Goal: Task Accomplishment & Management: Complete application form

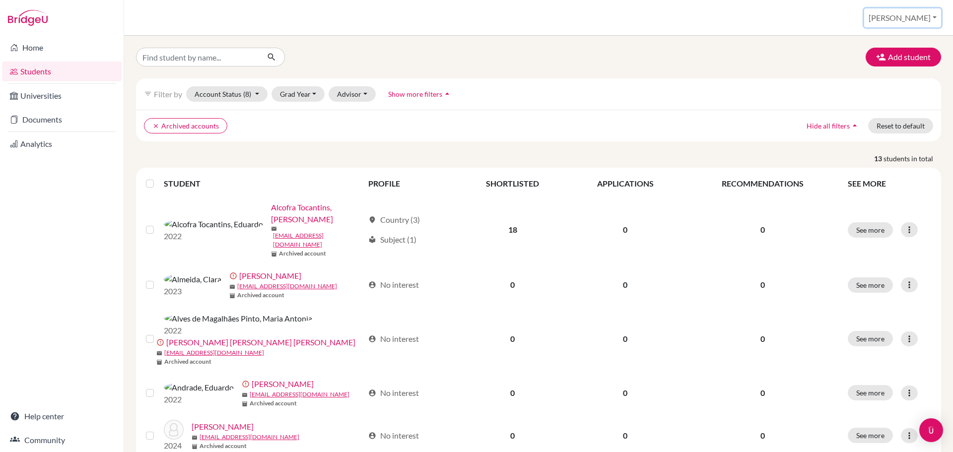
click at [927, 17] on button "[PERSON_NAME]" at bounding box center [903, 17] width 77 height 19
click at [891, 44] on link "Profile" at bounding box center [863, 41] width 78 height 16
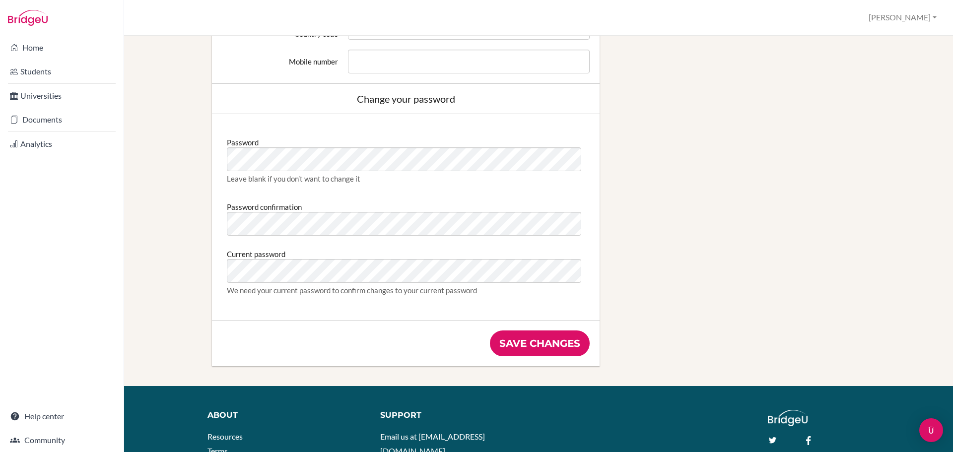
scroll to position [497, 0]
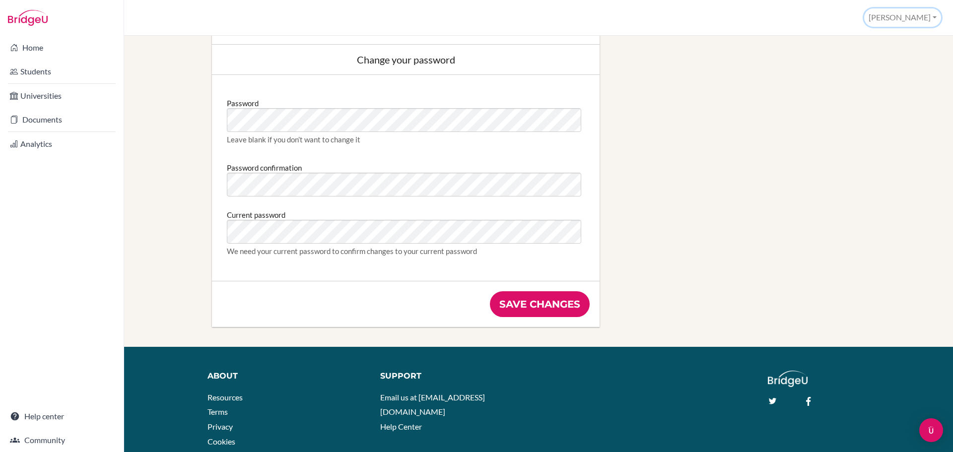
click at [918, 14] on button "[PERSON_NAME]" at bounding box center [903, 17] width 77 height 18
click at [897, 57] on link "School Settings" at bounding box center [902, 56] width 78 height 16
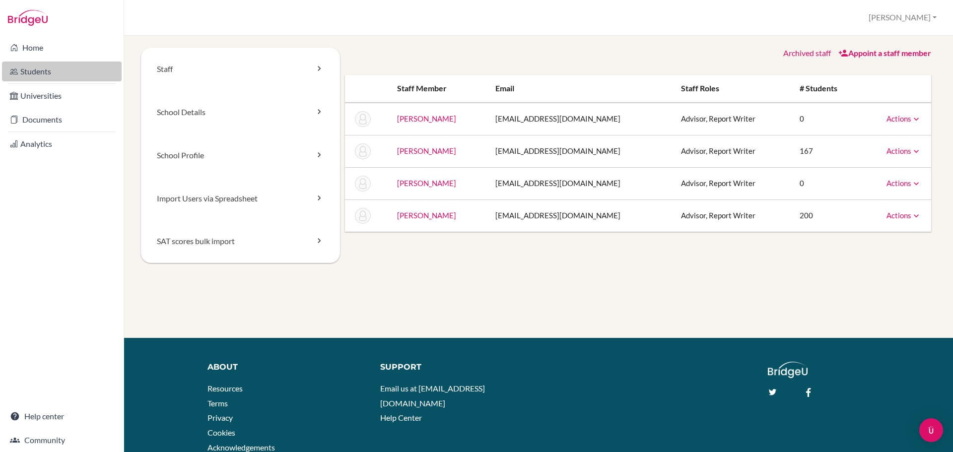
click at [49, 77] on link "Students" at bounding box center [62, 72] width 120 height 20
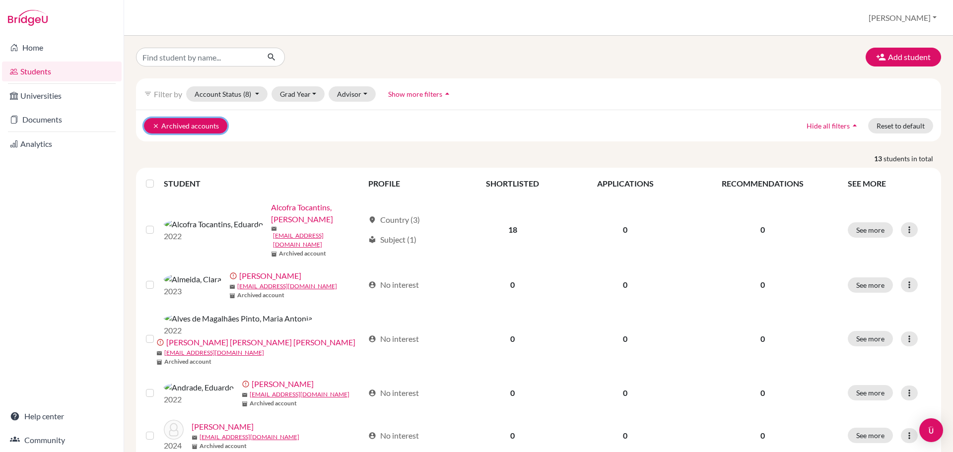
click at [156, 127] on icon "clear" at bounding box center [155, 126] width 7 height 7
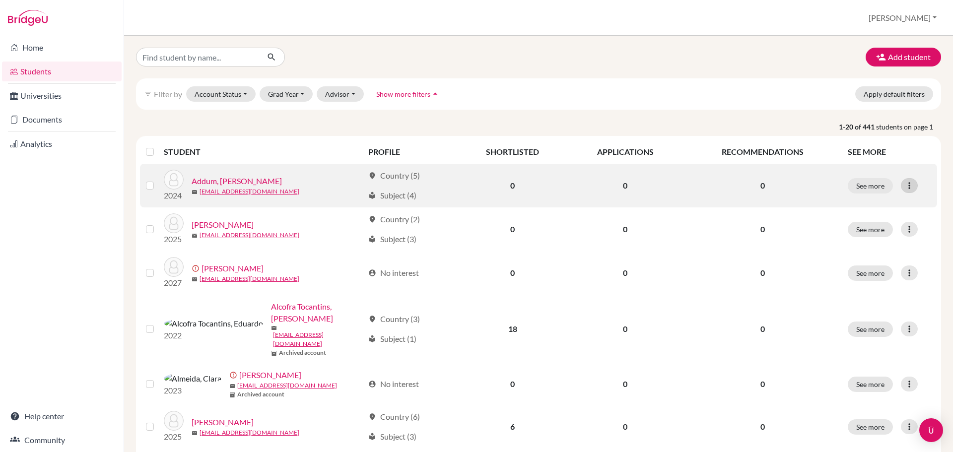
click at [905, 186] on icon at bounding box center [910, 186] width 10 height 10
click at [851, 206] on button "Edit student" at bounding box center [859, 207] width 78 height 16
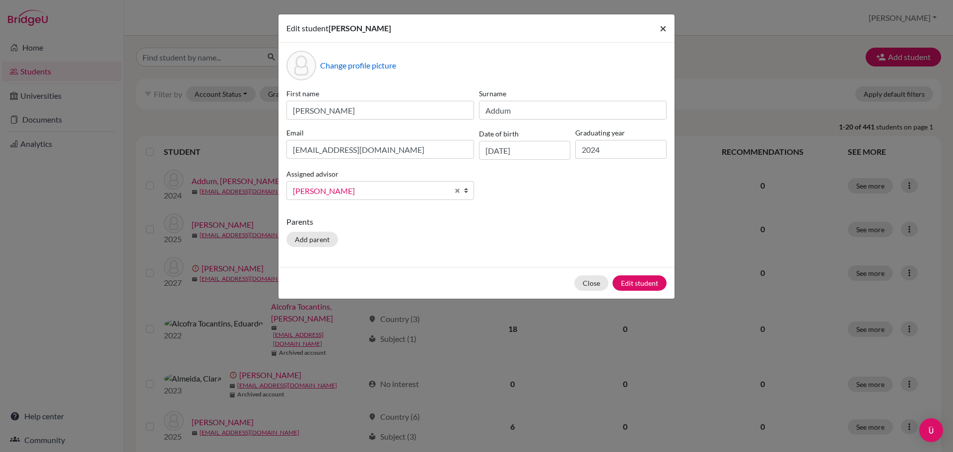
click at [665, 31] on span "×" at bounding box center [663, 28] width 7 height 14
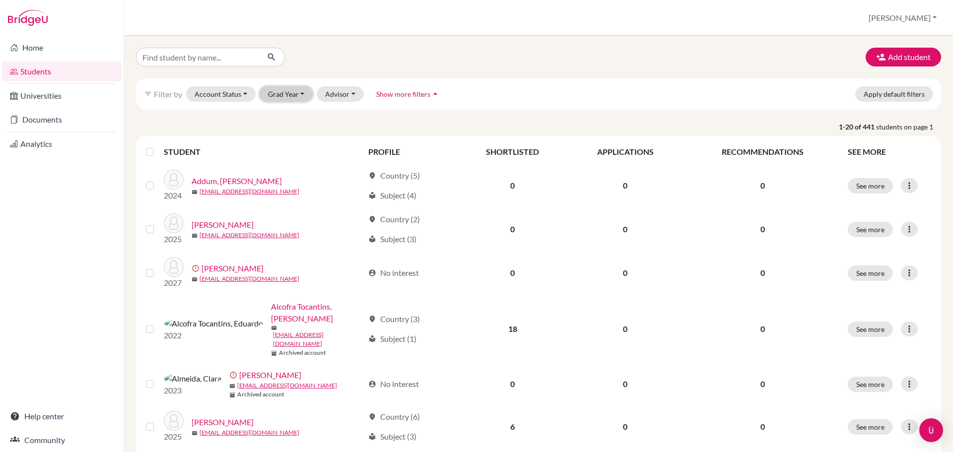
click at [296, 94] on button "Grad Year" at bounding box center [287, 93] width 54 height 15
click at [282, 194] on span "2023" at bounding box center [281, 195] width 18 height 12
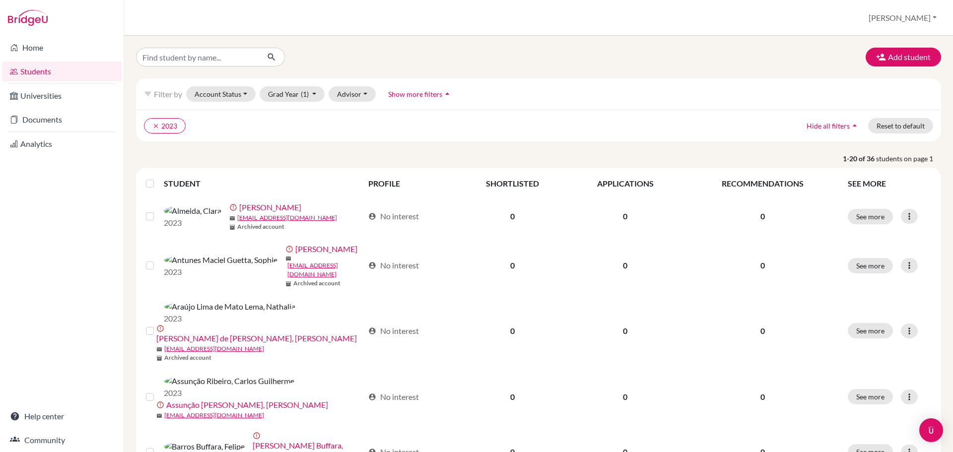
click at [158, 178] on label at bounding box center [158, 178] width 0 height 0
click at [0, 0] on input "checkbox" at bounding box center [0, 0] width 0 height 0
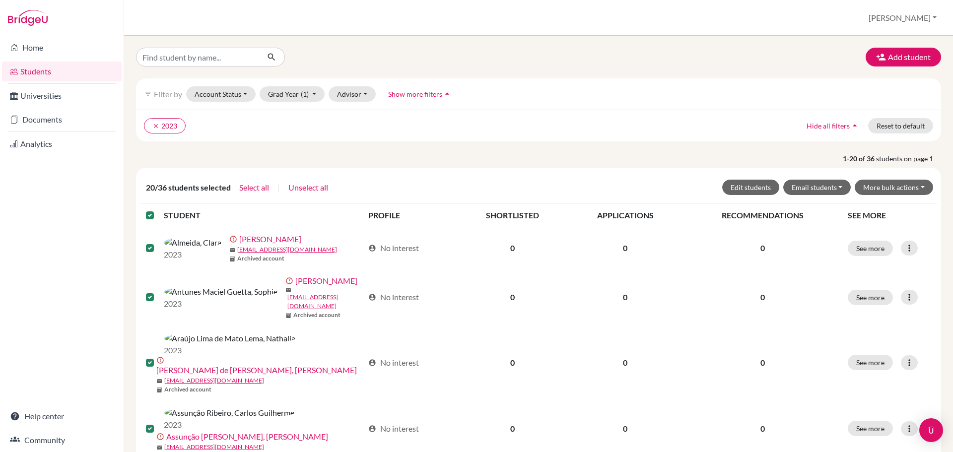
click at [158, 210] on label at bounding box center [158, 210] width 0 height 0
click at [0, 0] on input "checkbox" at bounding box center [0, 0] width 0 height 0
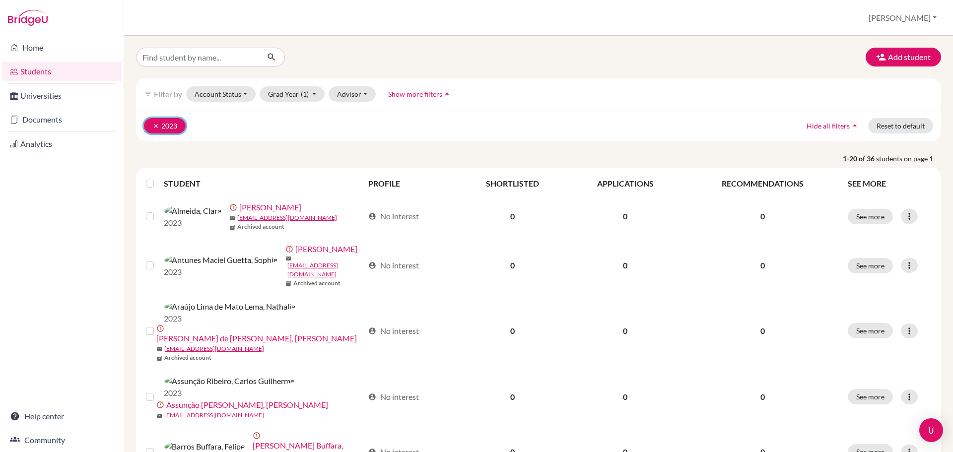
click at [152, 127] on icon "clear" at bounding box center [155, 126] width 7 height 7
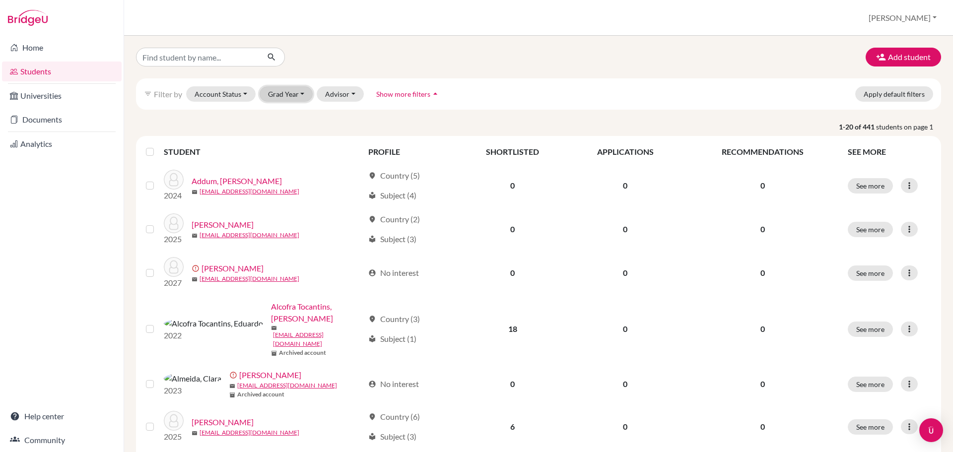
click at [300, 96] on button "Grad Year" at bounding box center [287, 93] width 54 height 15
click at [290, 163] on span "2025" at bounding box center [281, 163] width 18 height 12
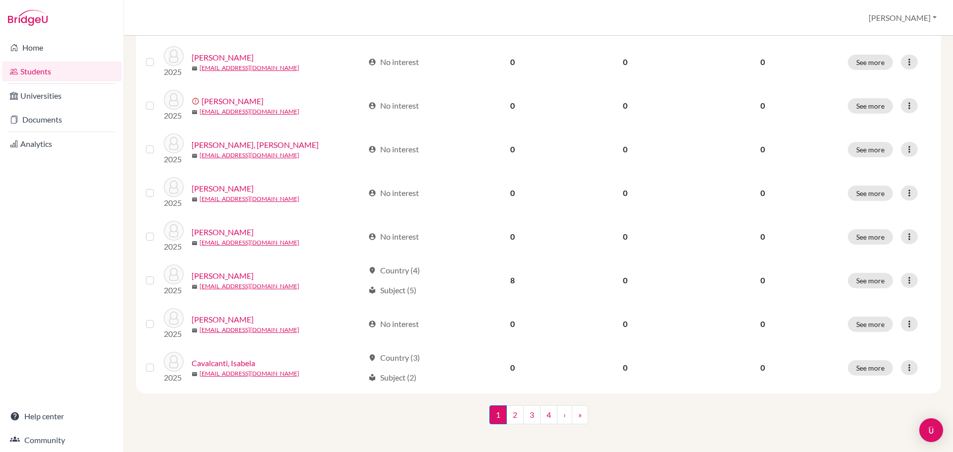
scroll to position [684, 0]
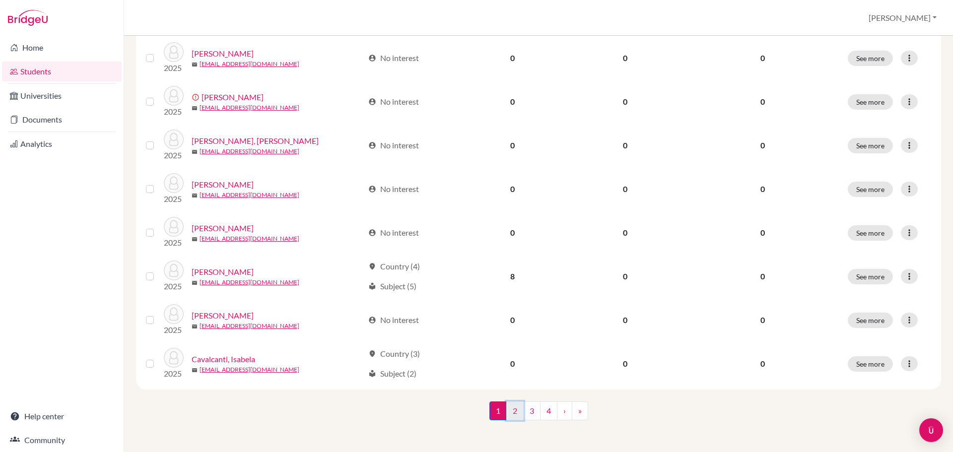
click at [514, 415] on link "2" at bounding box center [514, 411] width 17 height 19
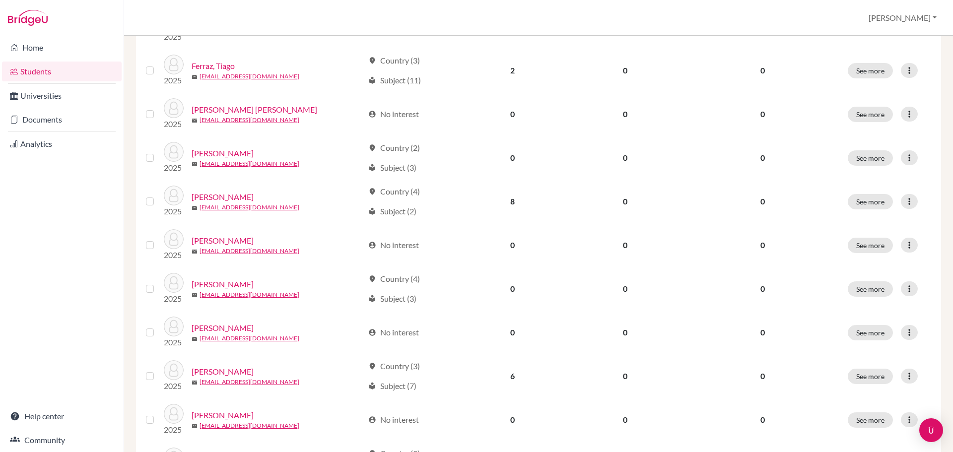
scroll to position [684, 0]
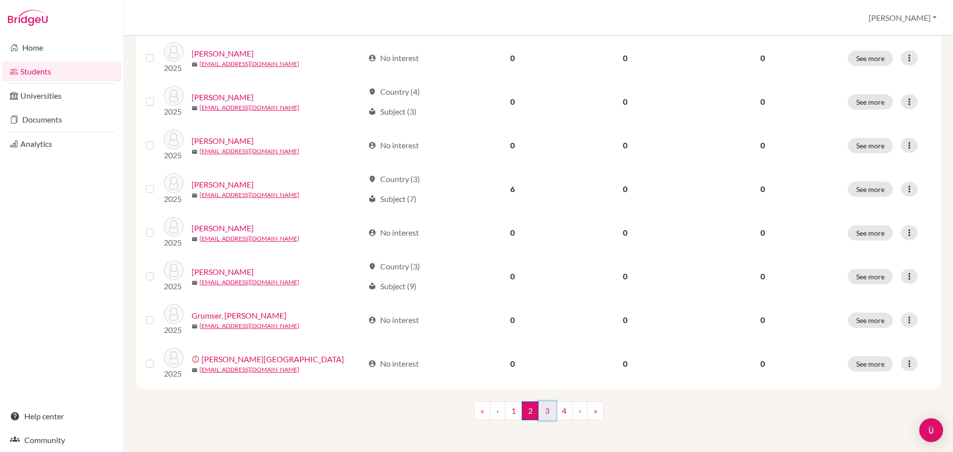
click at [542, 413] on link "3" at bounding box center [547, 411] width 17 height 19
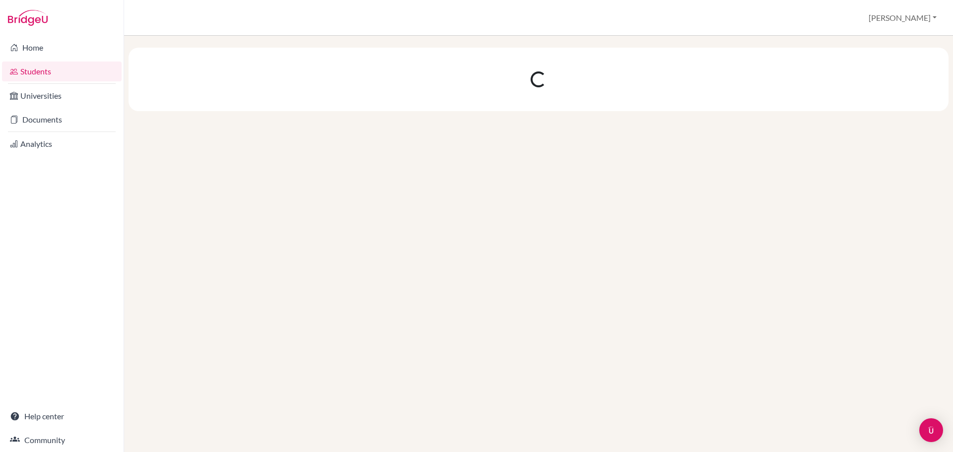
scroll to position [0, 0]
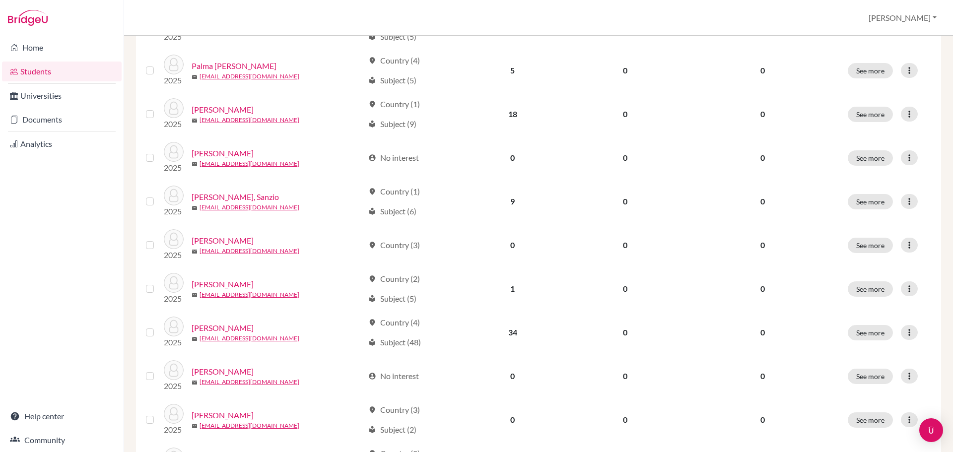
scroll to position [684, 0]
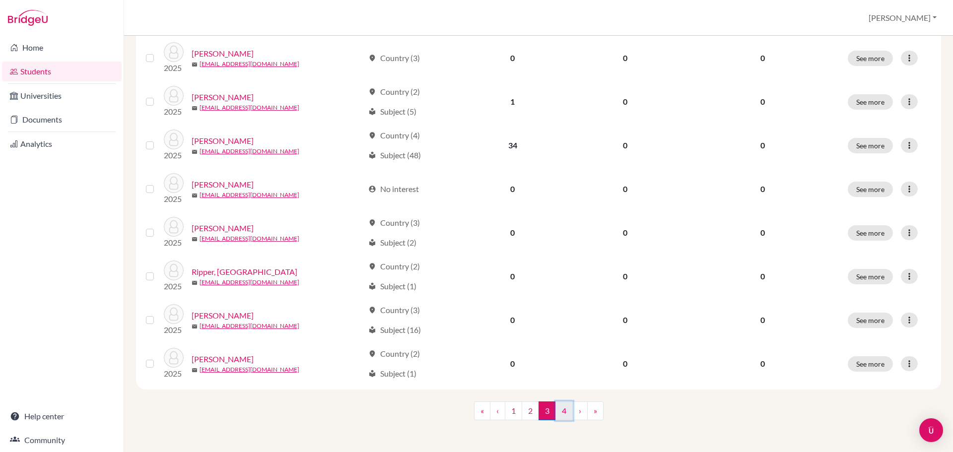
click at [562, 413] on link "4" at bounding box center [564, 411] width 17 height 19
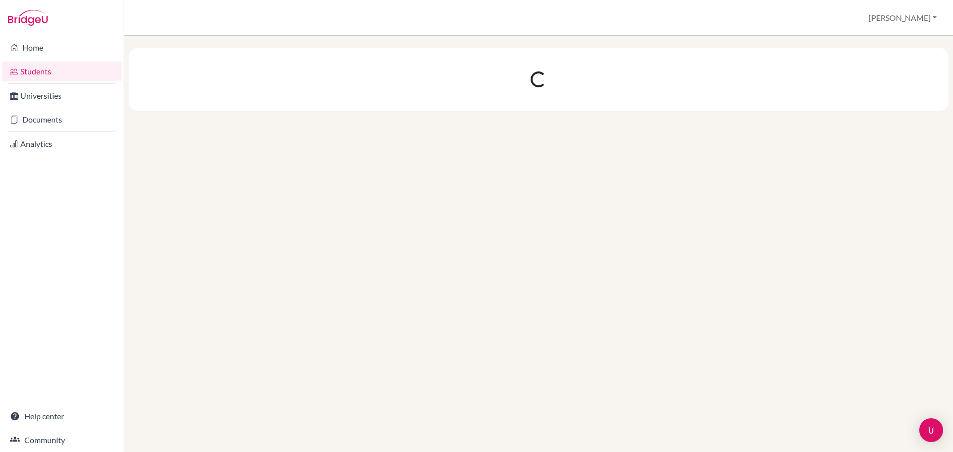
scroll to position [0, 0]
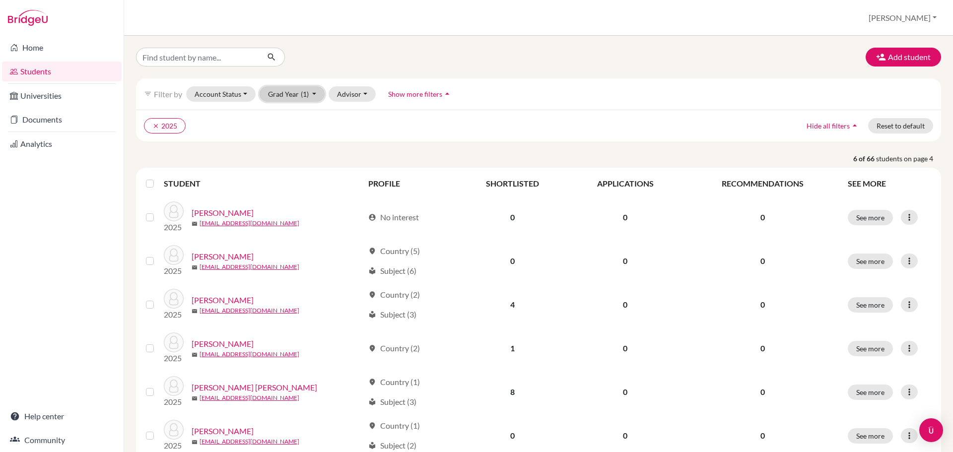
click at [303, 91] on span "(1)" at bounding box center [305, 94] width 8 height 8
click at [290, 162] on span "2025" at bounding box center [281, 163] width 18 height 12
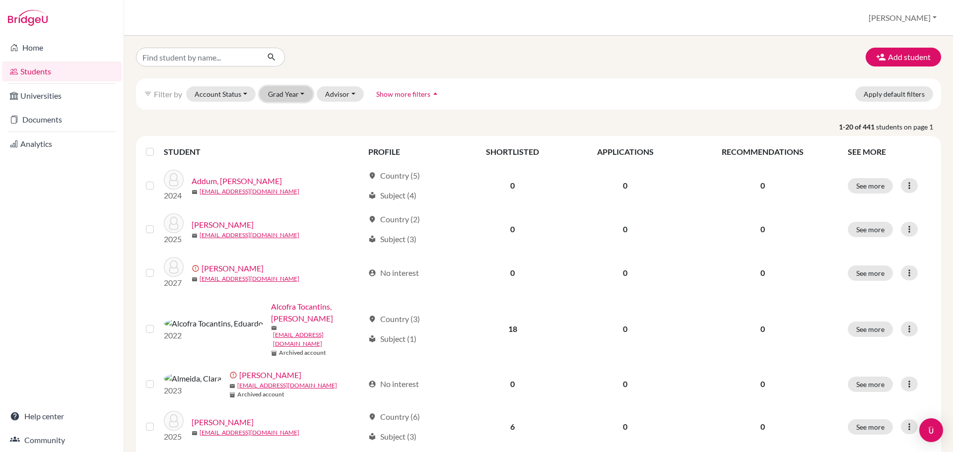
click at [305, 94] on button "Grad Year" at bounding box center [287, 93] width 54 height 15
click at [291, 146] on div "2026" at bounding box center [289, 147] width 35 height 12
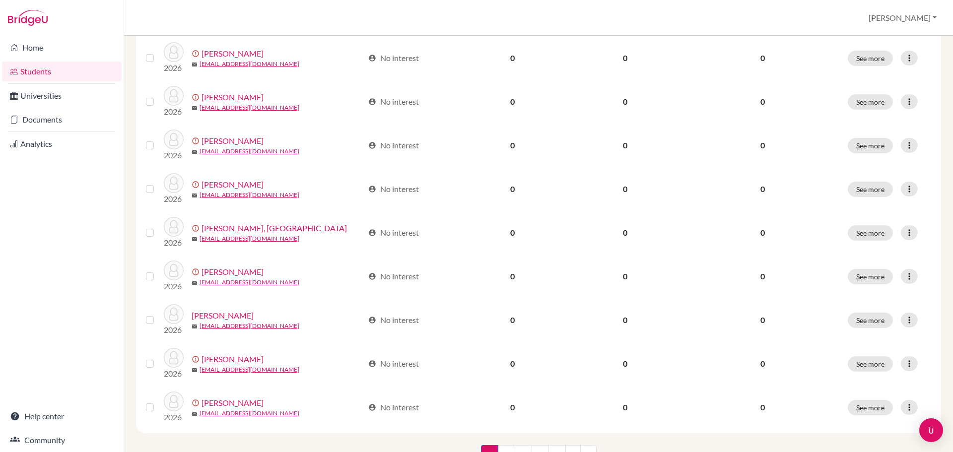
scroll to position [684, 0]
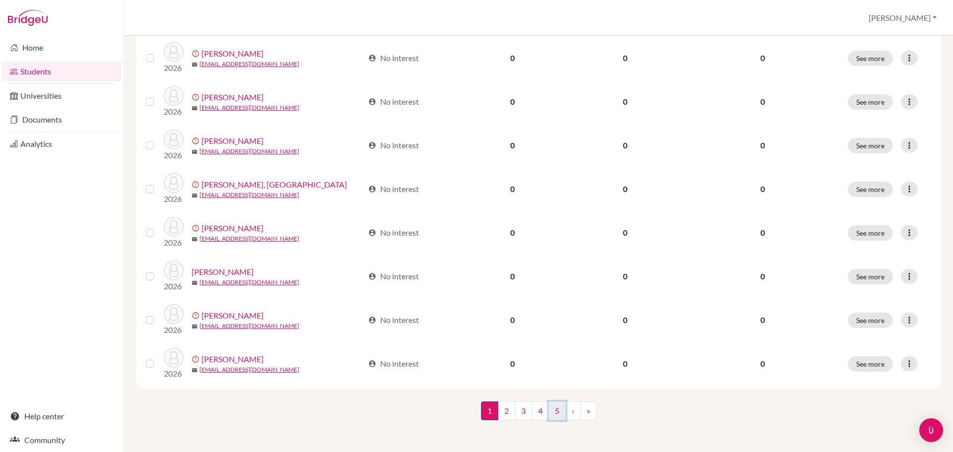
click at [551, 415] on link "5" at bounding box center [557, 411] width 17 height 19
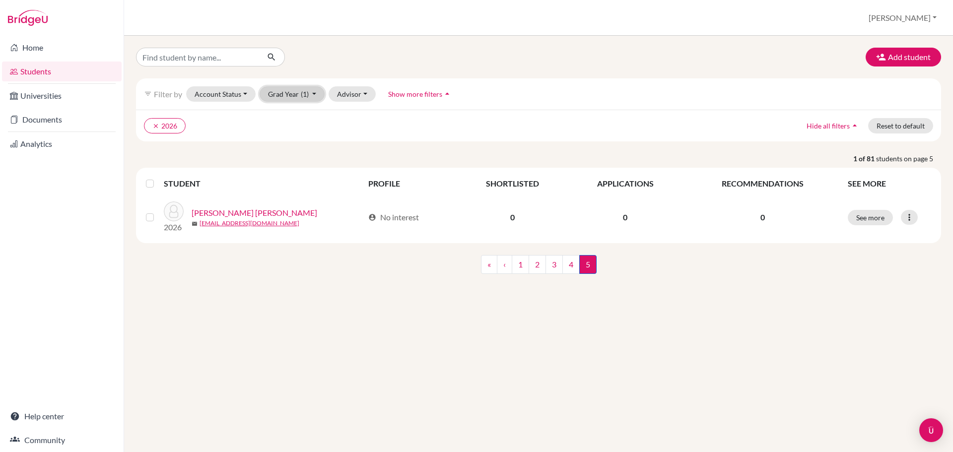
click at [301, 99] on button "Grad Year (1)" at bounding box center [293, 93] width 66 height 15
click at [290, 135] on div "2027" at bounding box center [289, 131] width 35 height 12
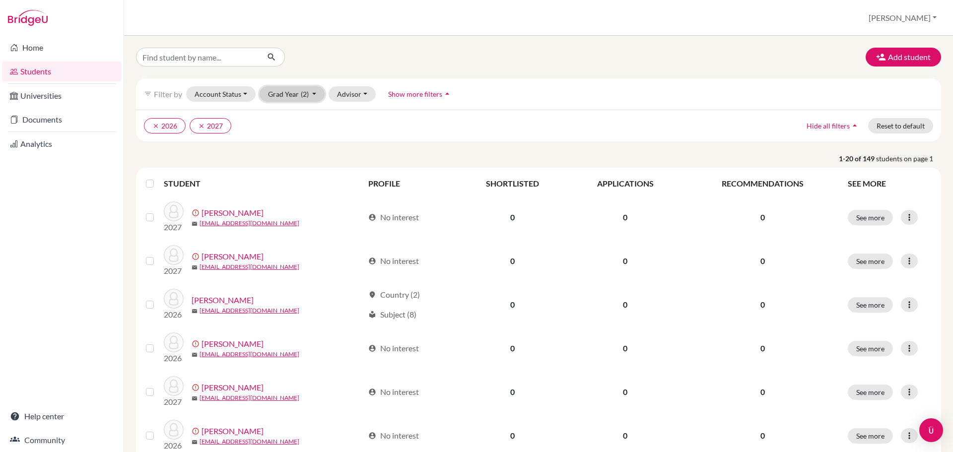
click at [301, 97] on span "(2)" at bounding box center [305, 94] width 8 height 8
click at [290, 149] on span "2026" at bounding box center [281, 147] width 18 height 12
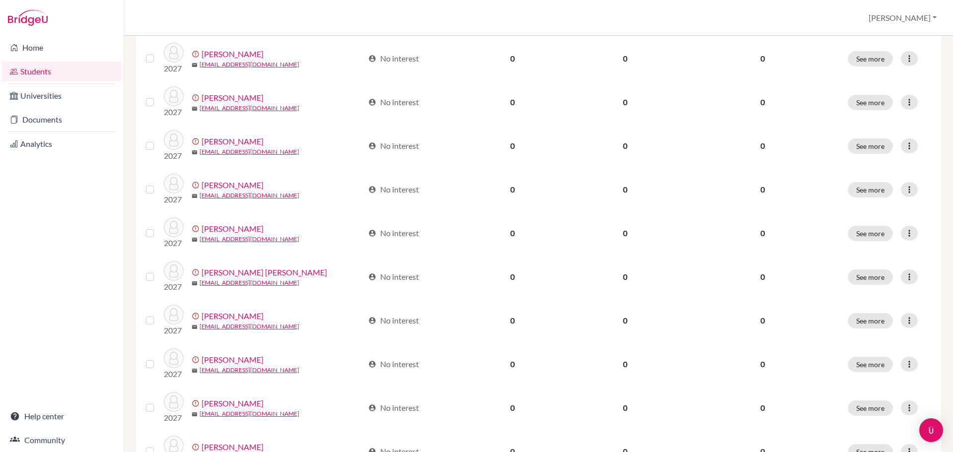
scroll to position [684, 0]
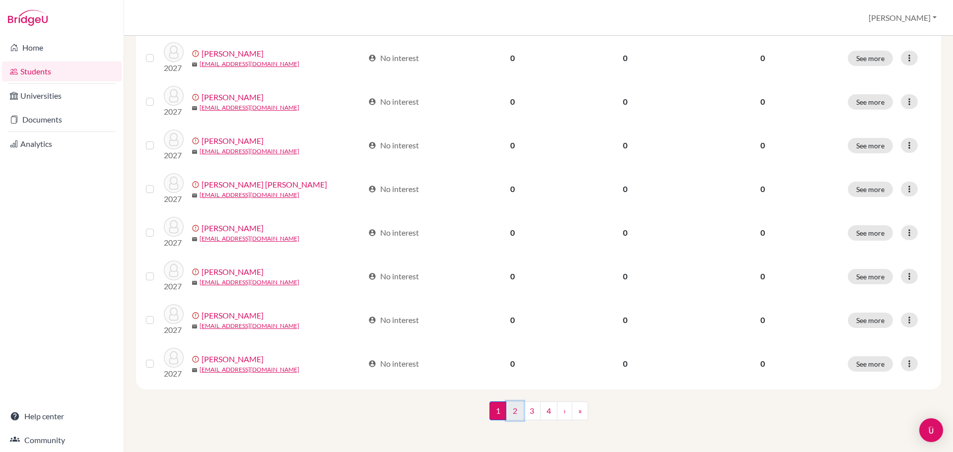
click at [512, 411] on link "2" at bounding box center [514, 411] width 17 height 19
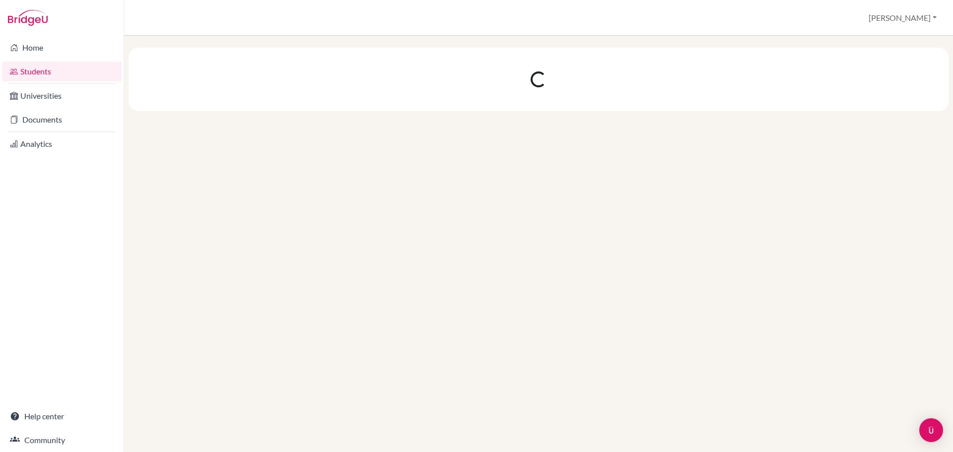
scroll to position [0, 0]
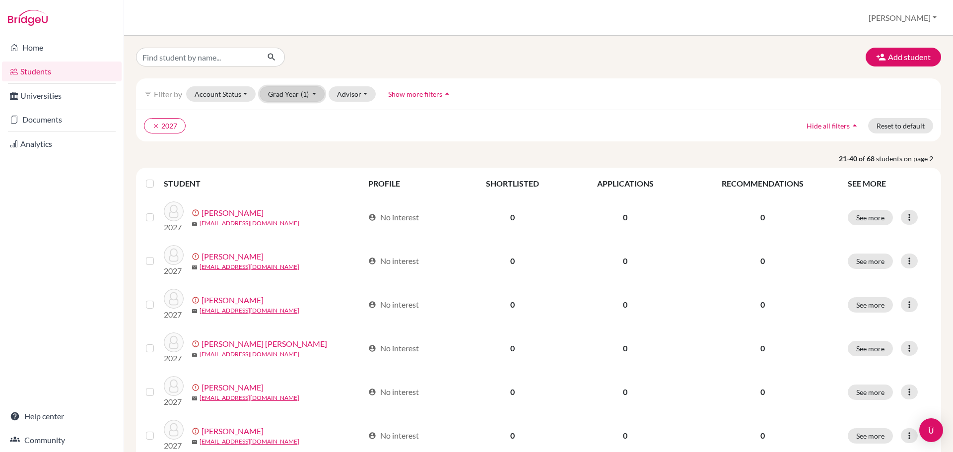
click at [307, 94] on span "(1)" at bounding box center [305, 94] width 8 height 8
click at [288, 134] on span "2027" at bounding box center [281, 131] width 18 height 12
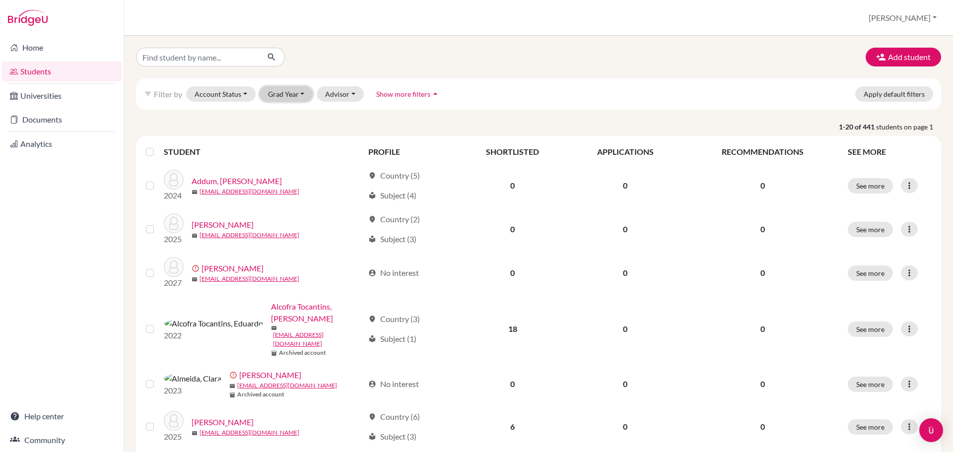
click at [302, 95] on button "Grad Year" at bounding box center [287, 93] width 54 height 15
click at [297, 114] on div "2028" at bounding box center [289, 115] width 35 height 12
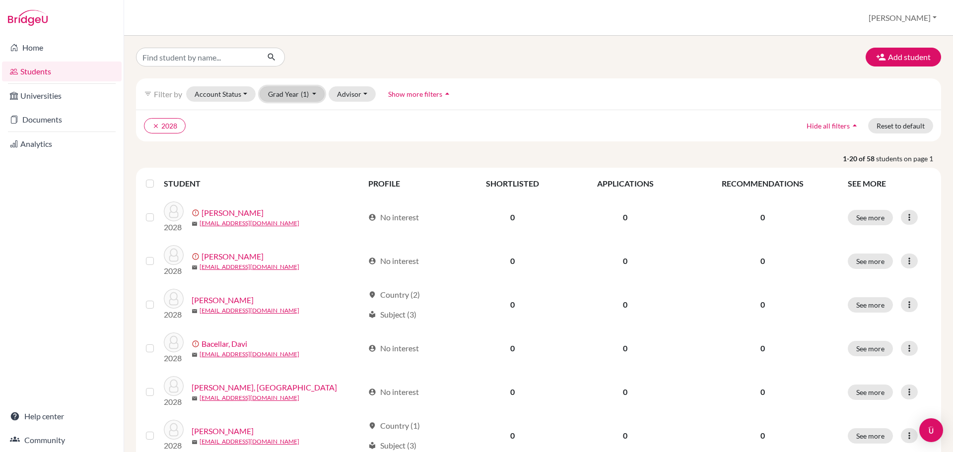
click at [316, 94] on button "Grad Year (1)" at bounding box center [293, 93] width 66 height 15
click at [298, 129] on div "2027" at bounding box center [289, 131] width 35 height 12
click at [158, 178] on label at bounding box center [158, 178] width 0 height 0
click at [0, 0] on input "checkbox" at bounding box center [0, 0] width 0 height 0
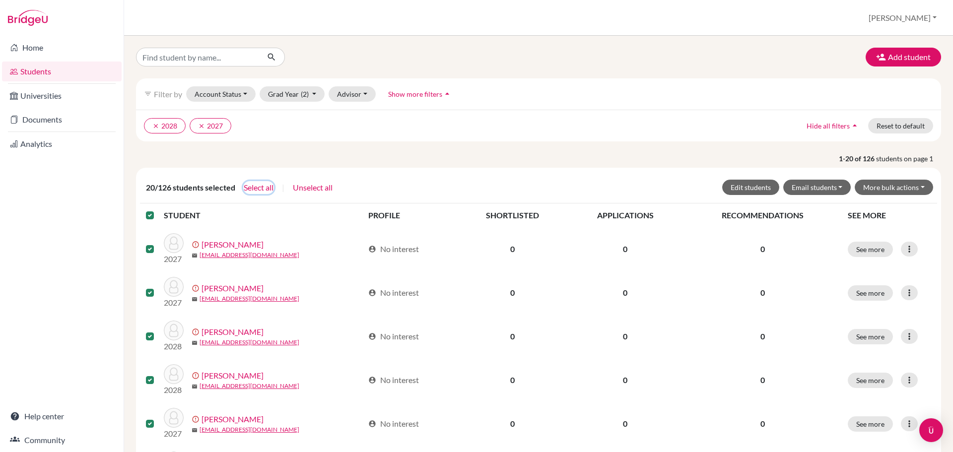
click at [253, 187] on button "Select all" at bounding box center [258, 187] width 31 height 13
click at [831, 189] on button "Email students" at bounding box center [818, 187] width 68 height 15
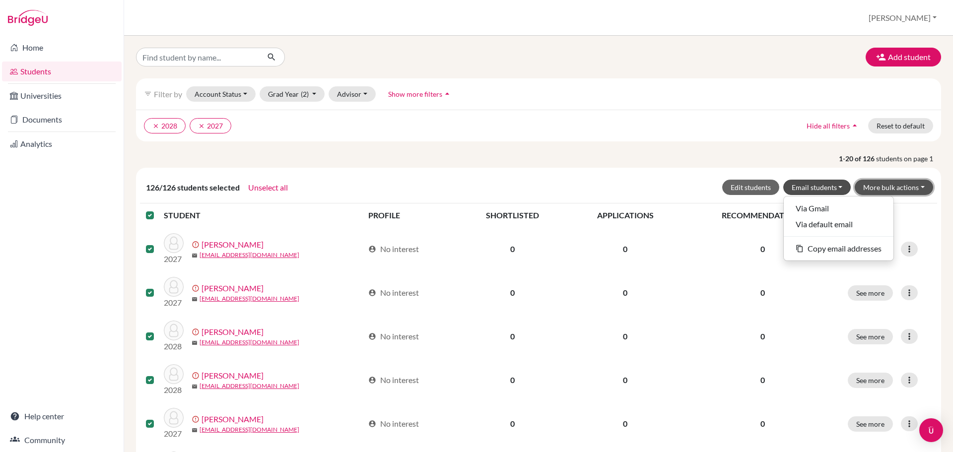
click at [901, 189] on button "More bulk actions" at bounding box center [894, 187] width 78 height 15
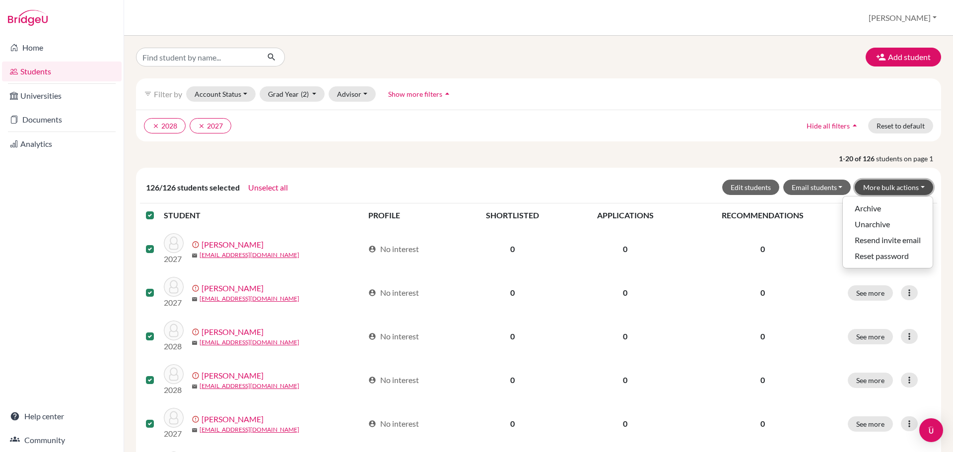
click at [907, 187] on button "More bulk actions" at bounding box center [894, 187] width 78 height 15
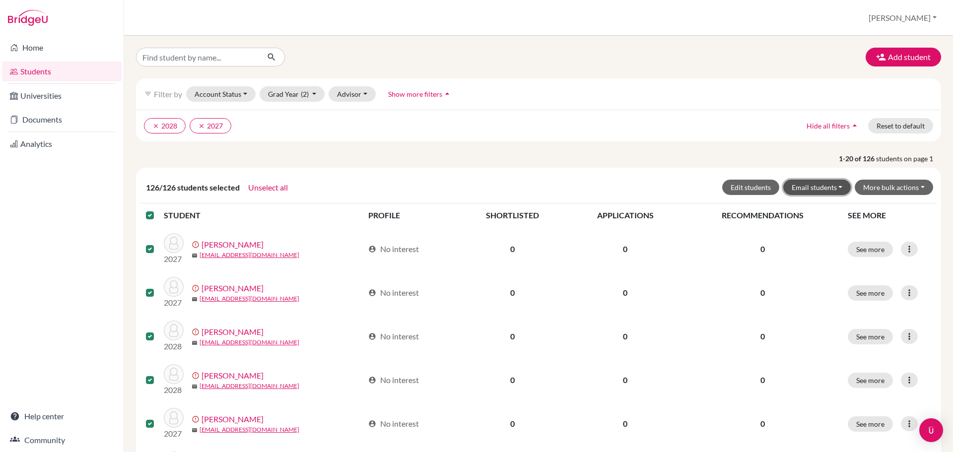
click at [825, 191] on button "Email students" at bounding box center [818, 187] width 68 height 15
click at [832, 249] on button "content_copy Copy email addresses" at bounding box center [839, 249] width 110 height 16
click at [158, 210] on label at bounding box center [158, 210] width 0 height 0
click at [0, 0] on input "checkbox" at bounding box center [0, 0] width 0 height 0
click at [203, 126] on icon "clear" at bounding box center [201, 126] width 7 height 7
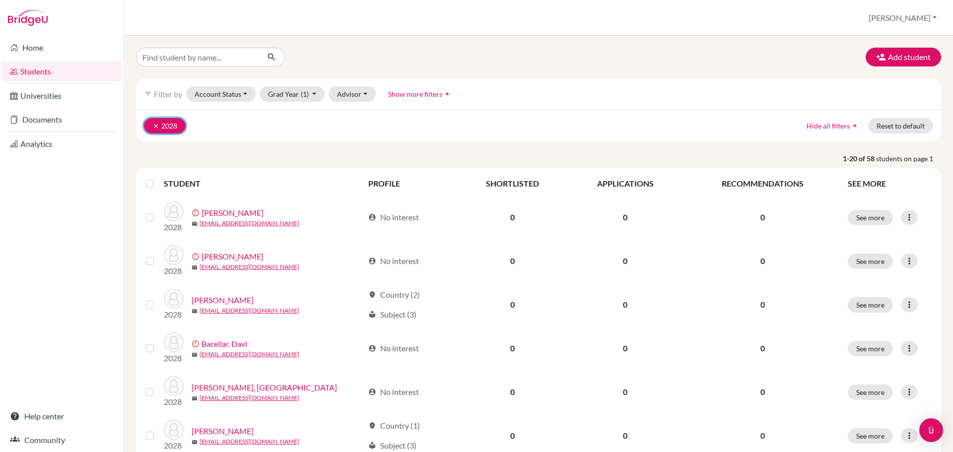
click at [154, 128] on icon "clear" at bounding box center [155, 126] width 7 height 7
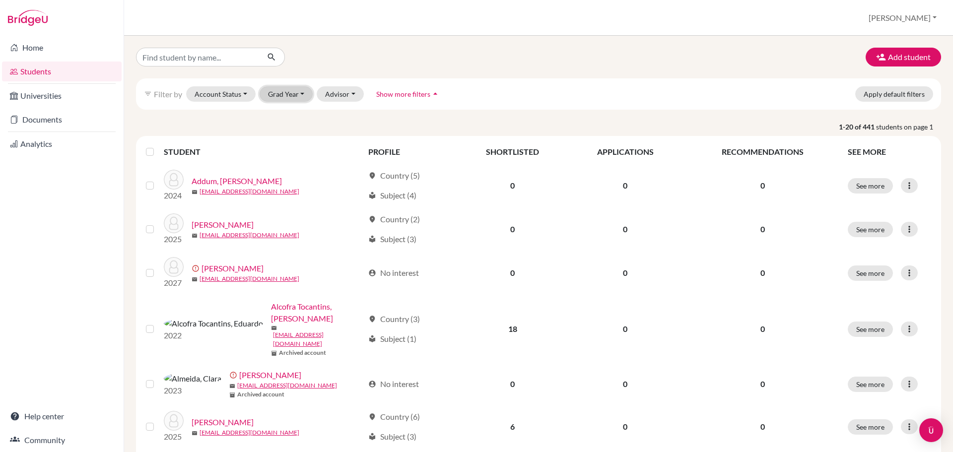
click at [290, 92] on button "Grad Year" at bounding box center [287, 93] width 54 height 15
click at [292, 92] on button "Grad Year" at bounding box center [287, 93] width 54 height 15
click at [349, 94] on button "Advisor" at bounding box center [340, 93] width 47 height 15
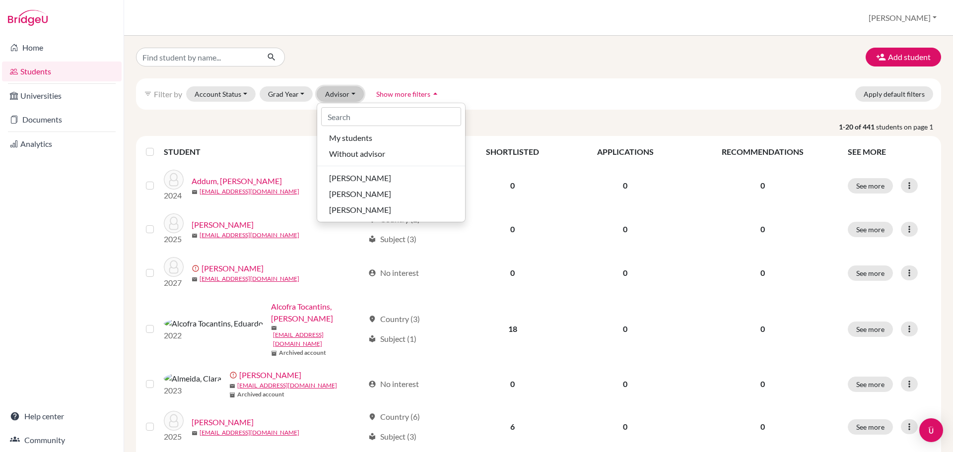
click at [349, 94] on button "Advisor" at bounding box center [340, 93] width 47 height 15
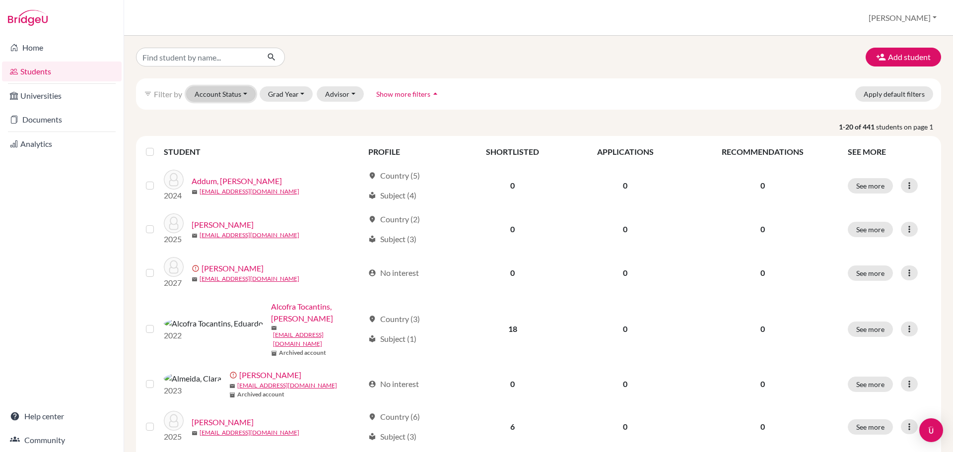
click at [236, 100] on button "Account Status" at bounding box center [221, 93] width 70 height 15
click at [236, 96] on button "Account Status" at bounding box center [221, 93] width 70 height 15
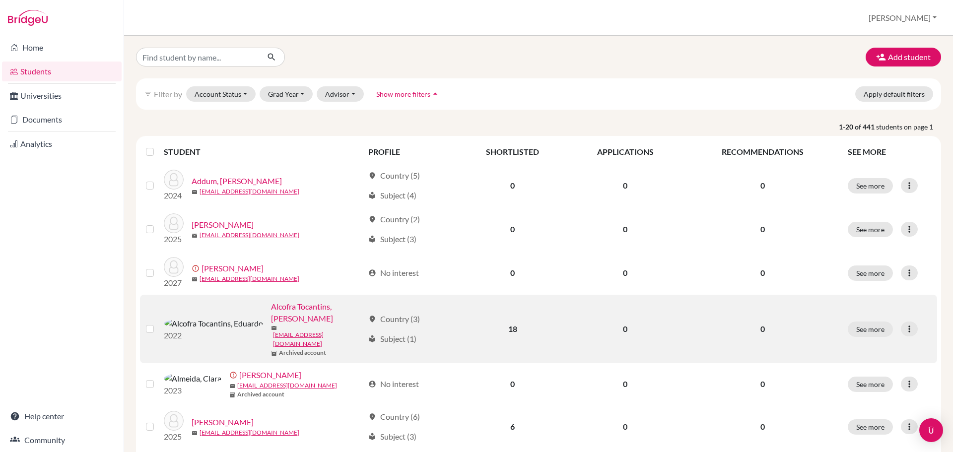
click at [271, 308] on link "Alcofra Tocantins, Eduardo" at bounding box center [317, 313] width 93 height 24
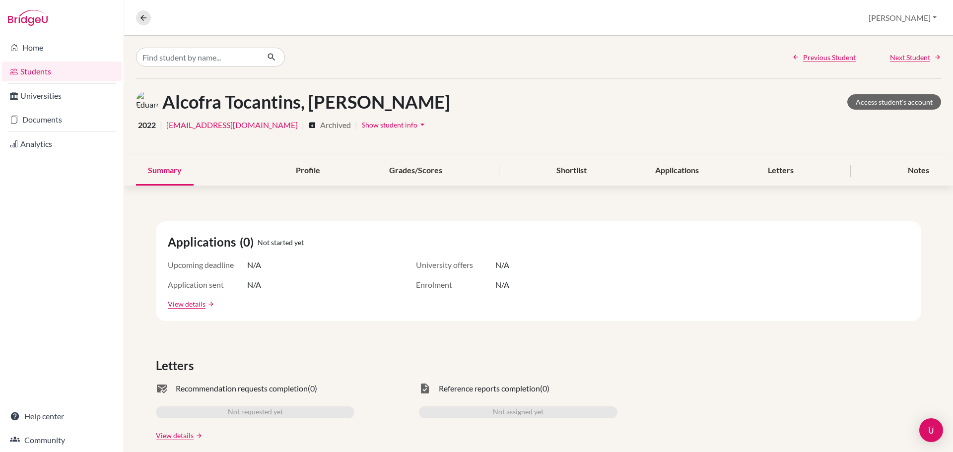
click at [428, 125] on icon "arrow_drop_down" at bounding box center [423, 125] width 10 height 10
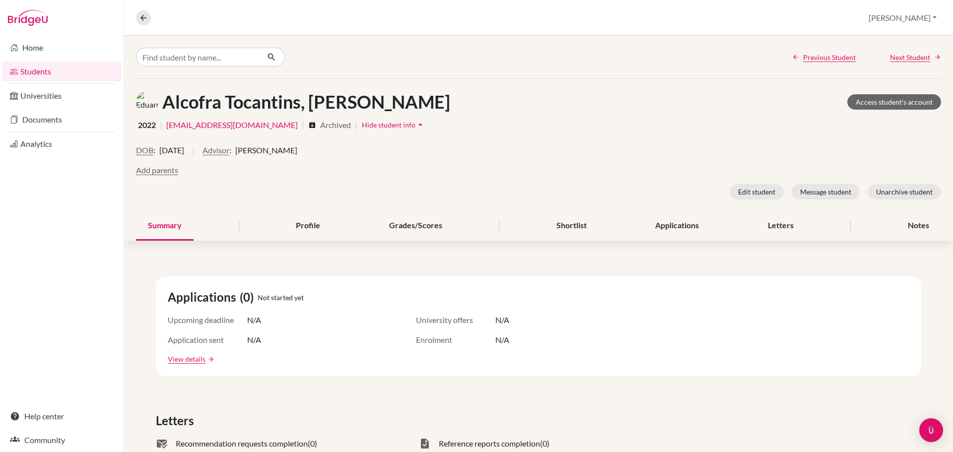
click at [426, 125] on icon "arrow_drop_up" at bounding box center [421, 125] width 10 height 10
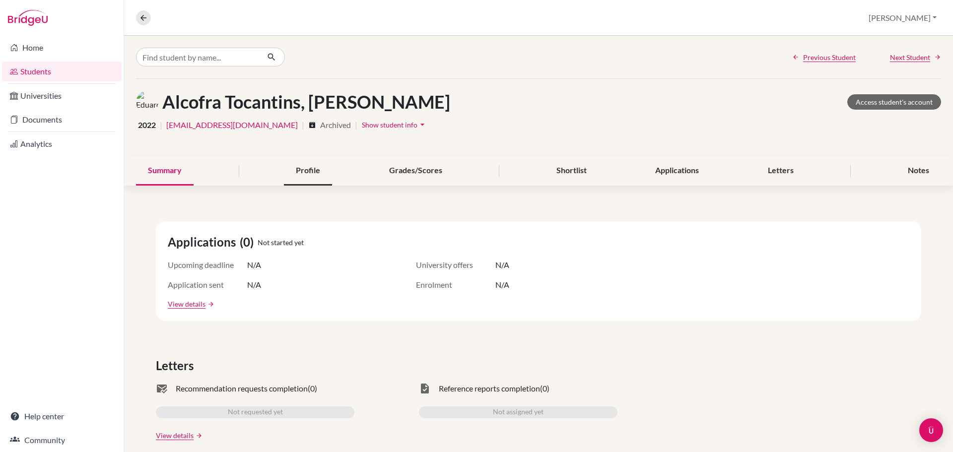
click at [299, 174] on div "Profile" at bounding box center [308, 170] width 48 height 29
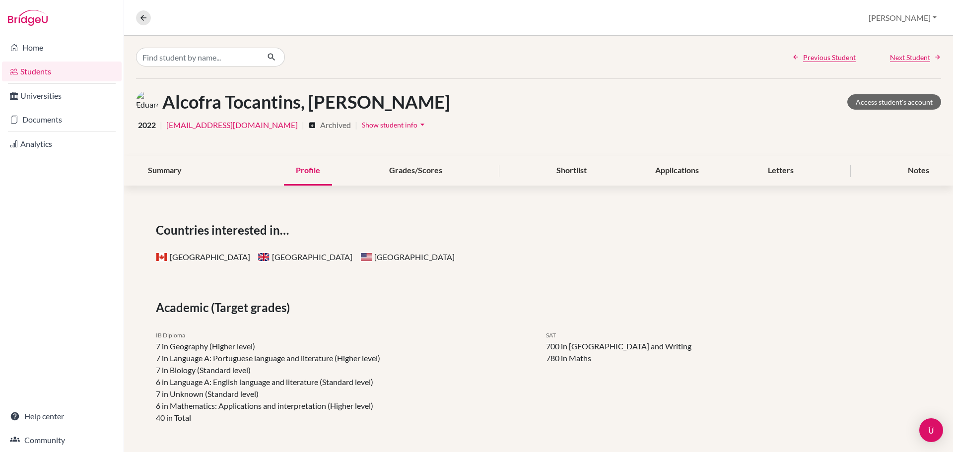
click at [418, 125] on span "Show student info" at bounding box center [390, 125] width 56 height 8
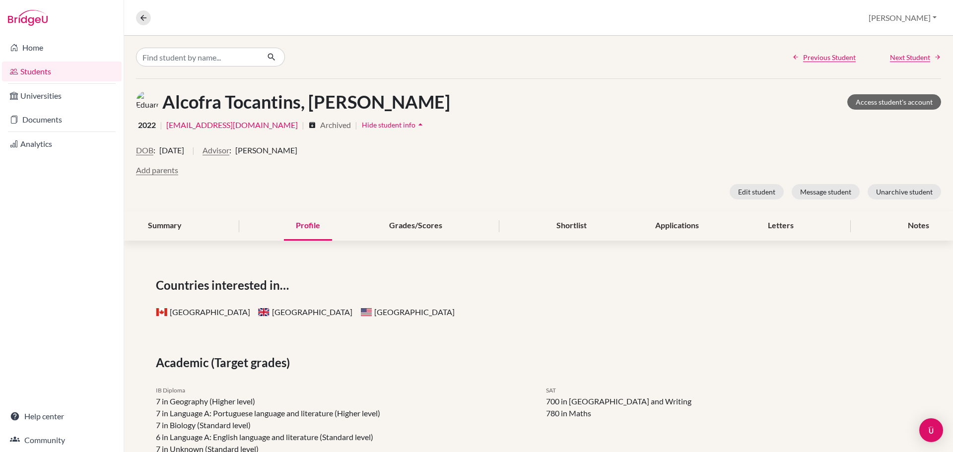
click at [426, 125] on icon "arrow_drop_up" at bounding box center [421, 125] width 10 height 10
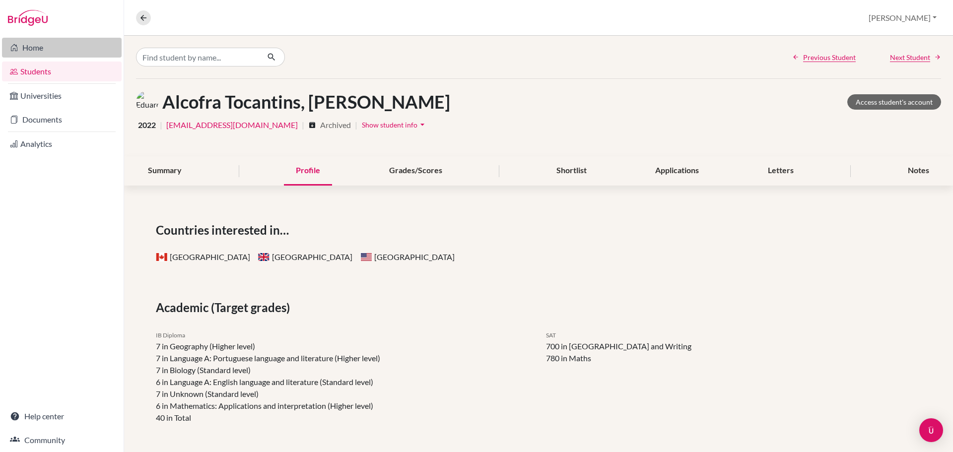
click at [29, 50] on link "Home" at bounding box center [62, 48] width 120 height 20
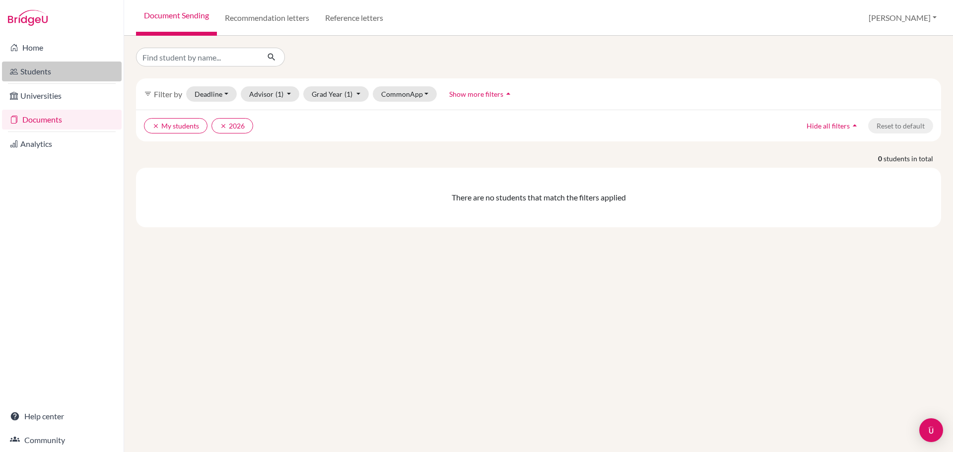
click at [52, 74] on link "Students" at bounding box center [62, 72] width 120 height 20
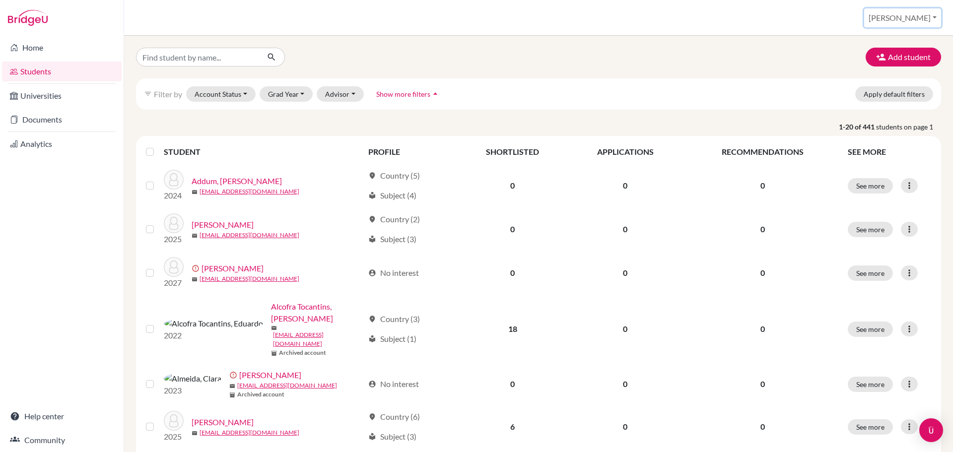
click at [936, 18] on button "[PERSON_NAME]" at bounding box center [903, 17] width 77 height 19
click at [903, 58] on link "School Settings" at bounding box center [863, 57] width 78 height 16
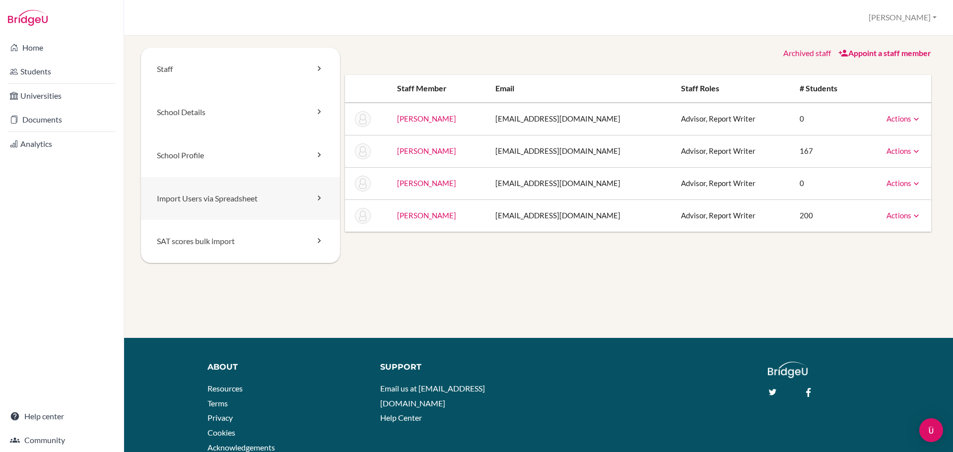
click at [213, 202] on link "Import Users via Spreadsheet" at bounding box center [240, 198] width 199 height 43
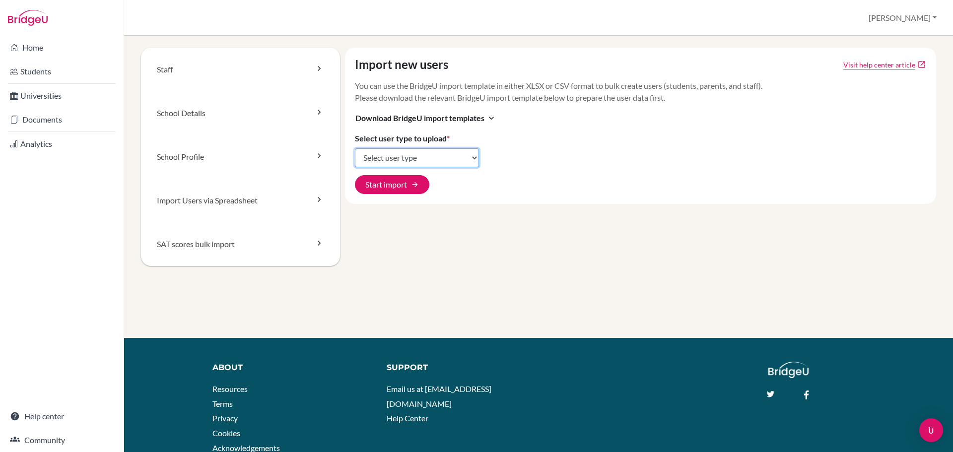
click at [471, 156] on select "Select user type Students Students and parents Parents Advisors Report writers" at bounding box center [417, 157] width 124 height 19
select select "students"
click at [355, 148] on select "Select user type Students Students and parents Parents Advisors Report writers" at bounding box center [417, 157] width 124 height 19
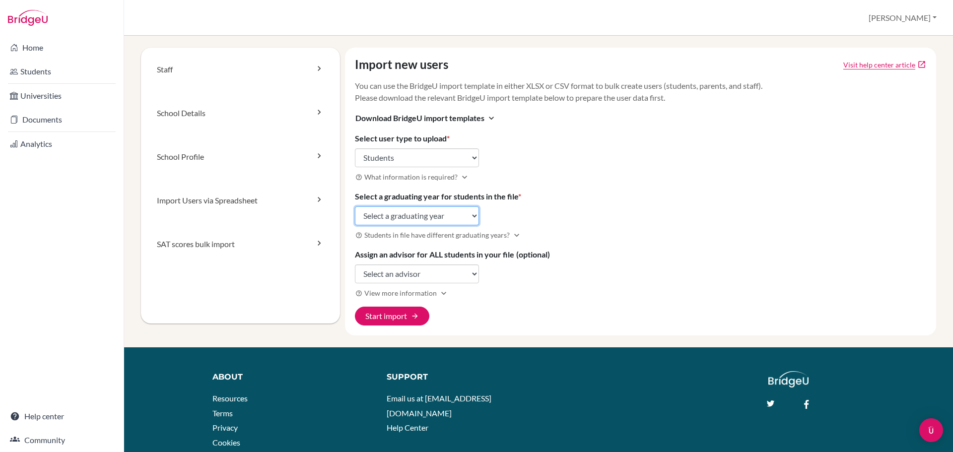
click at [466, 216] on select "Select a graduating year 2024 2025 2026 2027 2028 2029" at bounding box center [417, 216] width 124 height 19
select select "2029"
click at [355, 207] on select "Select a graduating year 2024 2025 2026 2027 2028 2029" at bounding box center [417, 216] width 124 height 19
click at [468, 277] on select "Select an advisor Rafael Dias Jane Riley Guy Smith Susana Vaz" at bounding box center [417, 274] width 124 height 19
click at [468, 274] on select "Select an advisor Rafael Dias Jane Riley Guy Smith Susana Vaz" at bounding box center [417, 274] width 124 height 19
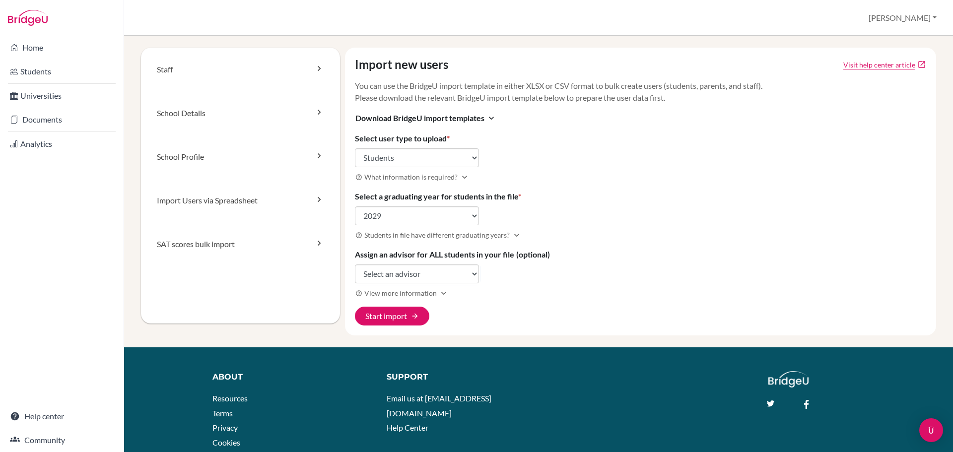
click at [752, 205] on div "Import new users Visit help center article open_in_new You can use the BridgeU …" at bounding box center [641, 192] width 592 height 288
drag, startPoint x: 464, startPoint y: 92, endPoint x: 636, endPoint y: 86, distance: 171.9
click at [635, 86] on p "You can use the BridgeU import template in either XLSX or CSV format to bulk cr…" at bounding box center [641, 92] width 572 height 24
click at [658, 139] on div "Import new users Visit help center article open_in_new You can use the BridgeU …" at bounding box center [641, 192] width 592 height 288
click at [265, 78] on link "Staff" at bounding box center [240, 70] width 199 height 44
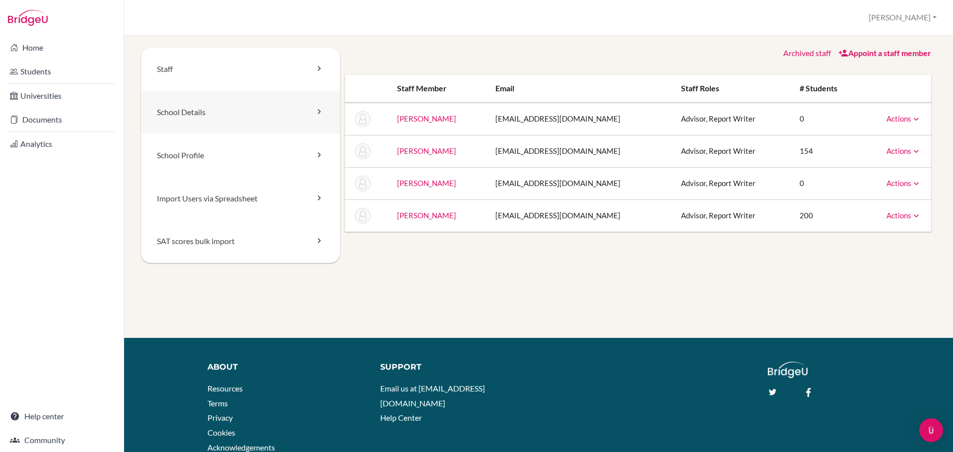
click at [249, 109] on link "School Details" at bounding box center [240, 112] width 199 height 43
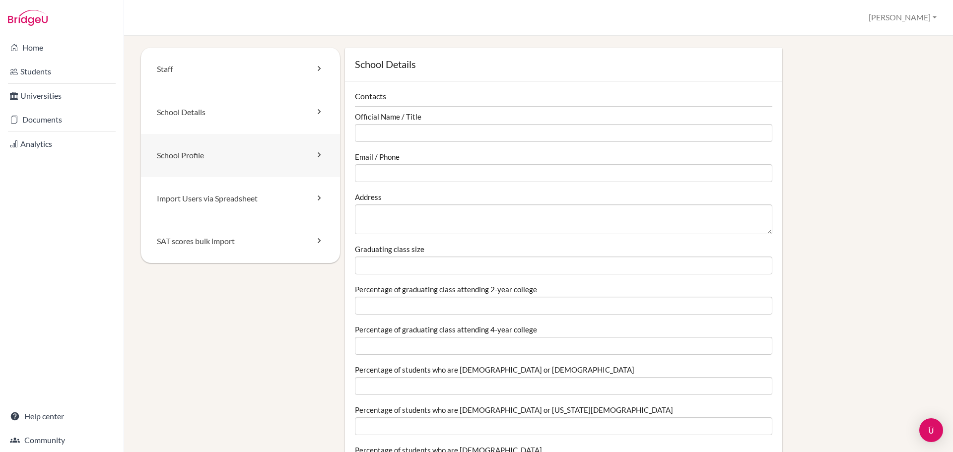
click at [220, 161] on link "School Profile" at bounding box center [240, 155] width 199 height 43
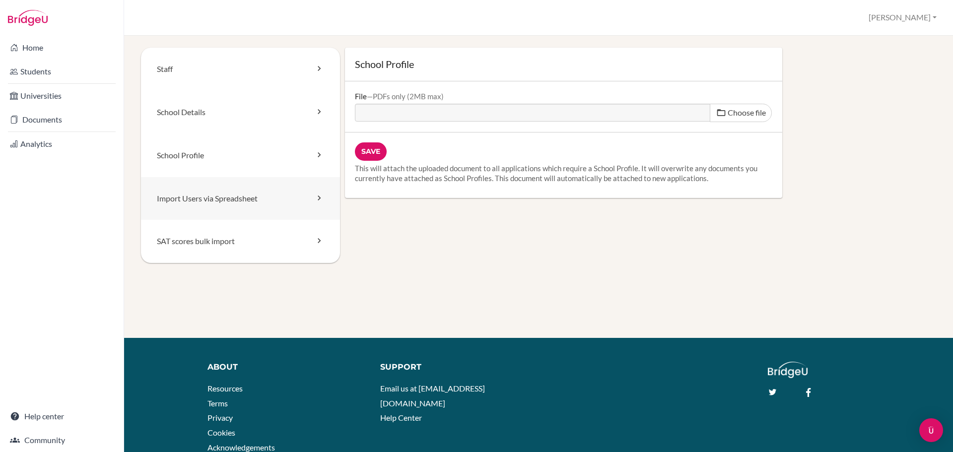
click at [243, 205] on link "Import Users via Spreadsheet" at bounding box center [240, 198] width 199 height 43
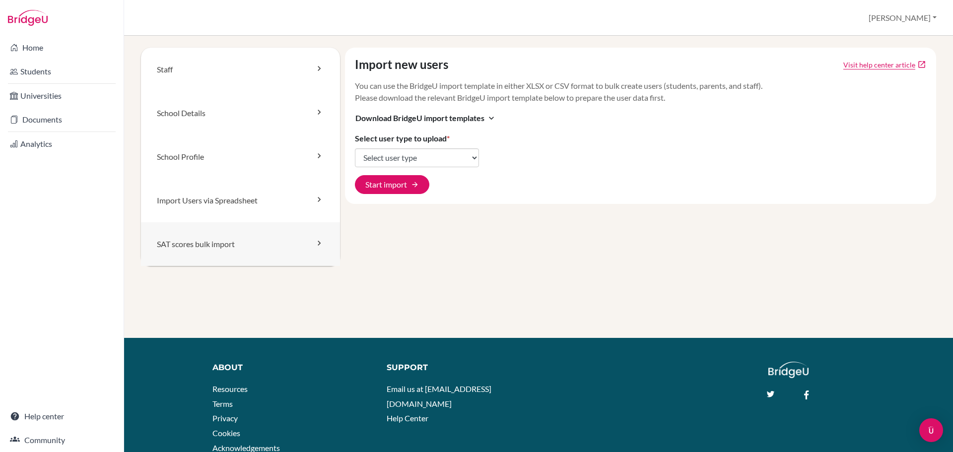
click at [231, 247] on link "SAT scores bulk import" at bounding box center [240, 244] width 199 height 44
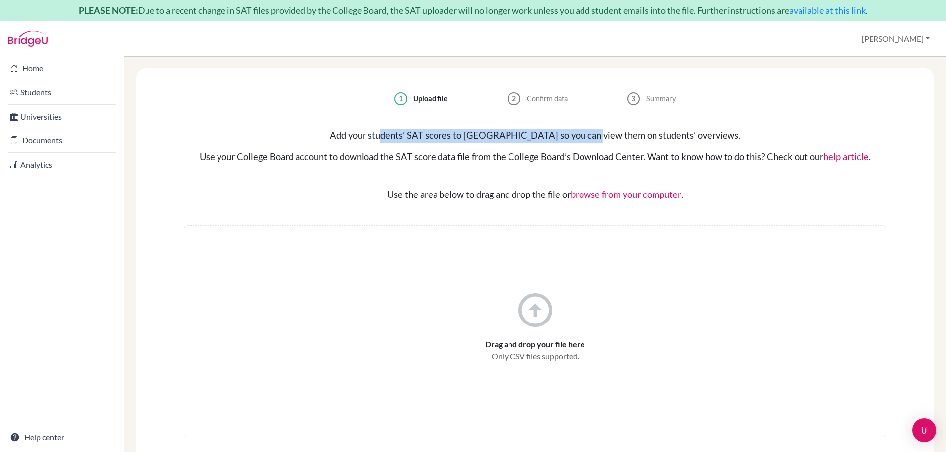
drag, startPoint x: 413, startPoint y: 137, endPoint x: 631, endPoint y: 136, distance: 218.0
click at [631, 136] on div "Add your students’ SAT scores to BridgeU so you can view them on students’ over…" at bounding box center [535, 136] width 703 height 14
click at [508, 177] on div "Add your students’ SAT scores to BridgeU so you can view them on students’ over…" at bounding box center [535, 165] width 750 height 73
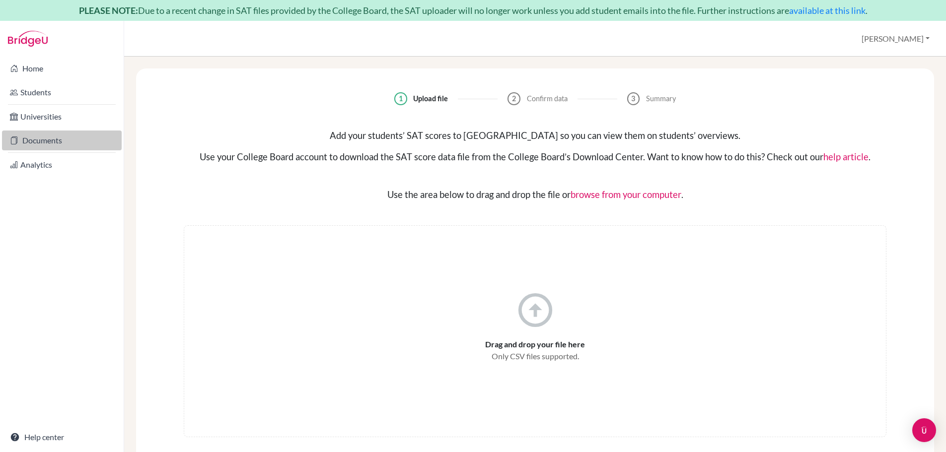
click at [57, 142] on link "Documents" at bounding box center [62, 141] width 120 height 20
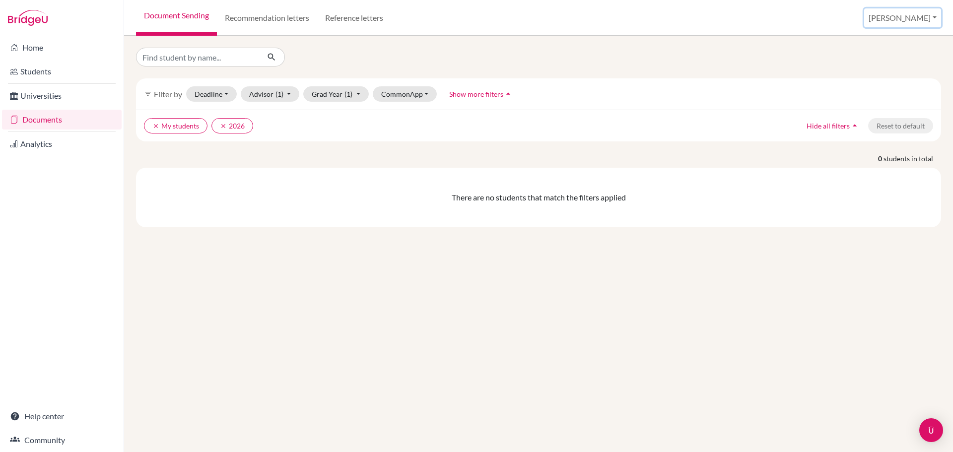
click at [929, 18] on button "[PERSON_NAME]" at bounding box center [903, 17] width 77 height 19
click at [895, 58] on link "School Settings" at bounding box center [863, 57] width 78 height 16
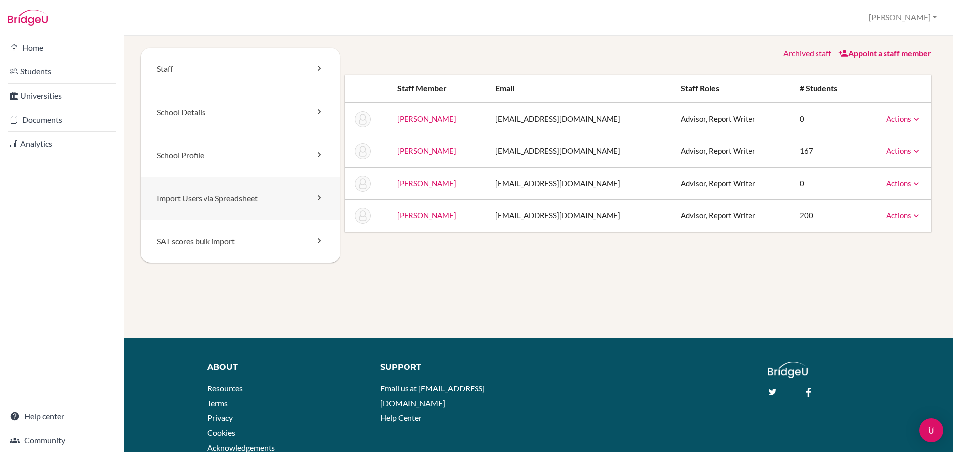
click at [268, 197] on link "Import Users via Spreadsheet" at bounding box center [240, 198] width 199 height 43
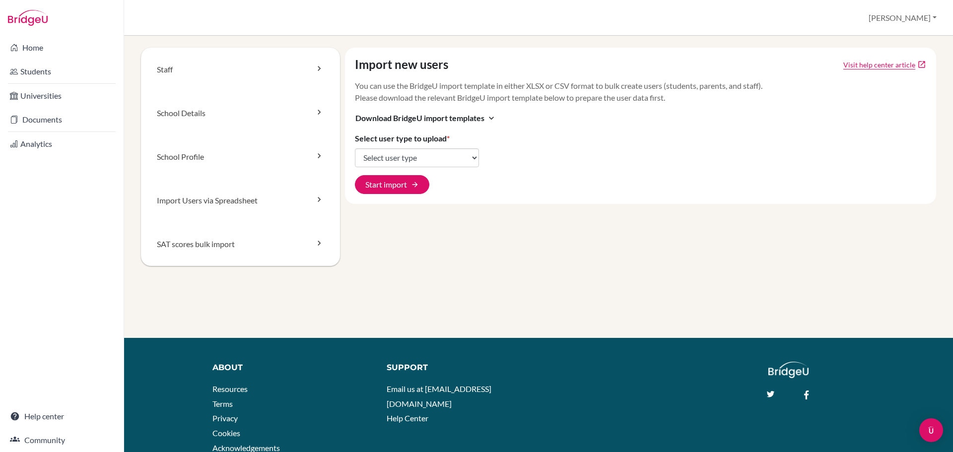
click at [875, 66] on link "Visit help center article" at bounding box center [880, 65] width 72 height 10
click at [460, 159] on select "Select user type Students Students and parents Parents Advisors Report writers" at bounding box center [417, 157] width 124 height 19
click at [487, 118] on icon "expand_more" at bounding box center [492, 118] width 10 height 10
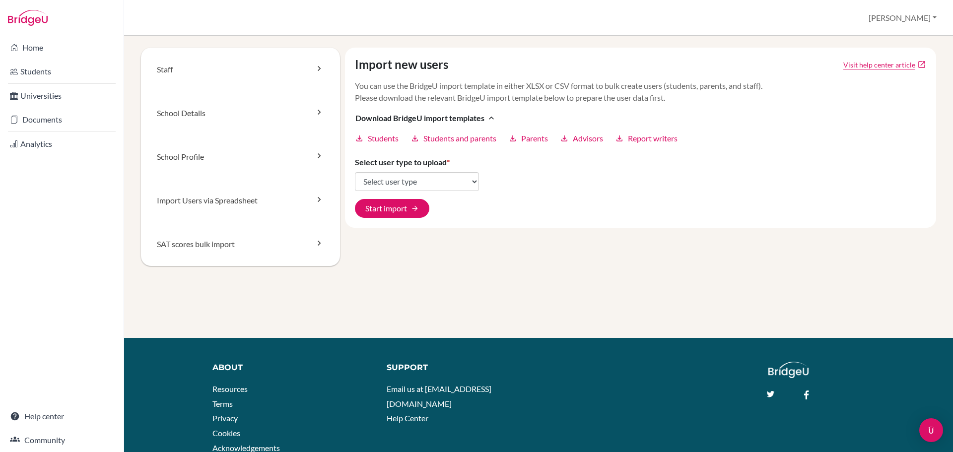
click at [539, 210] on div "Import new users Visit help center article open_in_new You can use the BridgeU …" at bounding box center [641, 138] width 592 height 180
click at [383, 140] on span "Students" at bounding box center [383, 139] width 31 height 12
drag, startPoint x: 28, startPoint y: 17, endPoint x: 52, endPoint y: 215, distance: 199.6
click at [54, 236] on div "Home Students Universities Documents Analytics Help center Community" at bounding box center [62, 244] width 124 height 417
click at [463, 178] on select "Select user type Students Students and parents Parents Advisors Report writers" at bounding box center [417, 181] width 124 height 19
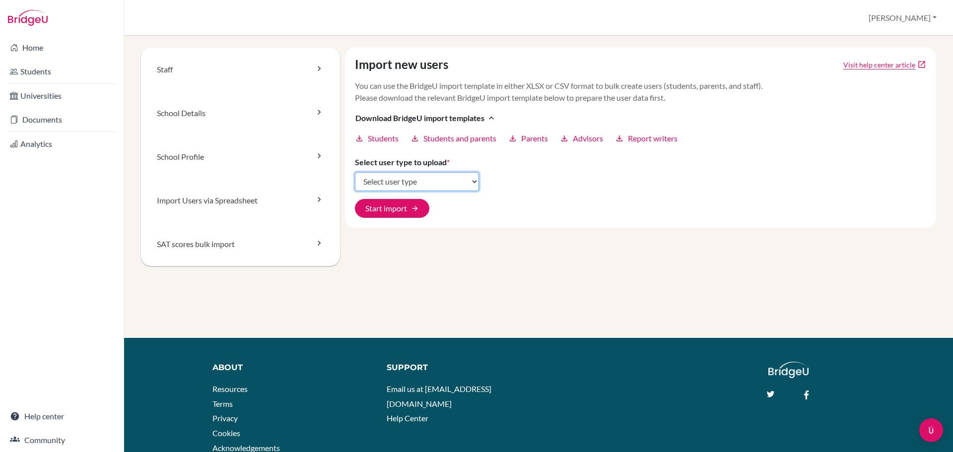
click at [463, 178] on select "Select user type Students Students and parents Parents Advisors Report writers" at bounding box center [417, 181] width 124 height 19
click at [571, 177] on div "Import new users Visit help center article open_in_new You can use the BridgeU …" at bounding box center [641, 138] width 592 height 180
click at [427, 183] on select "Select user type Students Students and parents Parents Advisors Report writers" at bounding box center [417, 181] width 124 height 19
select select "students"
click at [355, 172] on select "Select user type Students Students and parents Parents Advisors Report writers" at bounding box center [417, 181] width 124 height 19
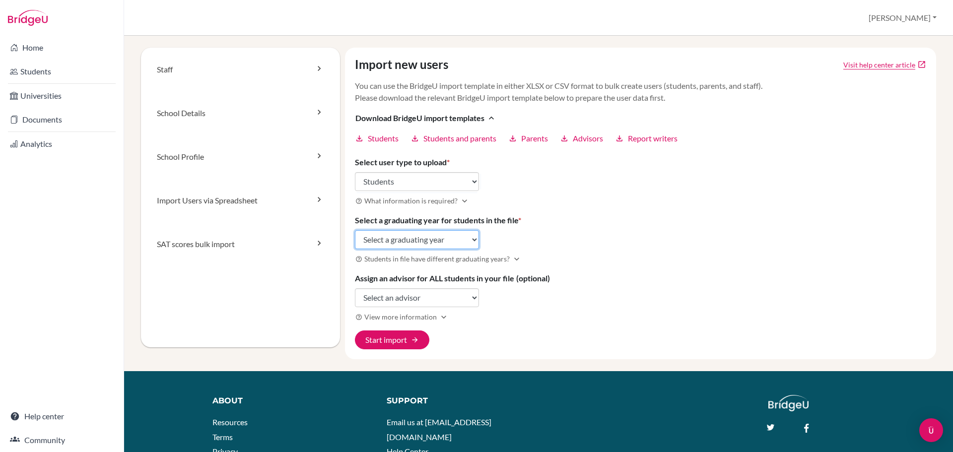
click at [464, 237] on select "Select a graduating year 2024 2025 2026 2027 2028 2029" at bounding box center [417, 239] width 124 height 19
click at [523, 237] on div "Import new users Visit help center article open_in_new You can use the BridgeU …" at bounding box center [641, 204] width 592 height 312
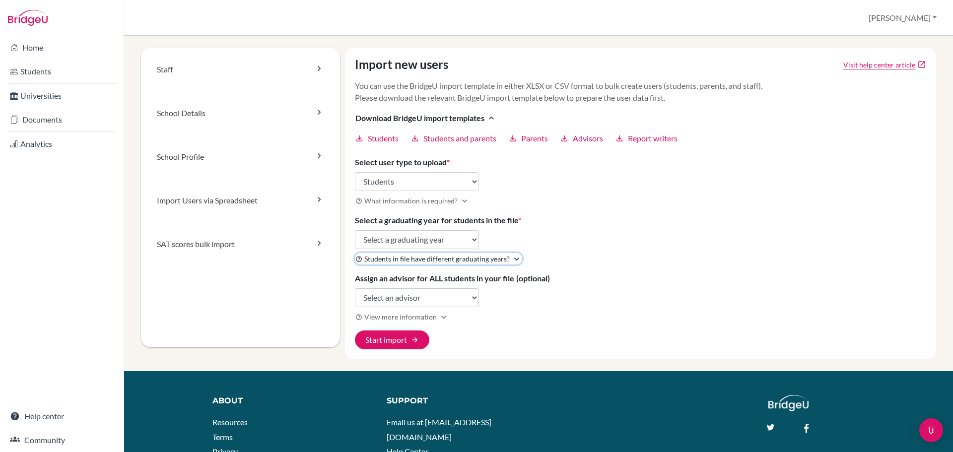
click at [512, 260] on icon "expand_more" at bounding box center [517, 259] width 10 height 10
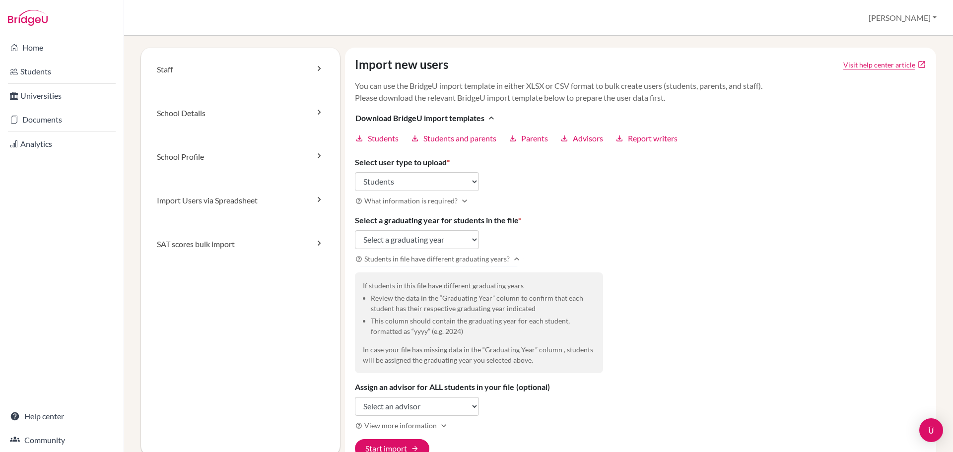
click at [686, 317] on div "Import new users Visit help center article open_in_new You can use the BridgeU …" at bounding box center [641, 258] width 592 height 421
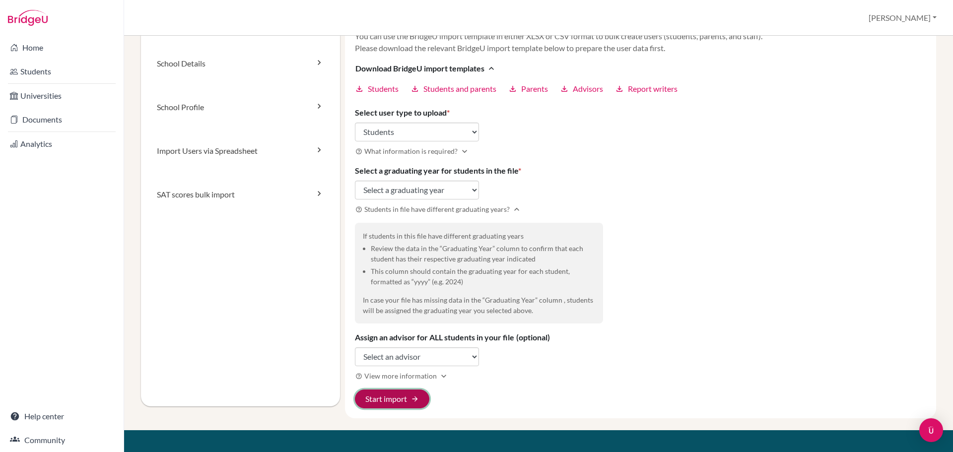
click at [388, 401] on button "Start import arrow_forward" at bounding box center [392, 399] width 74 height 19
click at [472, 191] on select "Select a graduating year 2024 2025 2026 2027 2028 2029" at bounding box center [417, 190] width 124 height 19
select select "2027"
click at [355, 181] on select "Select a graduating year 2024 2025 2026 2027 2028 2029" at bounding box center [417, 190] width 124 height 19
click at [674, 289] on div "Import new users Visit help center article open_in_new You can use the BridgeU …" at bounding box center [641, 208] width 592 height 421
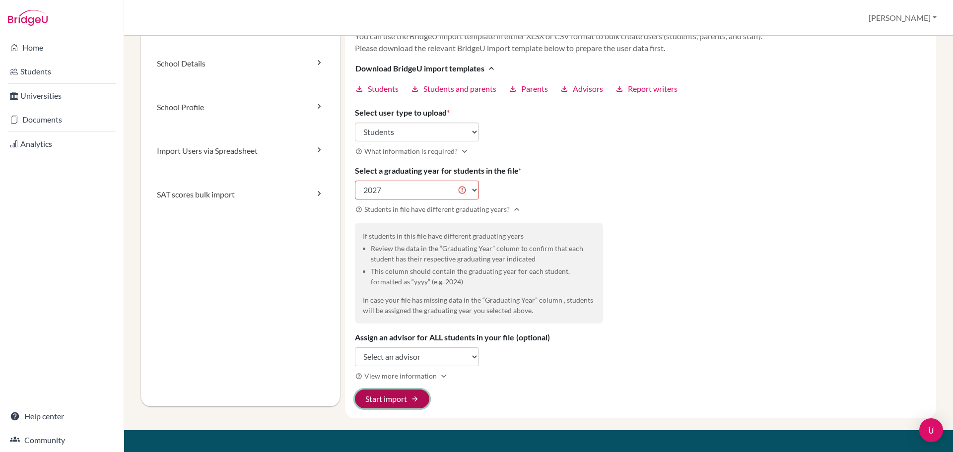
click at [385, 403] on button "Start import arrow_forward" at bounding box center [392, 399] width 74 height 19
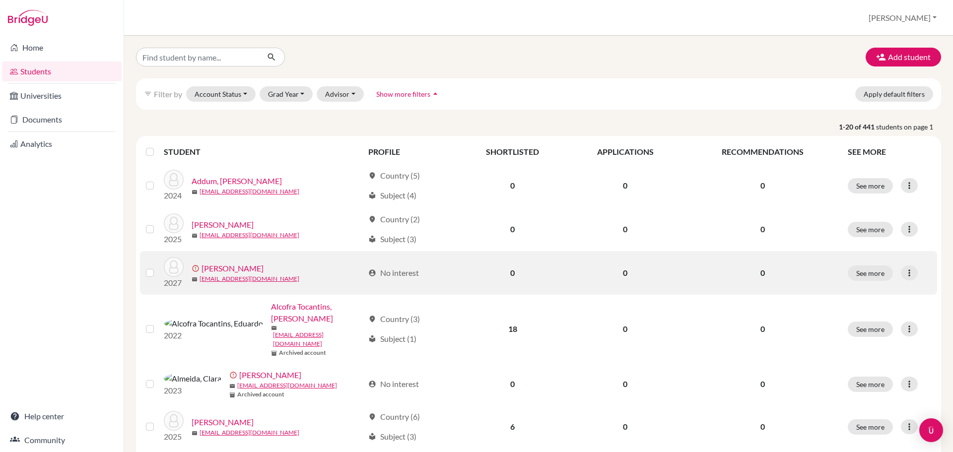
click at [250, 271] on link "[PERSON_NAME]" at bounding box center [233, 269] width 62 height 12
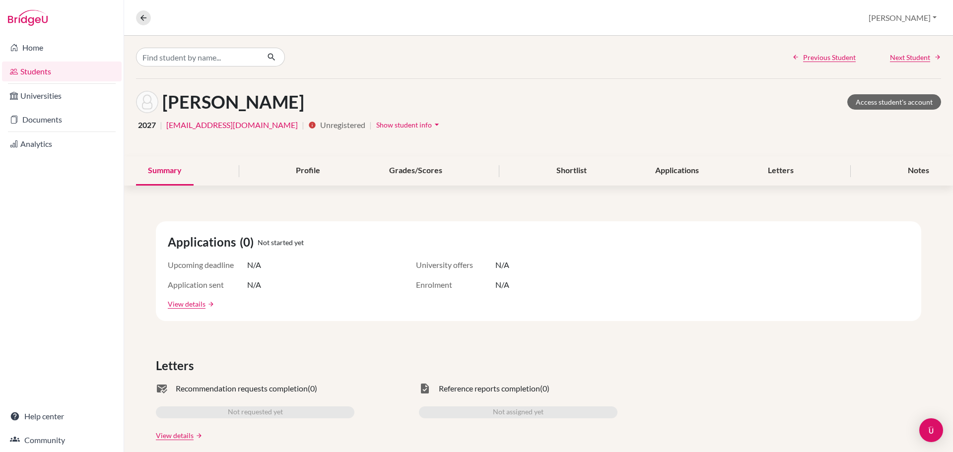
click at [442, 124] on icon "arrow_drop_down" at bounding box center [437, 125] width 10 height 10
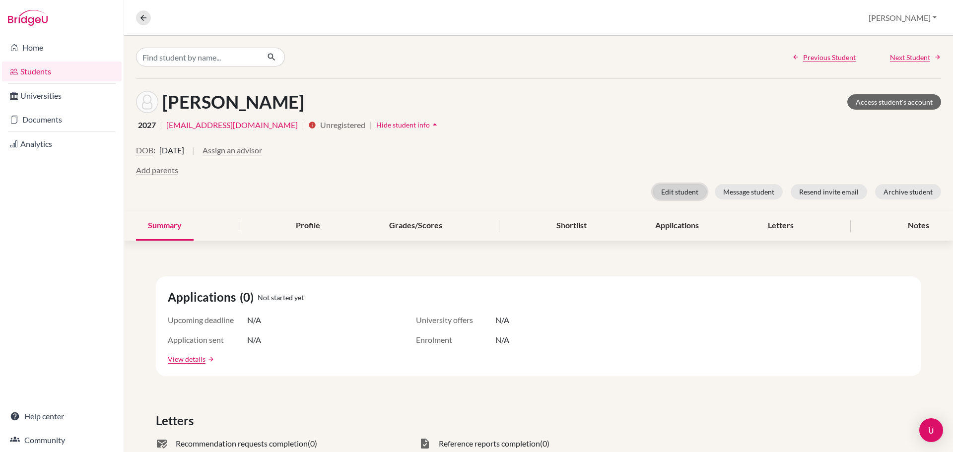
click at [681, 195] on button "Edit student" at bounding box center [680, 191] width 54 height 15
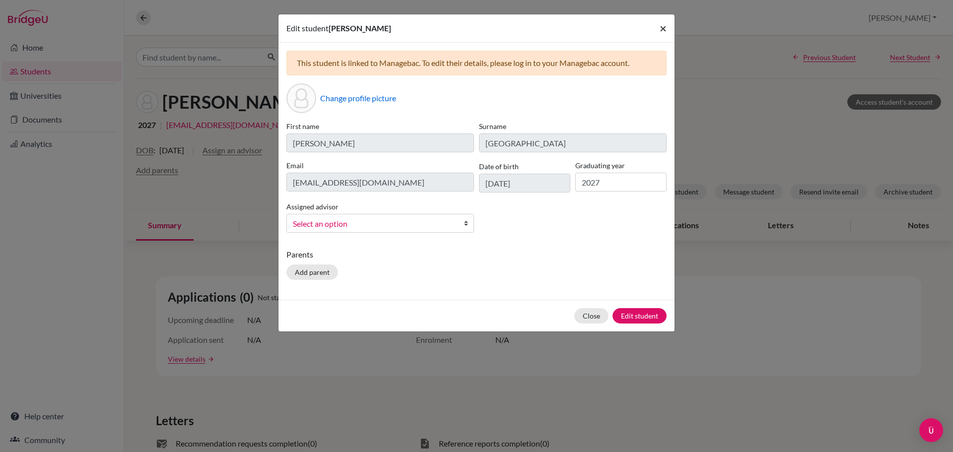
click at [664, 32] on span "×" at bounding box center [663, 28] width 7 height 14
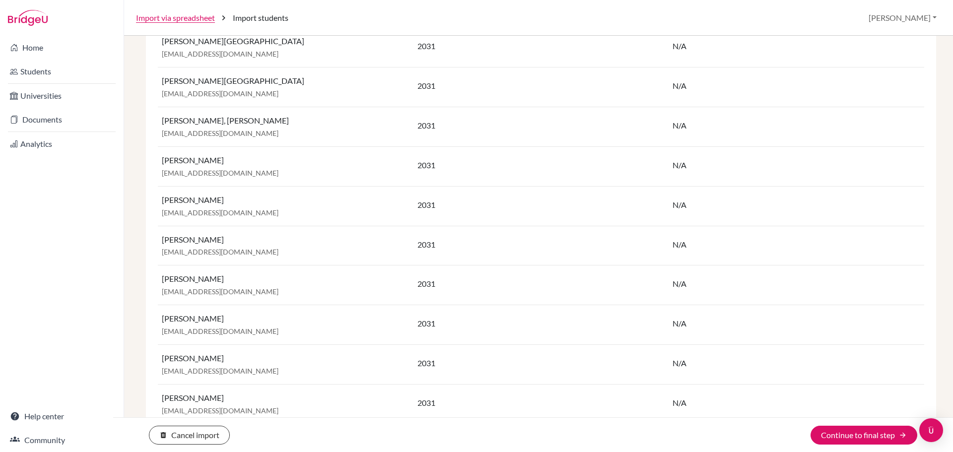
scroll to position [8532, 0]
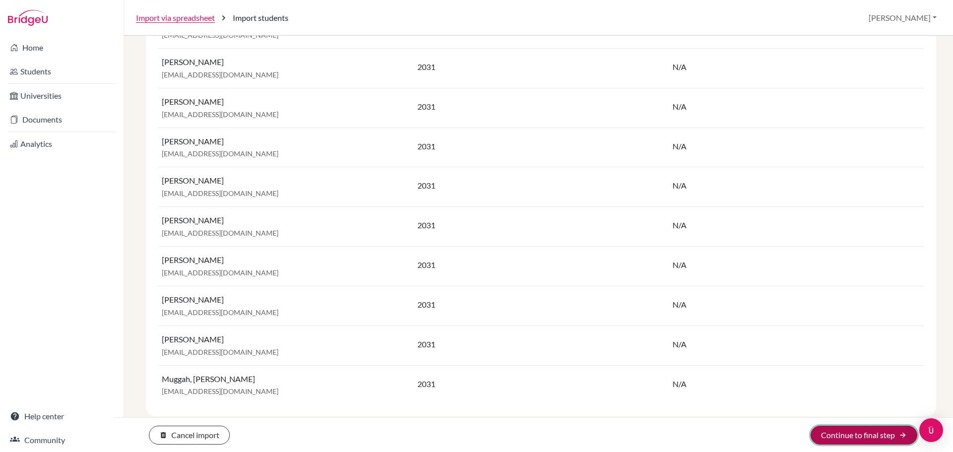
click at [856, 436] on button "Continue to final step arrow_forward" at bounding box center [864, 435] width 107 height 19
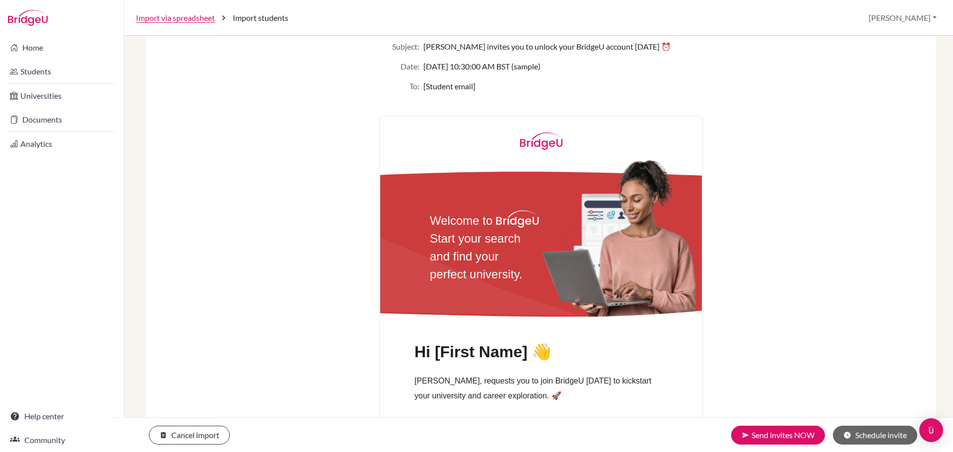
scroll to position [397, 0]
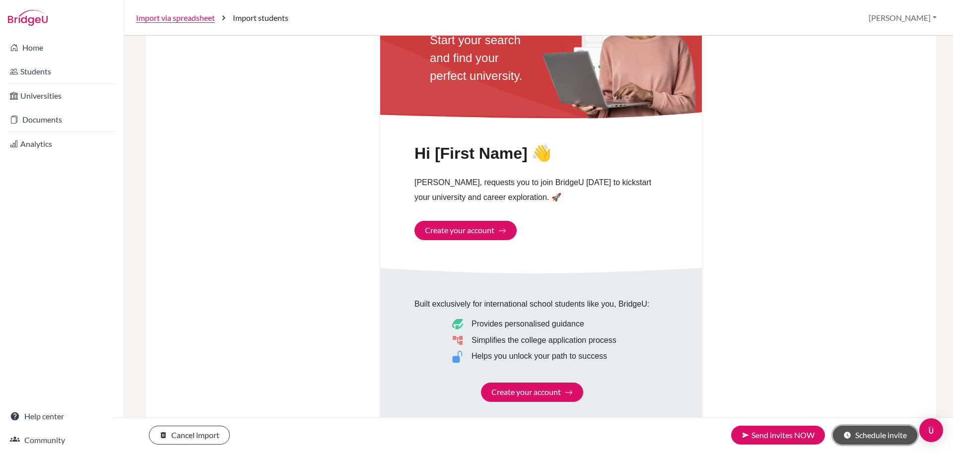
click at [881, 437] on button "schedule Schedule invite" at bounding box center [875, 435] width 84 height 19
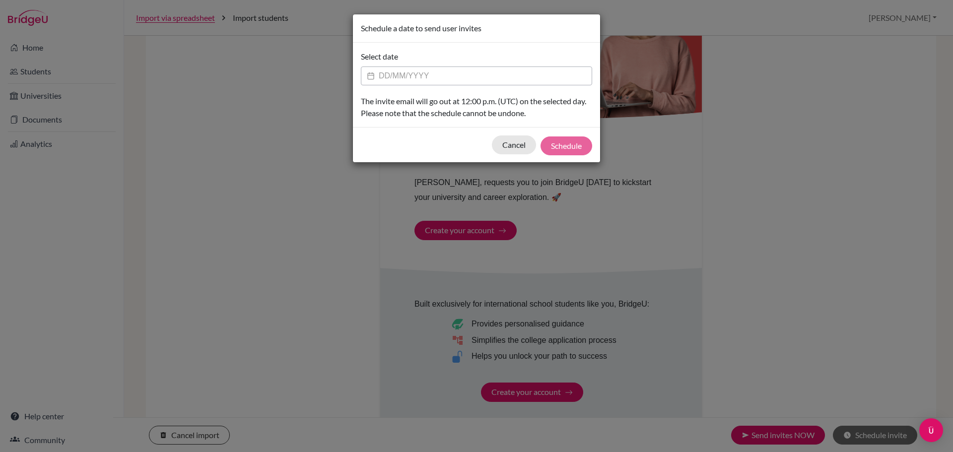
click at [401, 74] on input "Datepicker input" at bounding box center [476, 76] width 231 height 19
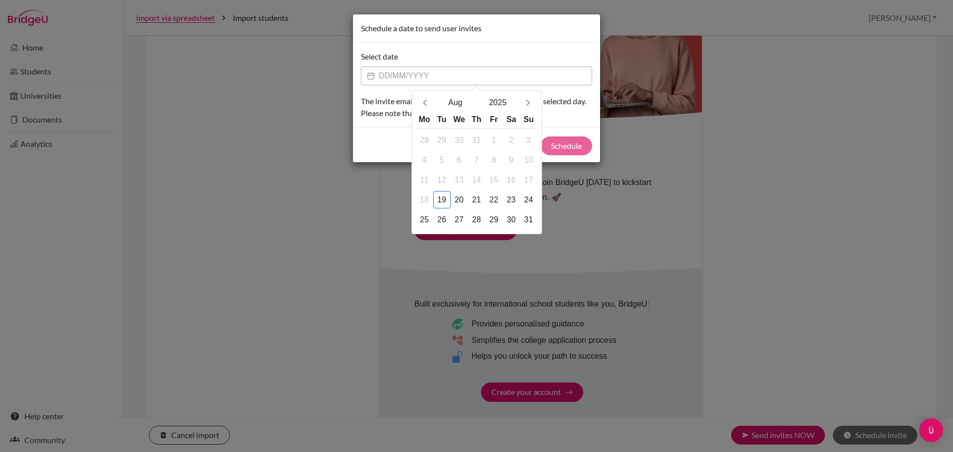
click at [488, 48] on div "Select date Aug 2025 Mo Tu We Th Fr Sa Su 28 29 30 31 1 2 3 4 5 6 7 8 9 10 11 1…" at bounding box center [476, 85] width 247 height 84
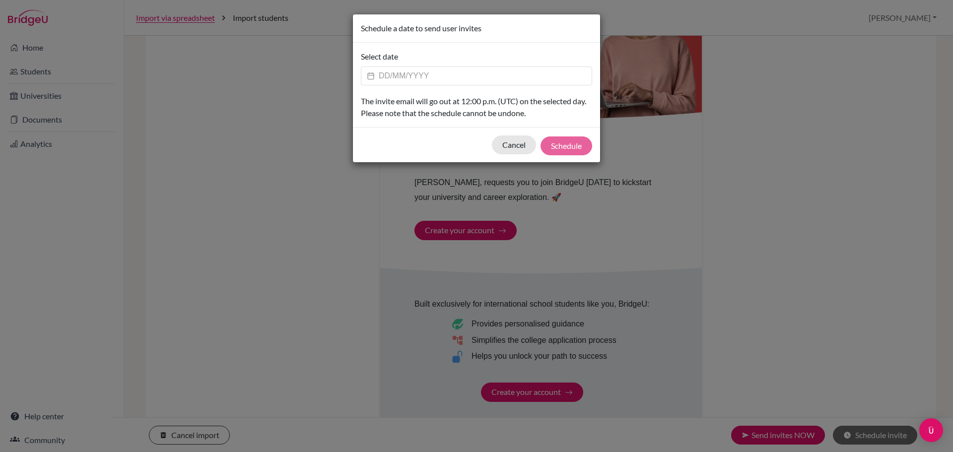
click at [462, 53] on div "Select date" at bounding box center [476, 68] width 231 height 35
click at [503, 146] on button "Cancel" at bounding box center [514, 145] width 44 height 19
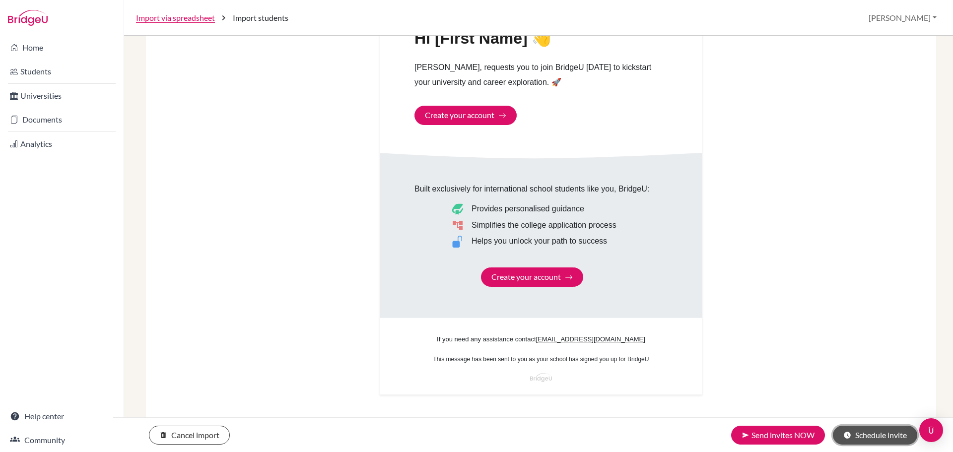
scroll to position [527, 0]
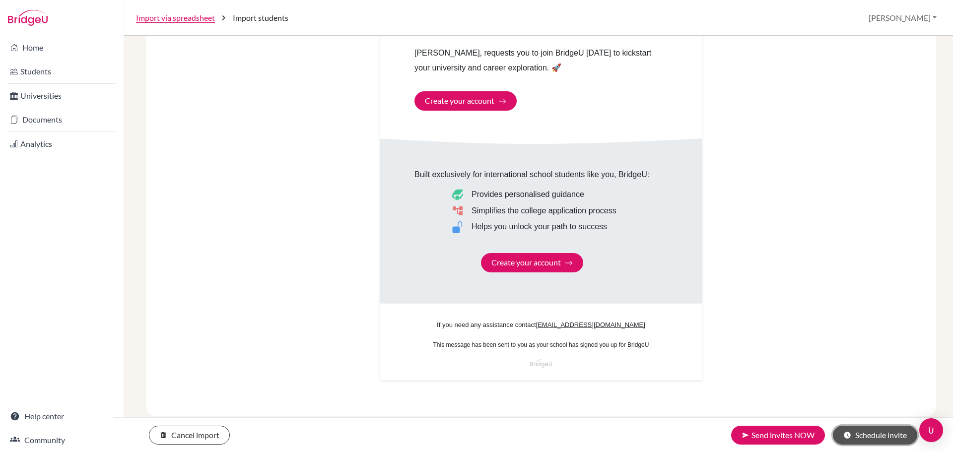
click at [863, 438] on button "schedule Schedule invite" at bounding box center [875, 435] width 84 height 19
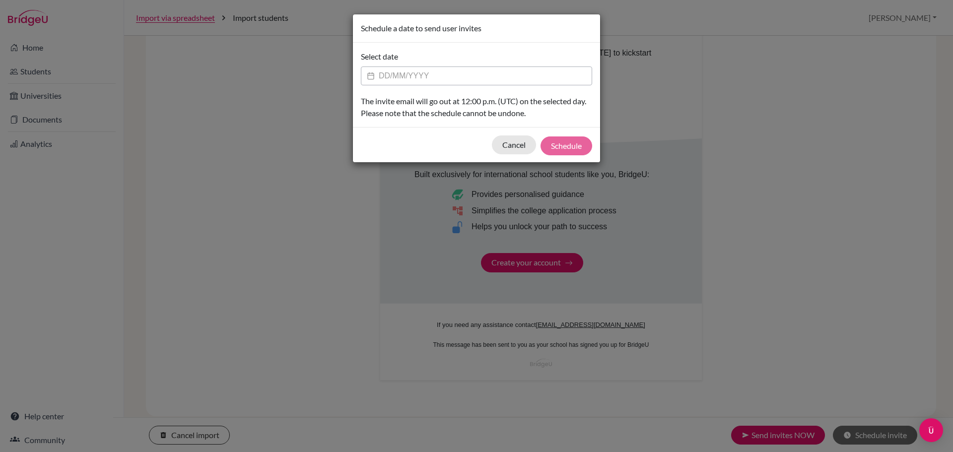
click at [413, 79] on input "Datepicker input" at bounding box center [476, 76] width 231 height 19
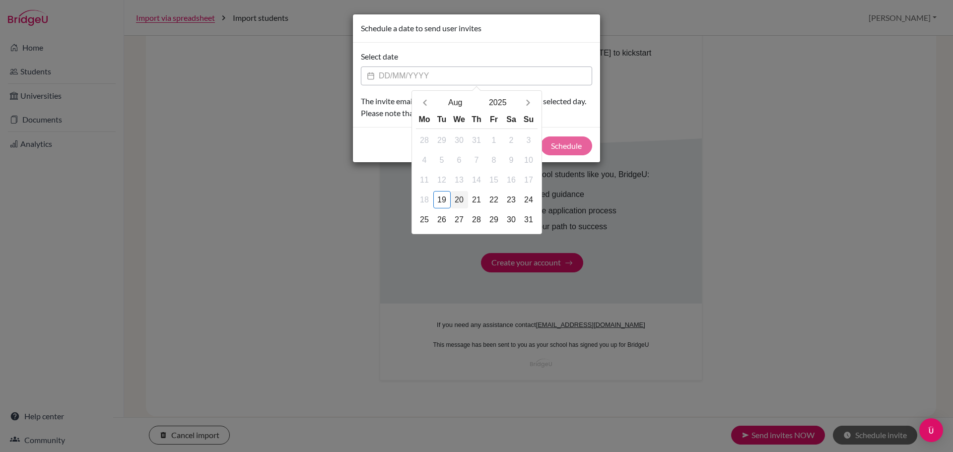
click at [459, 200] on div "20" at bounding box center [459, 199] width 17 height 17
type input "20/08/2025"
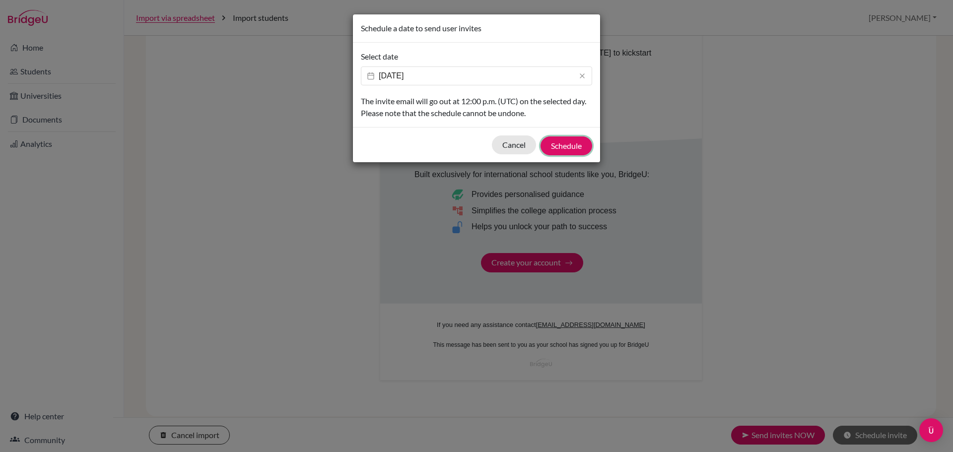
drag, startPoint x: 570, startPoint y: 147, endPoint x: 573, endPoint y: 109, distance: 38.3
click at [573, 109] on div "Schedule a date to send user invites Select date 20/08/2025 The invite email wi…" at bounding box center [477, 88] width 248 height 149
click at [444, 72] on input "20/08/2025" at bounding box center [476, 76] width 231 height 19
click at [455, 47] on div "Select date 20/08/2025 Aug 2025 Mo Tu We Th Fr Sa Su 28 29 30 31 1 2 3 4 5 6 7 …" at bounding box center [476, 85] width 247 height 84
click at [569, 146] on button "Schedule" at bounding box center [567, 146] width 52 height 19
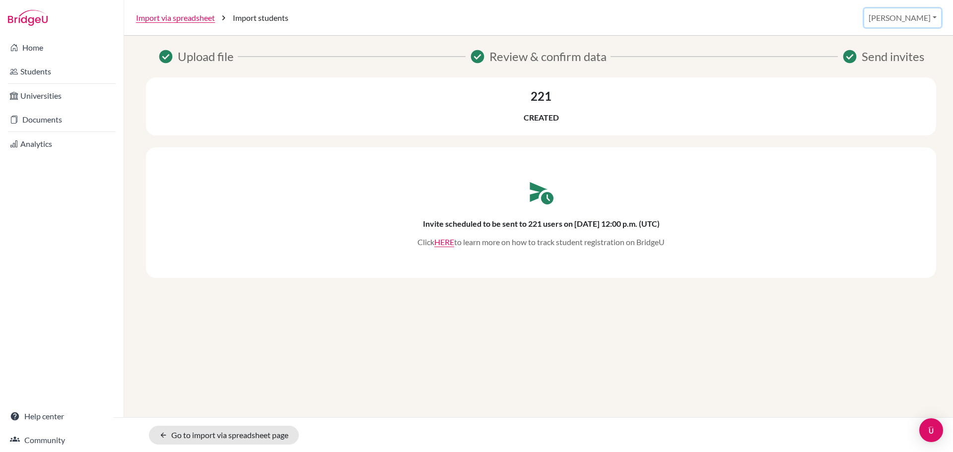
click at [933, 18] on button "[PERSON_NAME]" at bounding box center [903, 17] width 77 height 19
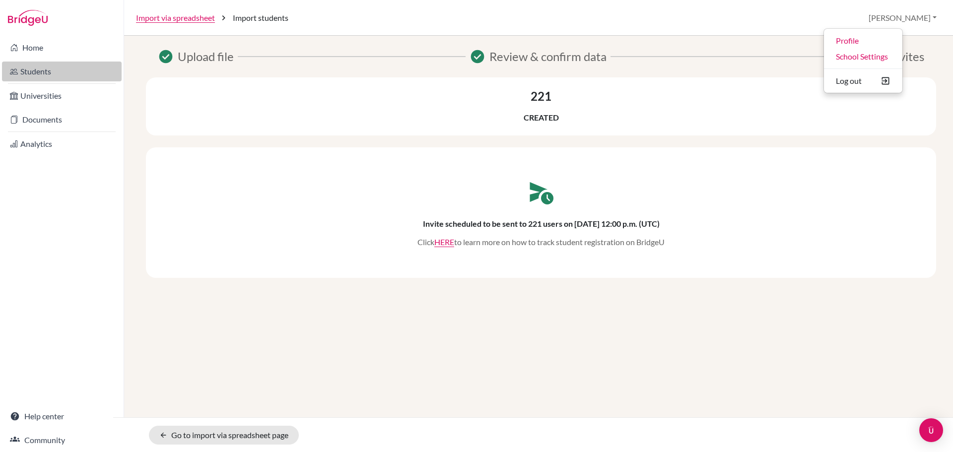
click at [56, 75] on link "Students" at bounding box center [62, 72] width 120 height 20
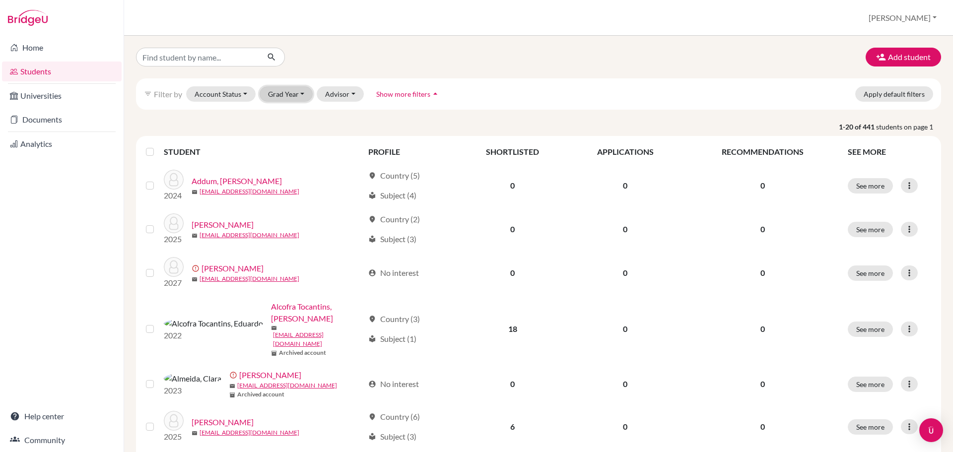
click at [298, 97] on button "Grad Year" at bounding box center [287, 93] width 54 height 15
click at [292, 116] on div "2028" at bounding box center [289, 115] width 35 height 12
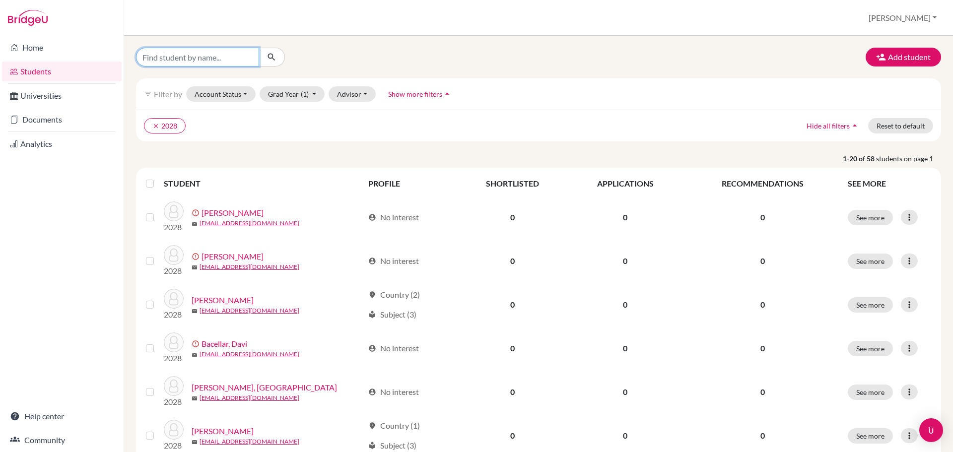
click at [241, 57] on input "Find student by name..." at bounding box center [197, 57] width 123 height 19
type input "[PERSON_NAME]"
click button "submit" at bounding box center [272, 57] width 26 height 19
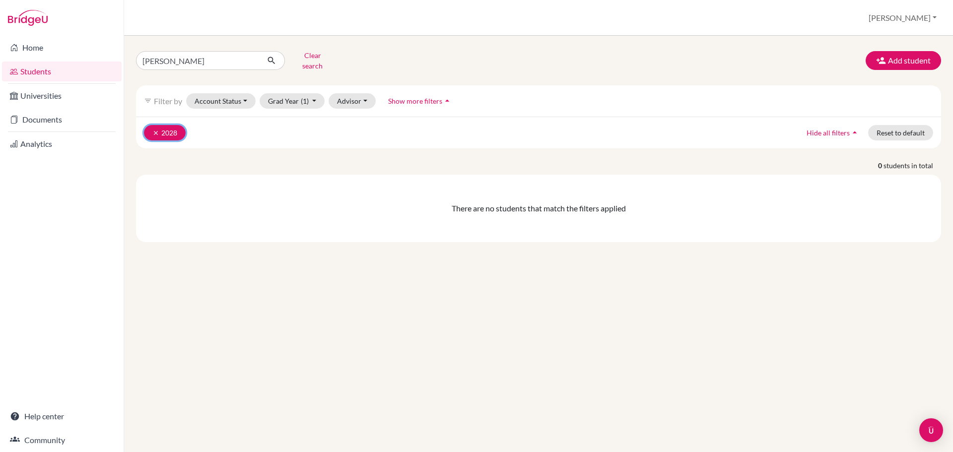
click at [151, 125] on button "clear 2028" at bounding box center [165, 132] width 42 height 15
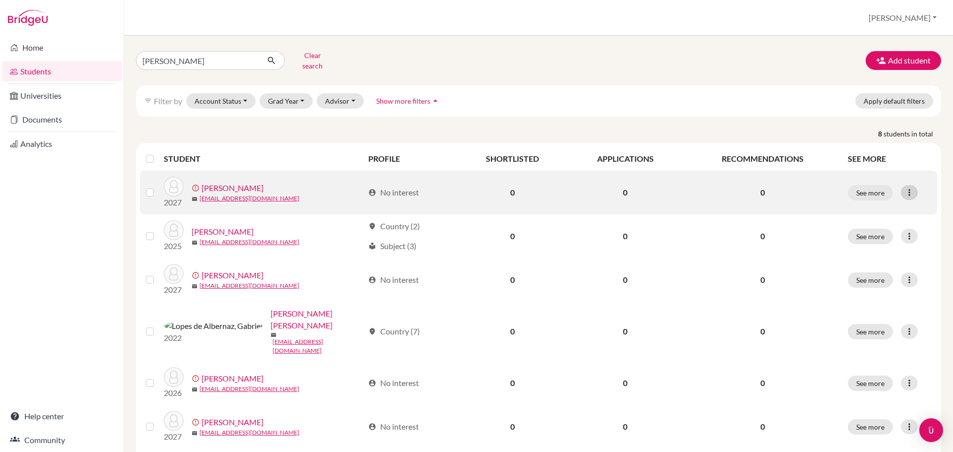
click at [905, 189] on icon at bounding box center [910, 193] width 10 height 10
click at [876, 206] on button "Edit student" at bounding box center [865, 214] width 90 height 16
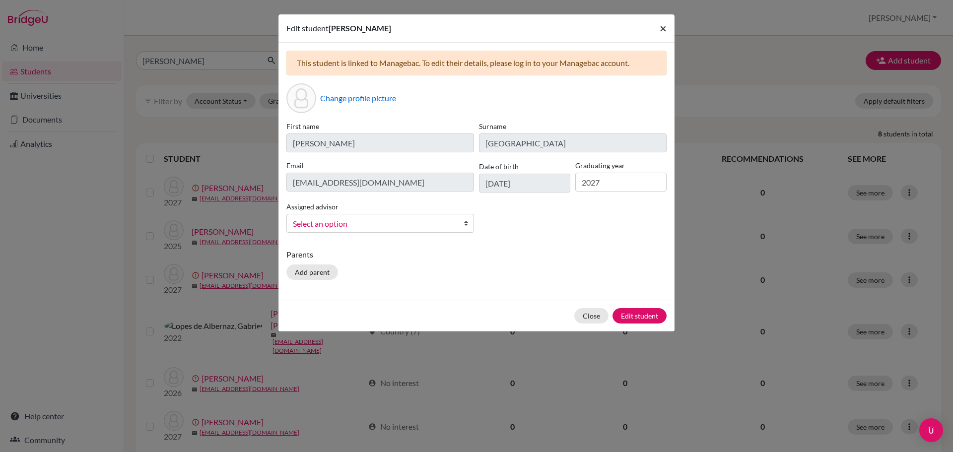
click at [664, 29] on span "×" at bounding box center [663, 28] width 7 height 14
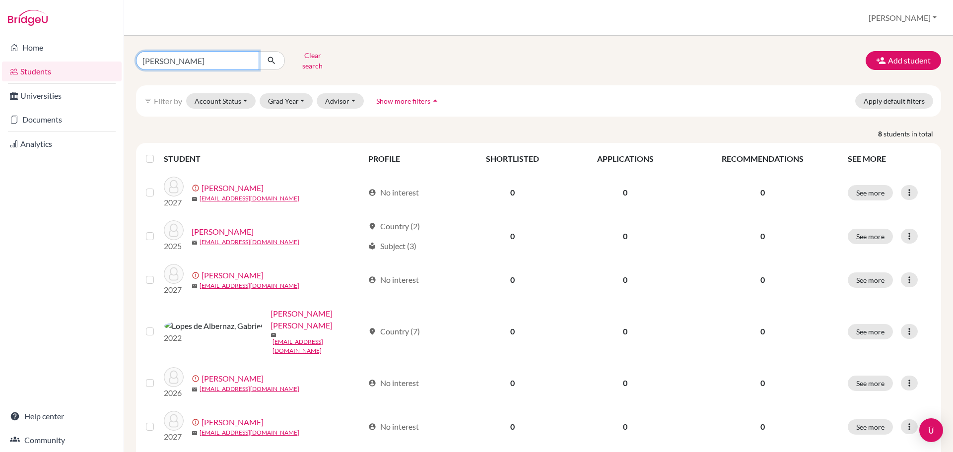
drag, startPoint x: 167, startPoint y: 54, endPoint x: 123, endPoint y: 58, distance: 44.3
click at [123, 58] on div "Home Students Universities Documents Analytics Help center Community Students o…" at bounding box center [476, 226] width 953 height 452
click at [399, 47] on div "Clear search Add student filter_list Filter by Account Status Active accounts A…" at bounding box center [538, 244] width 829 height 417
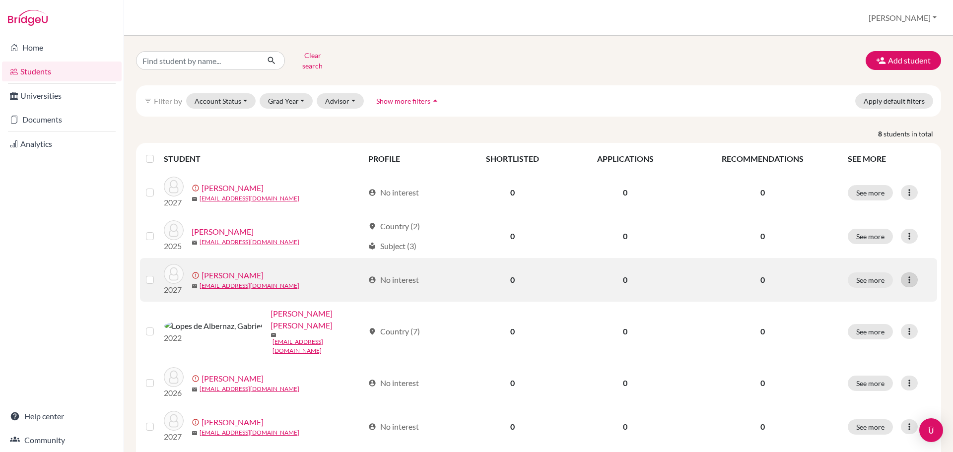
click at [905, 275] on icon at bounding box center [910, 280] width 10 height 10
click at [866, 293] on button "Edit student" at bounding box center [865, 301] width 90 height 16
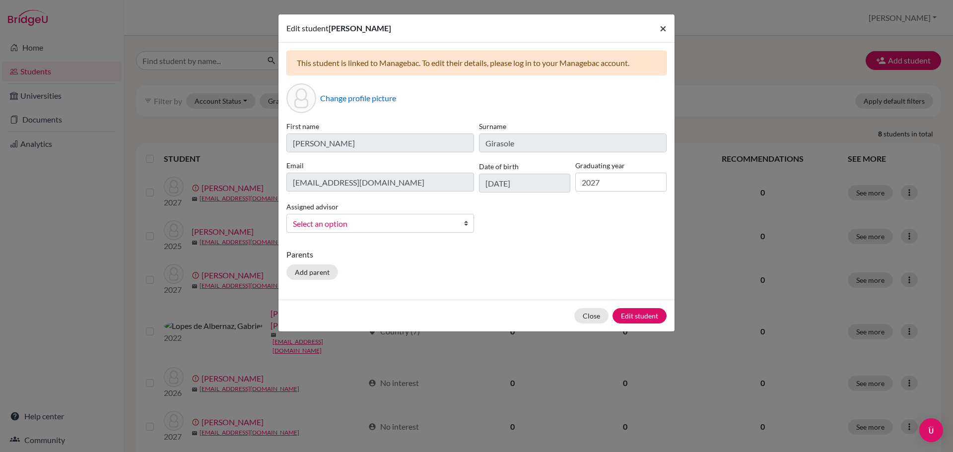
click at [664, 30] on span "×" at bounding box center [663, 28] width 7 height 14
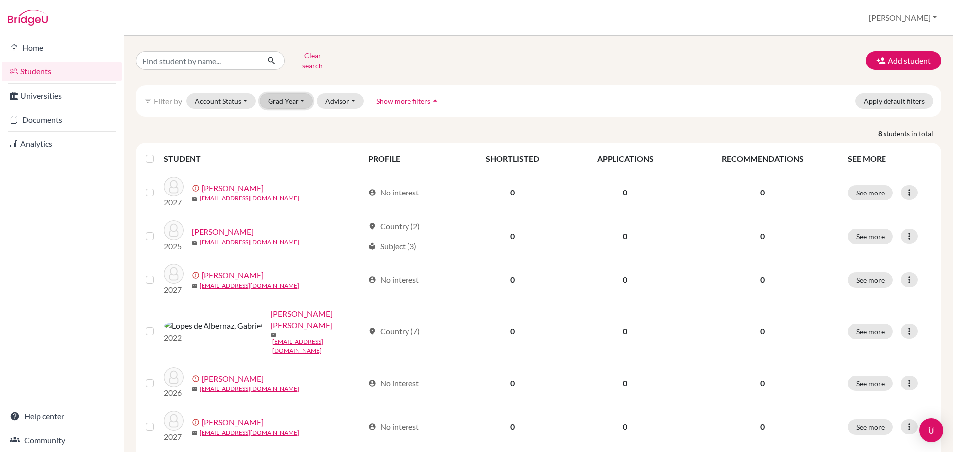
click at [296, 93] on button "Grad Year" at bounding box center [287, 100] width 54 height 15
click at [528, 85] on div "filter_list Filter by Account Status Active accounts Archived accounts Register…" at bounding box center [538, 100] width 805 height 31
click at [43, 72] on link "Students" at bounding box center [62, 72] width 120 height 20
click at [300, 97] on button "Grad Year" at bounding box center [287, 100] width 54 height 15
click at [297, 93] on button "Grad Year" at bounding box center [287, 100] width 54 height 15
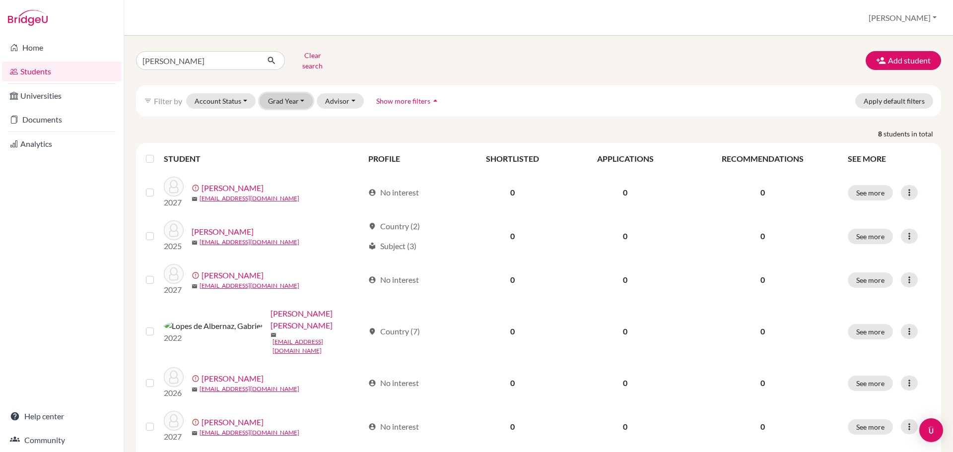
click at [300, 94] on button "Grad Year" at bounding box center [287, 100] width 54 height 15
click at [300, 93] on button "Grad Year" at bounding box center [287, 100] width 54 height 15
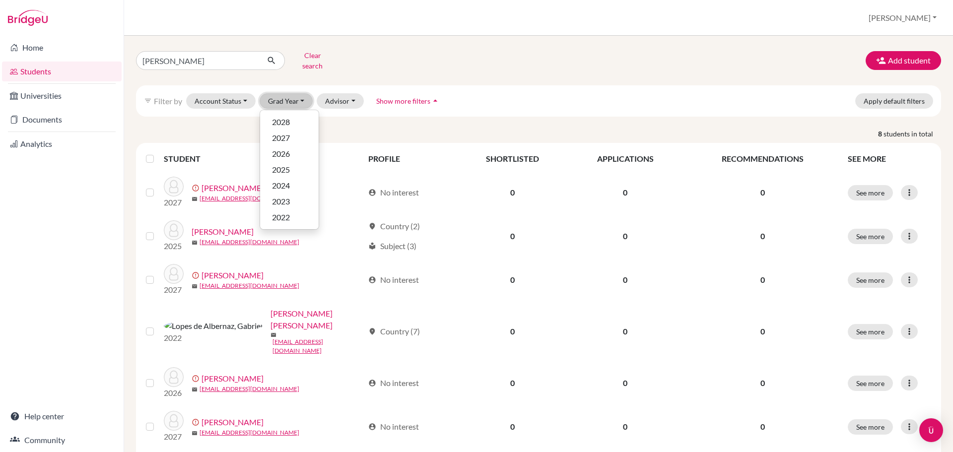
click at [300, 93] on button "Grad Year" at bounding box center [287, 100] width 54 height 15
click at [585, 53] on div "[PERSON_NAME] search Add student" at bounding box center [539, 61] width 820 height 26
drag, startPoint x: 689, startPoint y: 77, endPoint x: 723, endPoint y: 66, distance: 36.3
click at [690, 77] on div "[PERSON_NAME] search Add student filter_list Filter by Account Status Active ac…" at bounding box center [538, 302] width 805 height 508
click at [931, 19] on button "[PERSON_NAME]" at bounding box center [903, 17] width 77 height 19
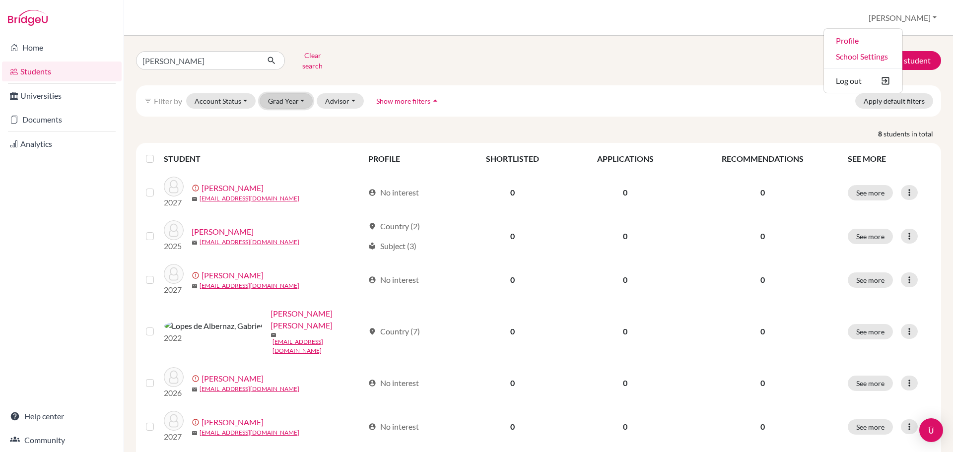
click at [298, 97] on button "Grad Year" at bounding box center [287, 100] width 54 height 15
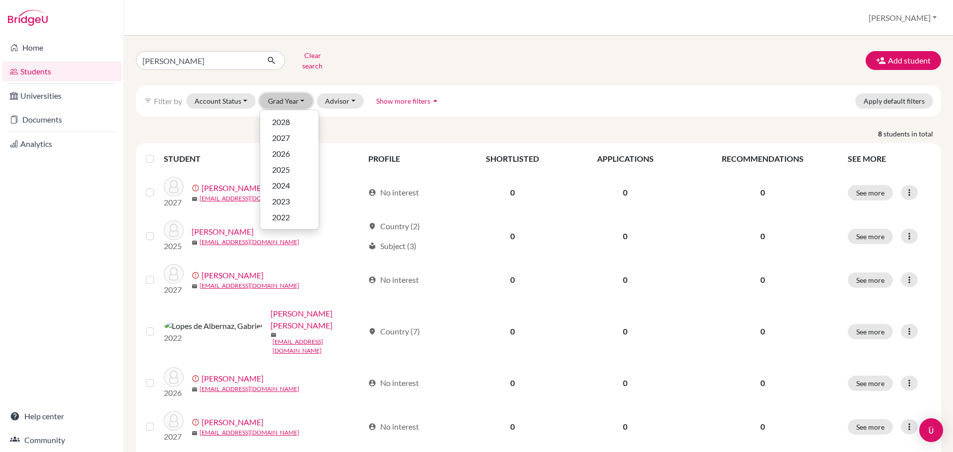
click at [289, 97] on button "Grad Year" at bounding box center [287, 100] width 54 height 15
click at [290, 97] on button "Grad Year" at bounding box center [287, 100] width 54 height 15
click at [515, 66] on div "gabriel Clear search Add student" at bounding box center [539, 61] width 820 height 26
click at [518, 63] on div "gabriel Clear search Add student" at bounding box center [539, 61] width 820 height 26
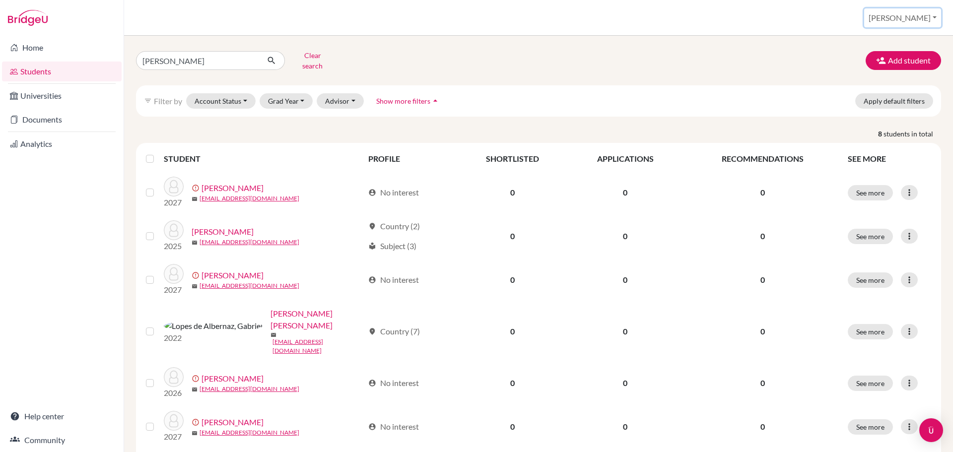
click at [912, 21] on button "Rafael" at bounding box center [903, 17] width 77 height 19
drag, startPoint x: 763, startPoint y: 77, endPoint x: 748, endPoint y: 78, distance: 14.9
click at [762, 77] on div "gabriel Clear search Add student filter_list Filter by Account Status Active ac…" at bounding box center [538, 302] width 805 height 508
click at [40, 50] on link "Home" at bounding box center [62, 48] width 120 height 20
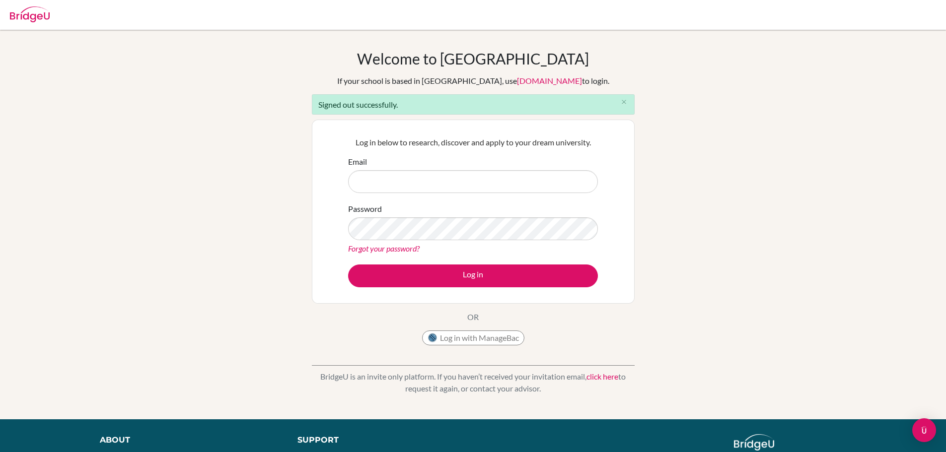
type input "[EMAIL_ADDRESS][DOMAIN_NAME]"
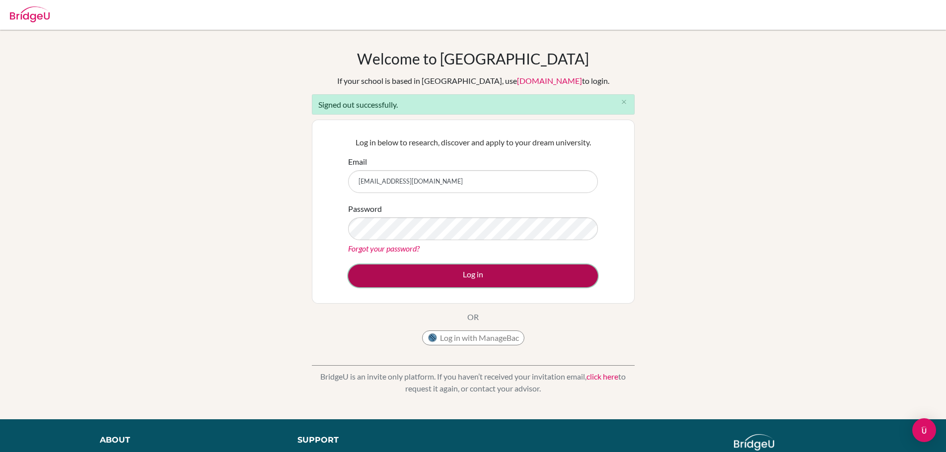
click at [462, 277] on button "Log in" at bounding box center [473, 276] width 250 height 23
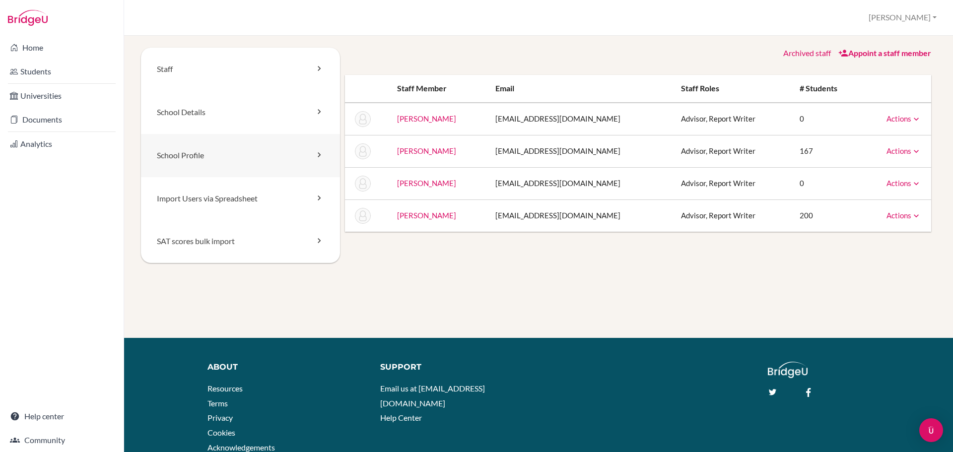
click at [231, 156] on link "School Profile" at bounding box center [240, 155] width 199 height 43
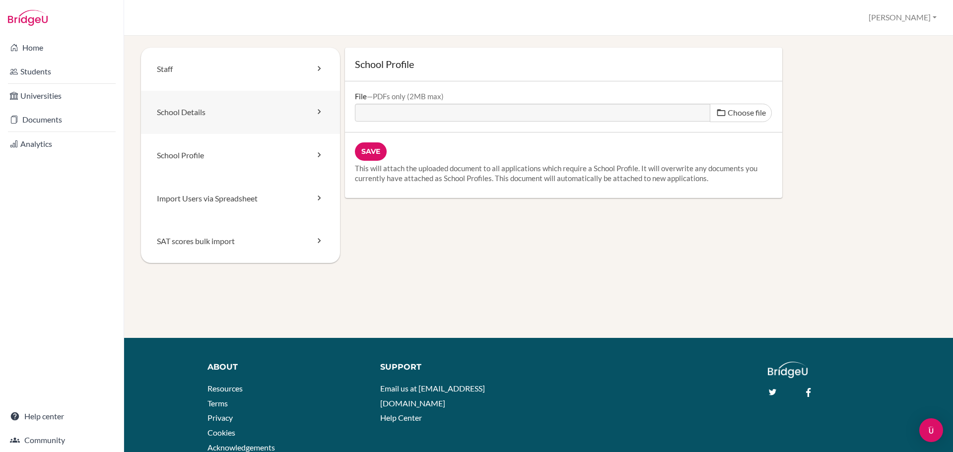
click at [226, 120] on link "School Details" at bounding box center [240, 112] width 199 height 43
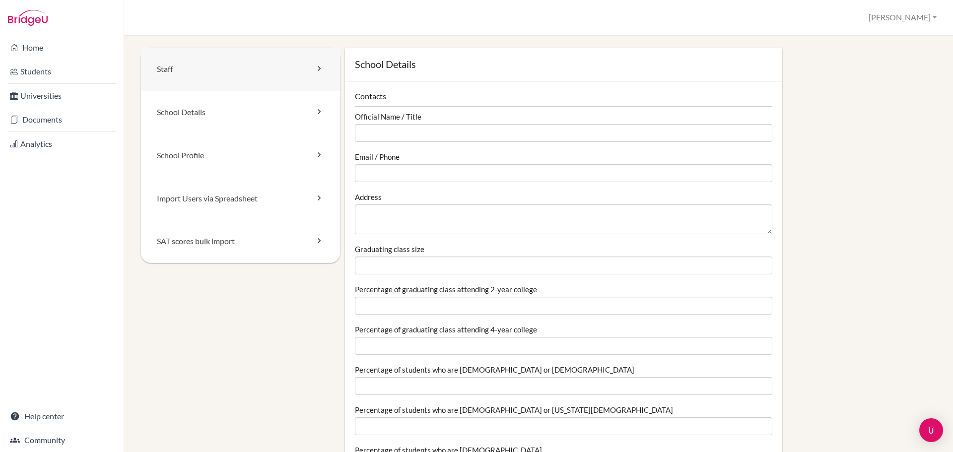
click at [216, 75] on link "Staff" at bounding box center [240, 69] width 199 height 43
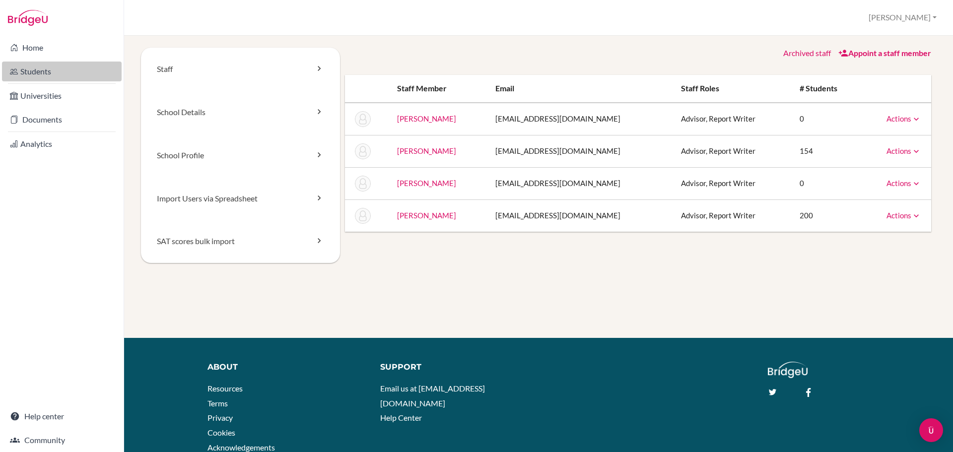
click at [53, 72] on link "Students" at bounding box center [62, 72] width 120 height 20
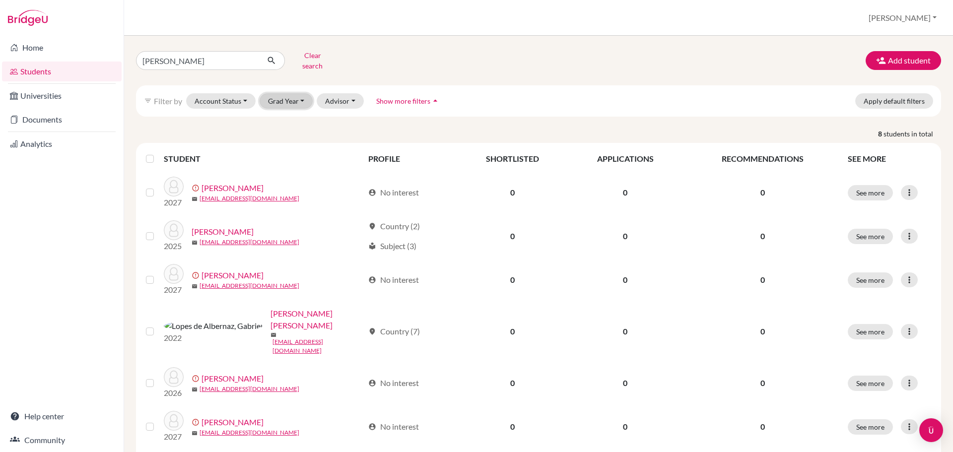
click at [295, 97] on button "Grad Year" at bounding box center [287, 100] width 54 height 15
click at [294, 95] on button "Grad Year" at bounding box center [287, 100] width 54 height 15
click at [241, 98] on button "Account Status" at bounding box center [221, 100] width 70 height 15
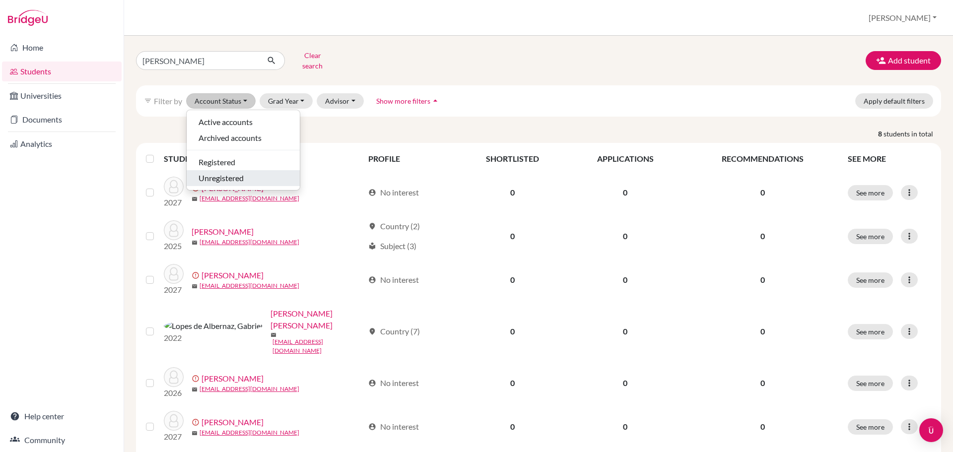
click at [230, 172] on span "Unregistered" at bounding box center [221, 178] width 45 height 12
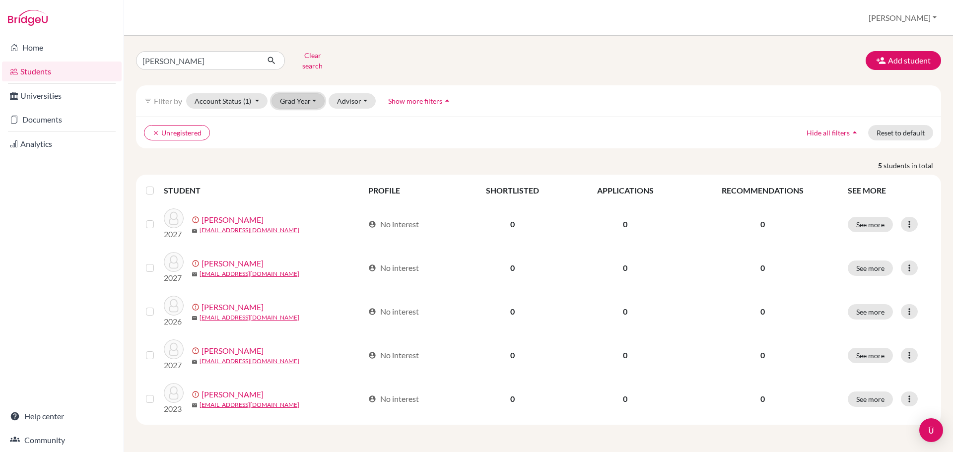
click at [311, 93] on button "Grad Year" at bounding box center [299, 100] width 54 height 15
click at [257, 95] on button "Account Status (1)" at bounding box center [226, 100] width 81 height 15
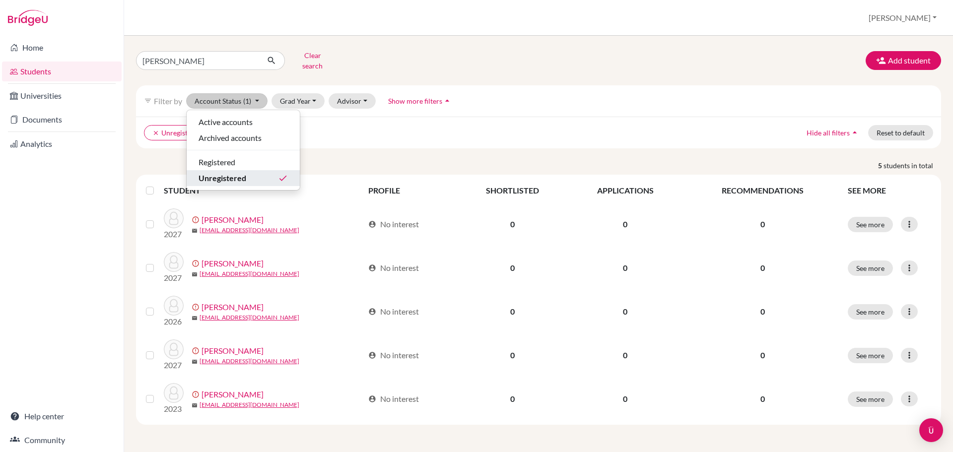
click at [246, 172] on span "Unregistered" at bounding box center [223, 178] width 48 height 12
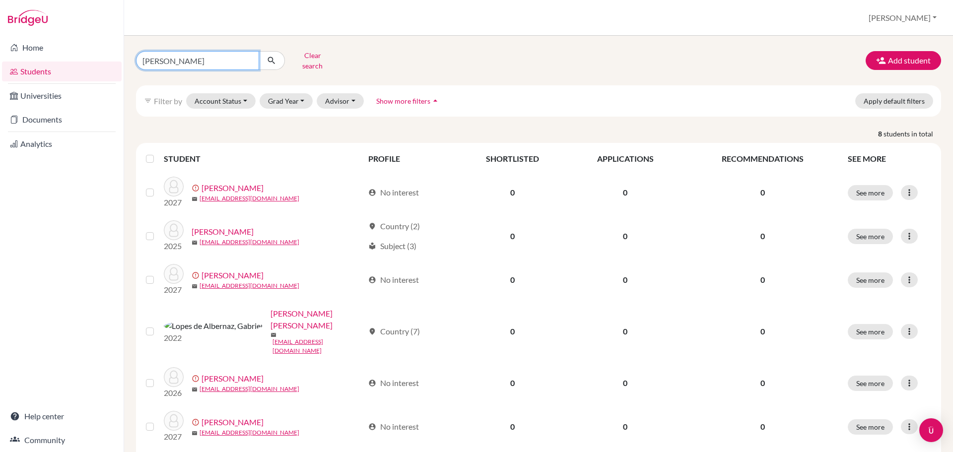
click at [178, 57] on input "gabriel" at bounding box center [197, 60] width 123 height 19
click at [929, 21] on button "[PERSON_NAME]" at bounding box center [903, 17] width 77 height 19
click at [897, 59] on link "School Settings" at bounding box center [863, 57] width 78 height 16
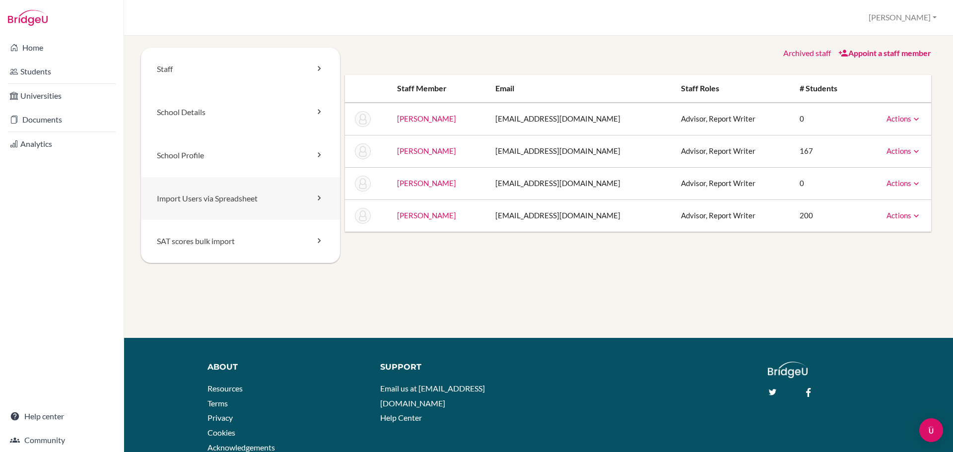
click at [233, 204] on link "Import Users via Spreadsheet" at bounding box center [240, 198] width 199 height 43
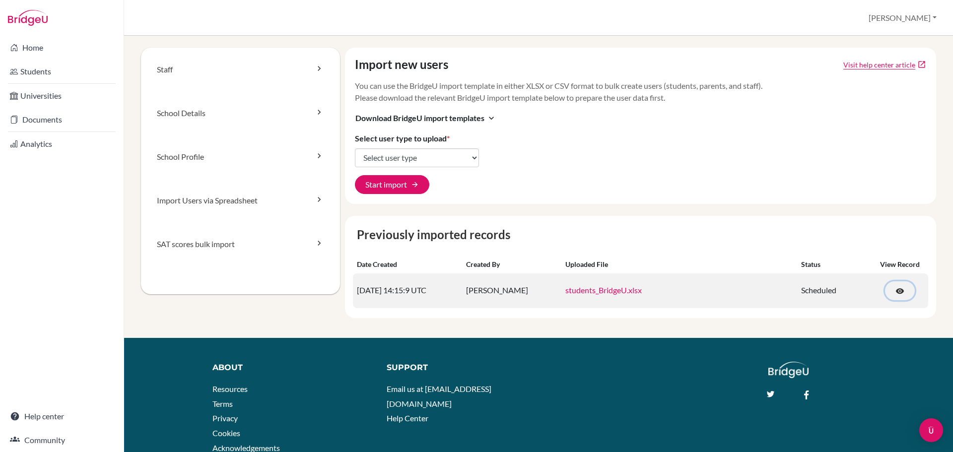
click at [896, 290] on span "visibility" at bounding box center [900, 291] width 9 height 9
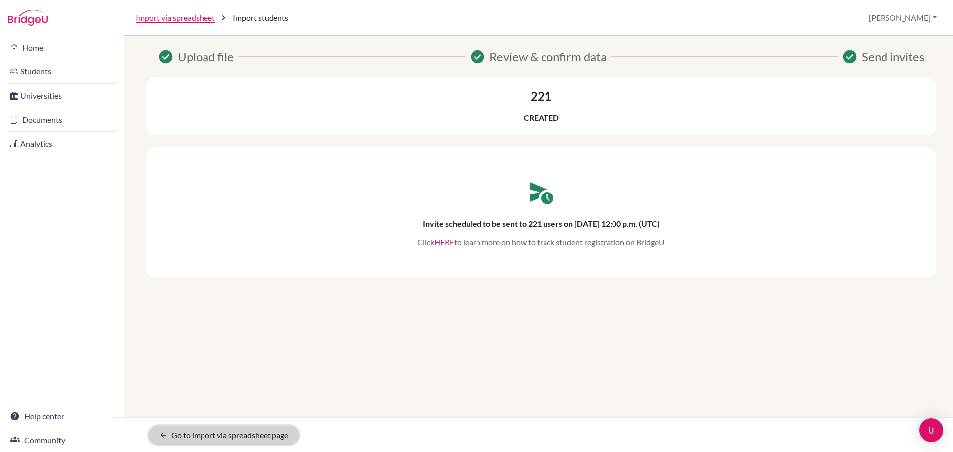
click at [254, 443] on link "arrow_back Go to import via spreadsheet page" at bounding box center [224, 435] width 150 height 19
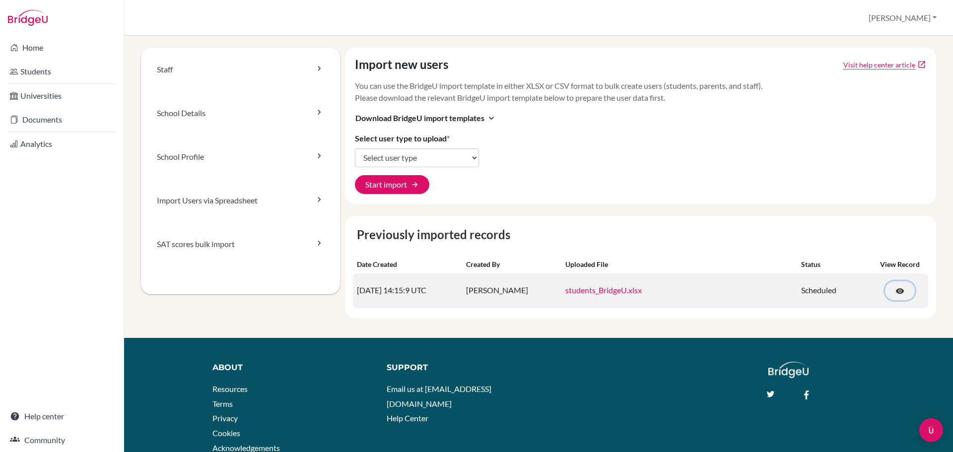
click at [896, 291] on span "visibility" at bounding box center [900, 291] width 9 height 9
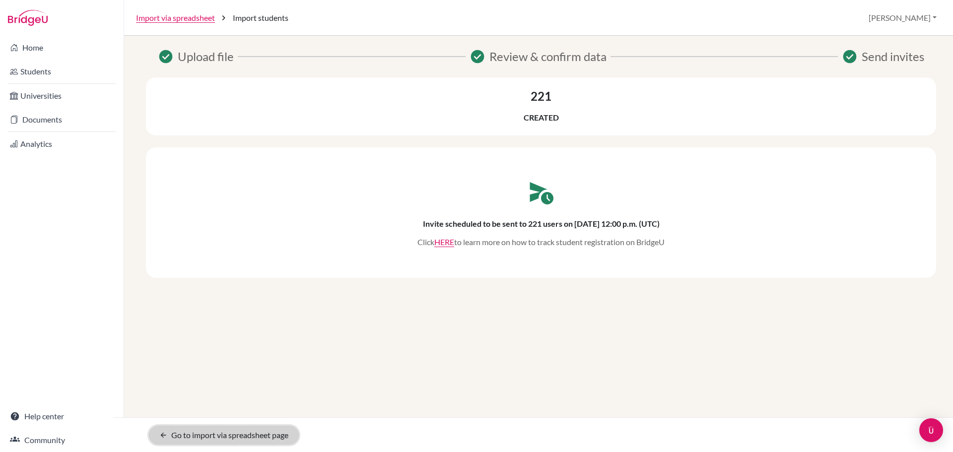
click at [239, 437] on link "arrow_back Go to import via spreadsheet page" at bounding box center [224, 435] width 150 height 19
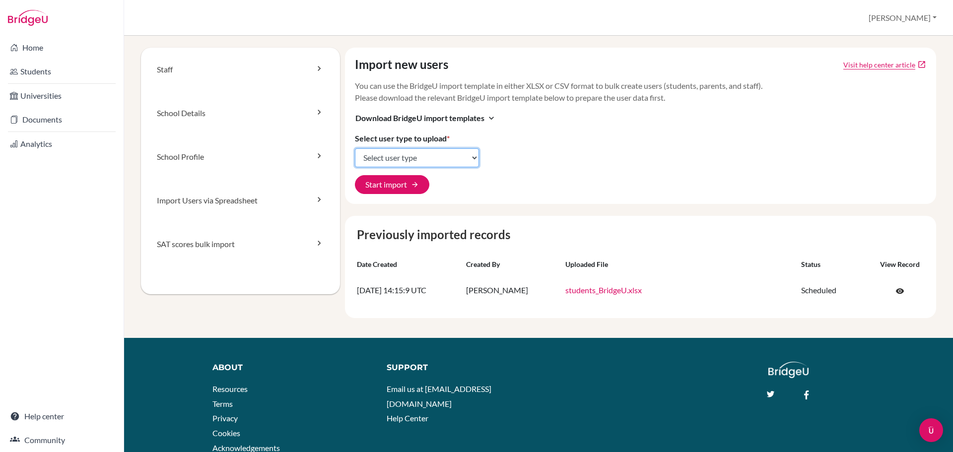
click at [464, 159] on select "Select user type Students Students and parents Parents Advisors Report writers" at bounding box center [417, 157] width 124 height 19
select select "students"
click at [355, 148] on select "Select user type Students Students and parents Parents Advisors Report writers" at bounding box center [417, 157] width 124 height 19
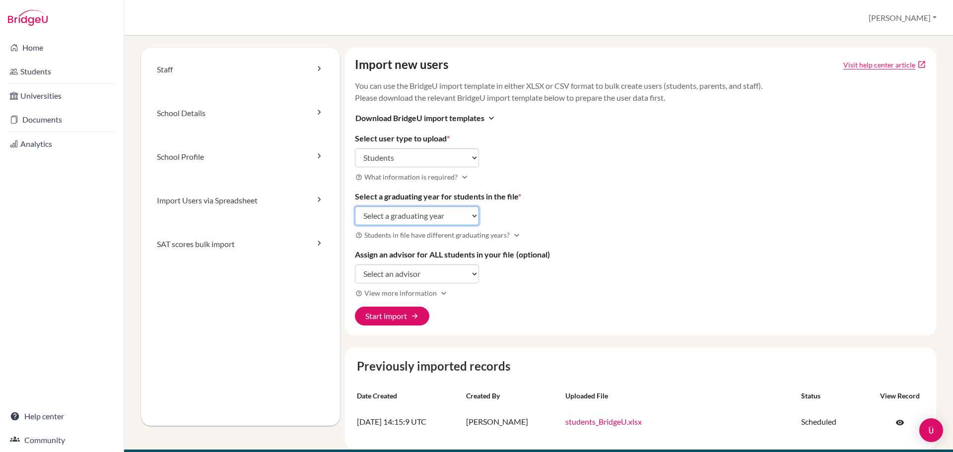
click at [440, 216] on select "Select a graduating year [DATE] 2025 2026 2027 2028 2029" at bounding box center [417, 216] width 124 height 19
select select "2027"
click at [355, 207] on select "Select a graduating year [DATE] 2025 2026 2027 2028 2029" at bounding box center [417, 216] width 124 height 19
click at [389, 319] on button "Start import arrow_forward" at bounding box center [392, 316] width 74 height 19
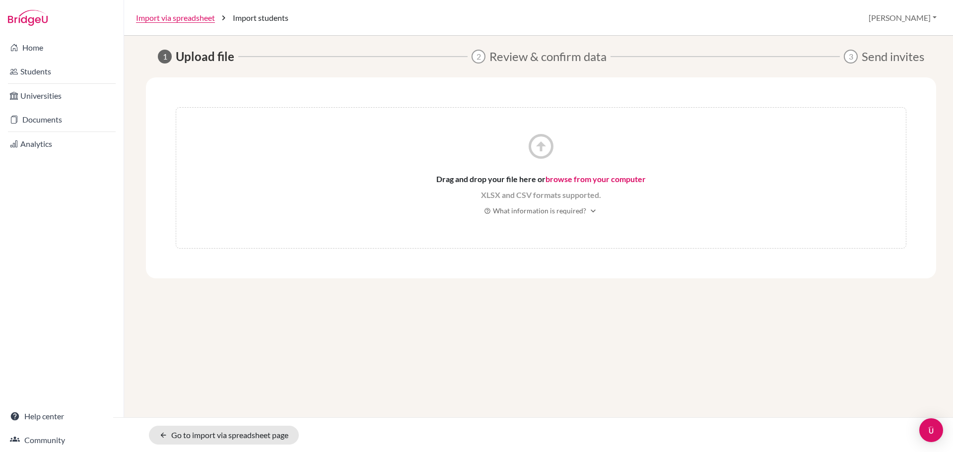
click at [568, 196] on span "XLSX and CSV formats supported." at bounding box center [541, 195] width 120 height 12
click at [575, 181] on link "browse from your computer" at bounding box center [596, 178] width 100 height 9
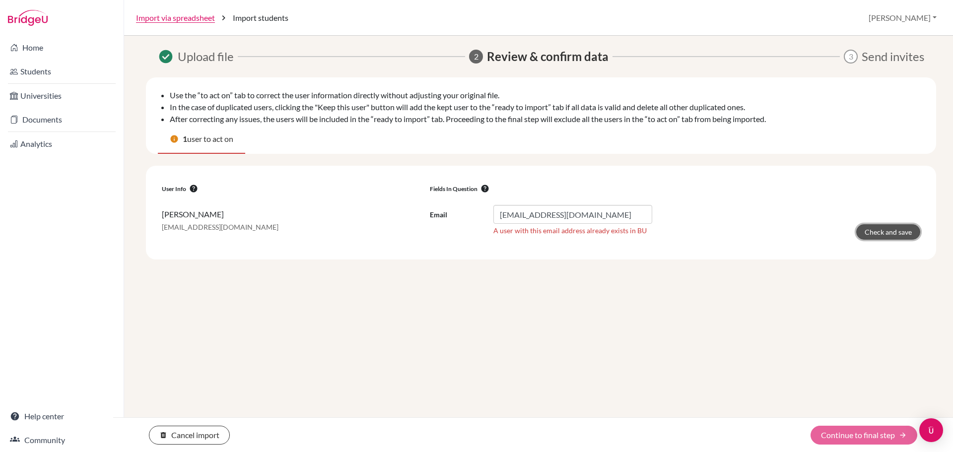
click at [896, 231] on button "Check and save" at bounding box center [889, 231] width 64 height 15
click at [889, 230] on button "Check and save" at bounding box center [889, 231] width 64 height 15
drag, startPoint x: 507, startPoint y: 218, endPoint x: 742, endPoint y: 213, distance: 234.9
click at [743, 212] on form "Email 2027gabriellinsalbuquerque@britishschool.g12.br A user with this email ad…" at bounding box center [675, 222] width 491 height 35
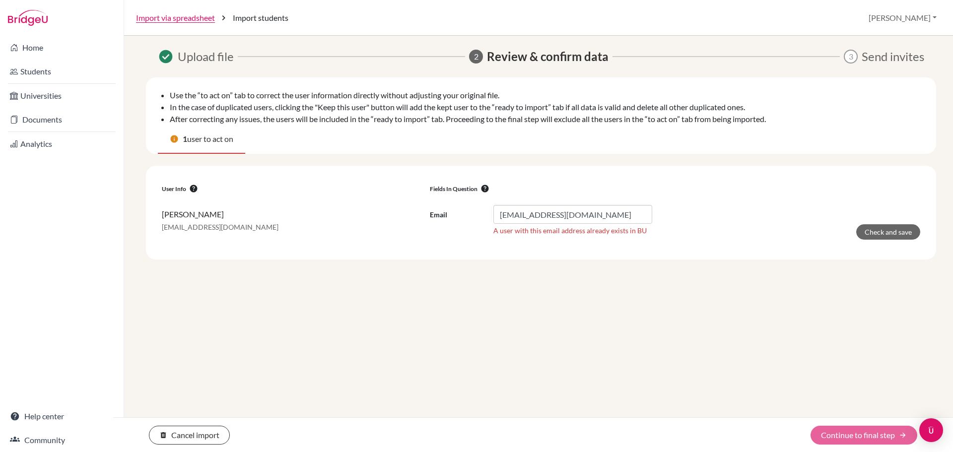
click at [729, 241] on td "Email 2027gabriellinsalbuquerque@britishschool.g12.br A user with this email ad…" at bounding box center [675, 222] width 499 height 51
click at [195, 433] on button "delete Cancel import" at bounding box center [189, 435] width 81 height 19
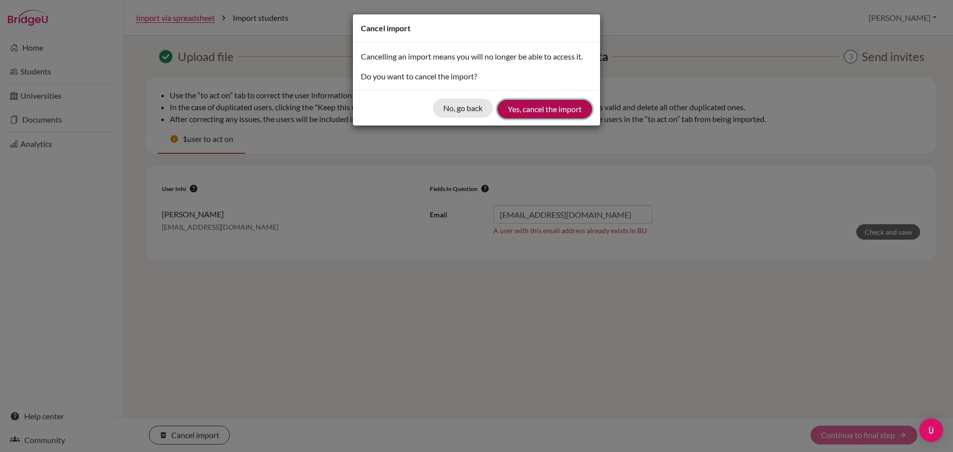
click at [549, 110] on button "Yes, cancel the import" at bounding box center [545, 109] width 95 height 19
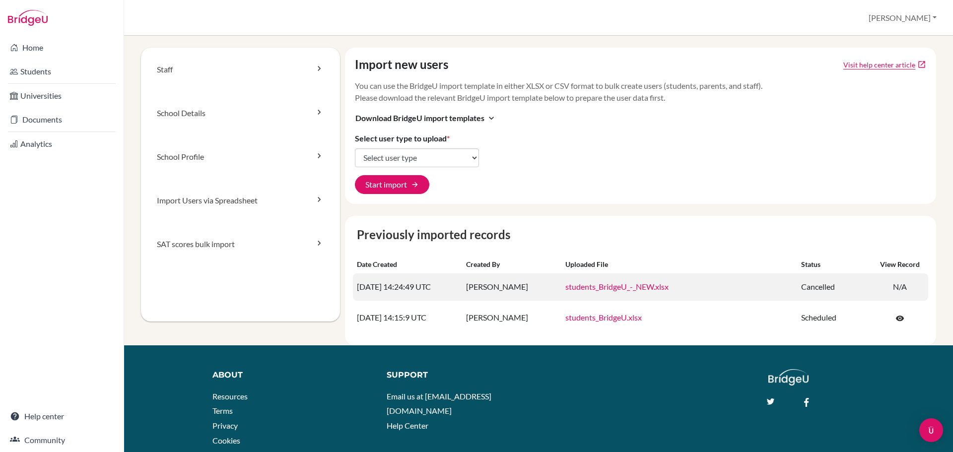
click at [648, 285] on link "students_BridgeU_-_NEW.xlsx" at bounding box center [617, 286] width 103 height 9
click at [615, 288] on link "students_BridgeU_-_NEW.xlsx" at bounding box center [617, 286] width 103 height 9
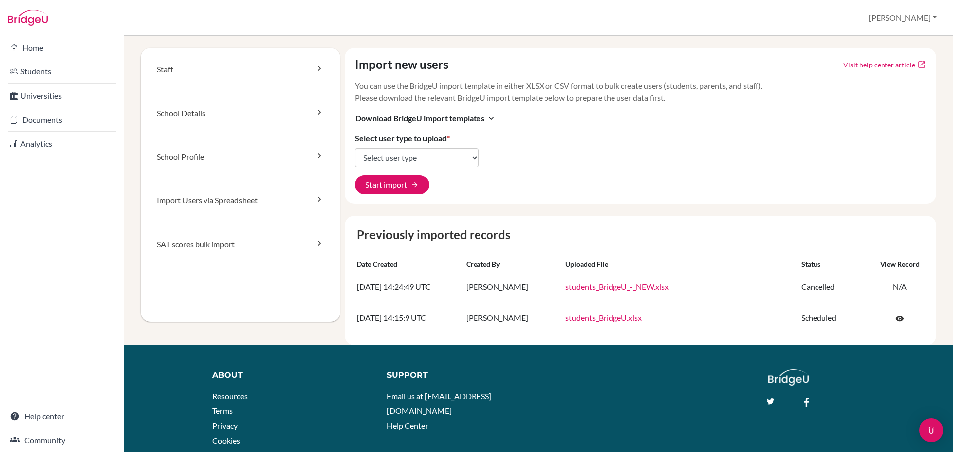
click at [703, 183] on div "Import new users Visit help center article open_in_new You can use the BridgeU …" at bounding box center [641, 126] width 592 height 156
click at [465, 157] on select "Select user type Students Students and parents Parents Advisors Report writers" at bounding box center [417, 157] width 124 height 19
select select "students"
click at [355, 148] on select "Select user type Students Students and parents Parents Advisors Report writers" at bounding box center [417, 157] width 124 height 19
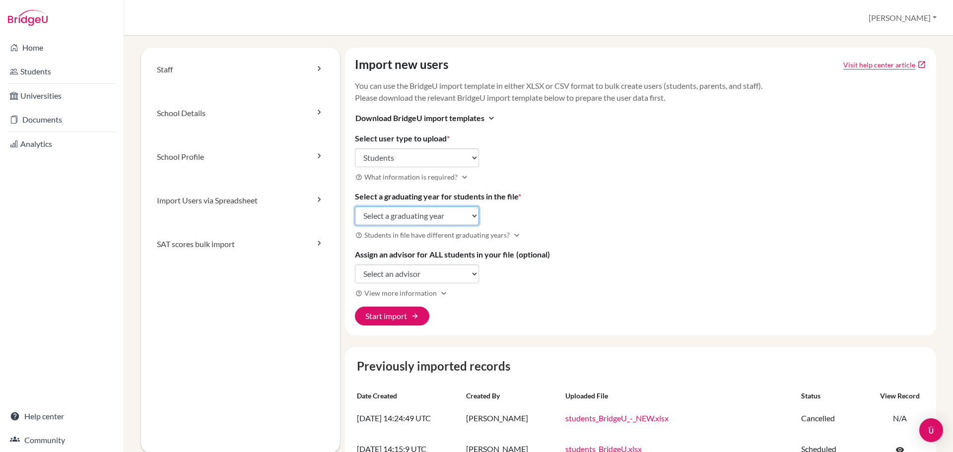
click at [465, 213] on select "Select a graduating year [DATE] 2025 2026 2027 2028 2029" at bounding box center [417, 216] width 124 height 19
drag, startPoint x: 697, startPoint y: 191, endPoint x: 703, endPoint y: 189, distance: 5.7
click at [697, 191] on div "Import new users Visit help center article open_in_new You can use the BridgeU …" at bounding box center [641, 192] width 592 height 288
click at [459, 216] on select "Select a graduating year [DATE] 2025 2026 2027 2028 2029" at bounding box center [417, 216] width 124 height 19
select select "2027"
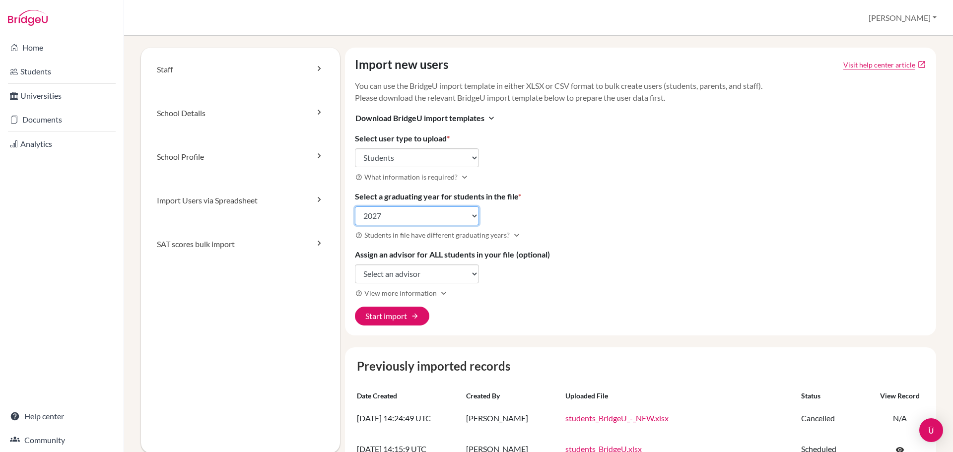
click at [355, 207] on select "Select a graduating year [DATE] 2025 2026 2027 2028 2029" at bounding box center [417, 216] width 124 height 19
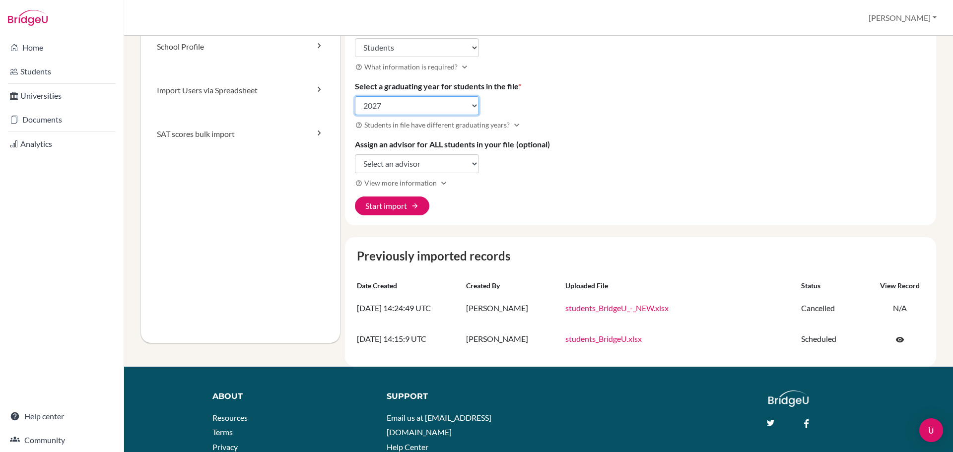
scroll to position [50, 0]
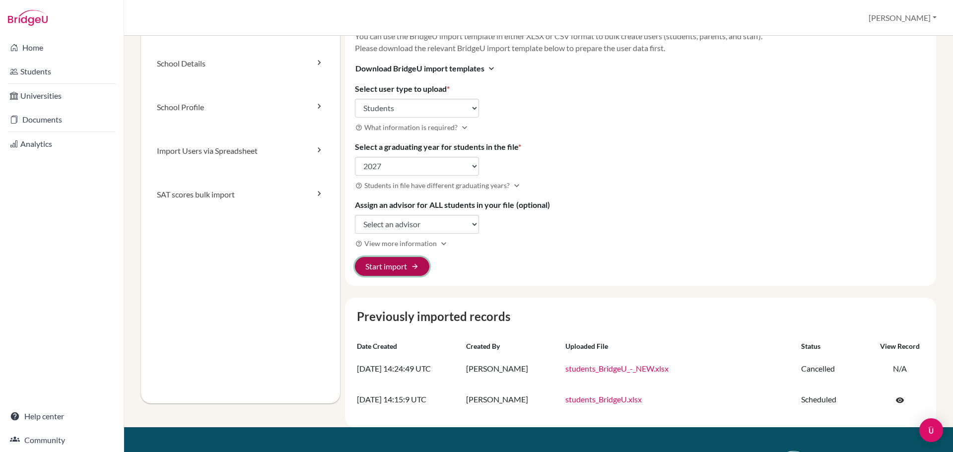
click at [397, 272] on button "Start import arrow_forward" at bounding box center [392, 266] width 74 height 19
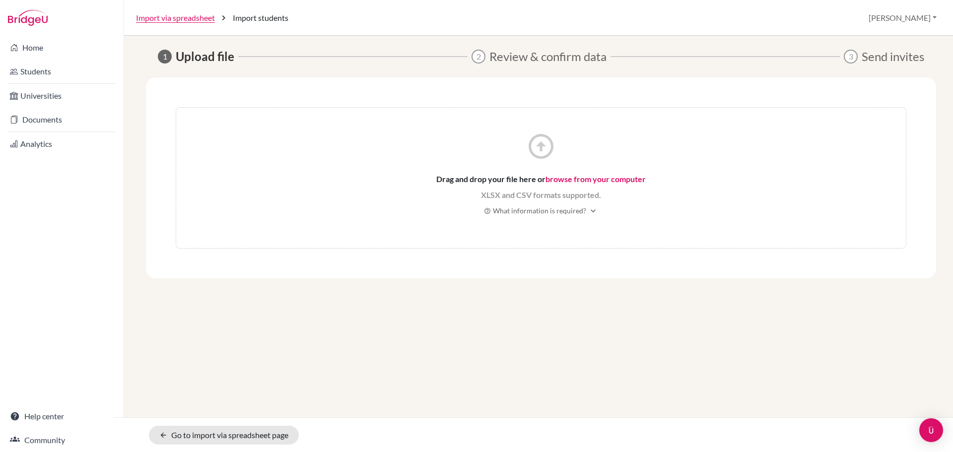
click at [584, 179] on link "browse from your computer" at bounding box center [596, 178] width 100 height 9
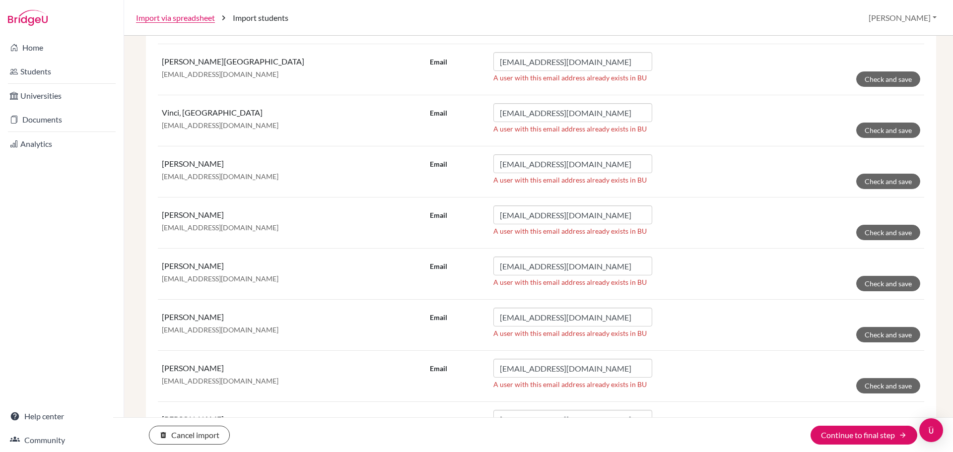
scroll to position [5981, 0]
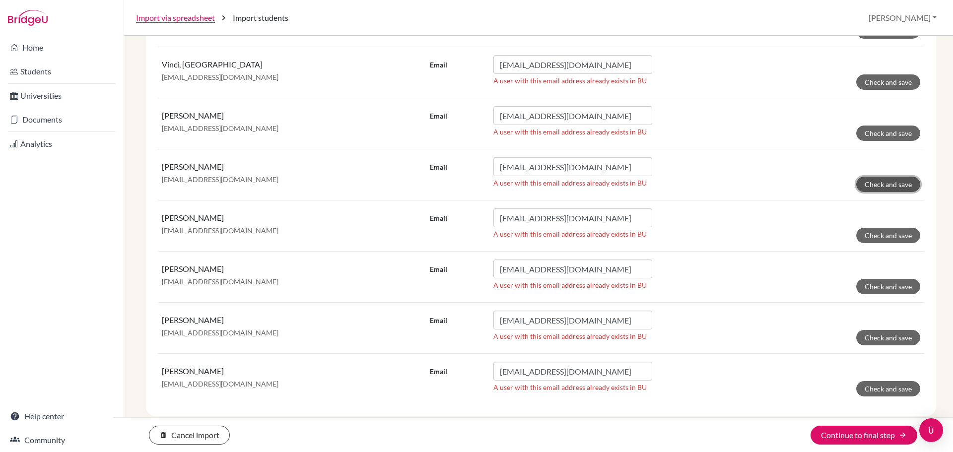
click at [873, 185] on button "Check and save" at bounding box center [889, 184] width 64 height 15
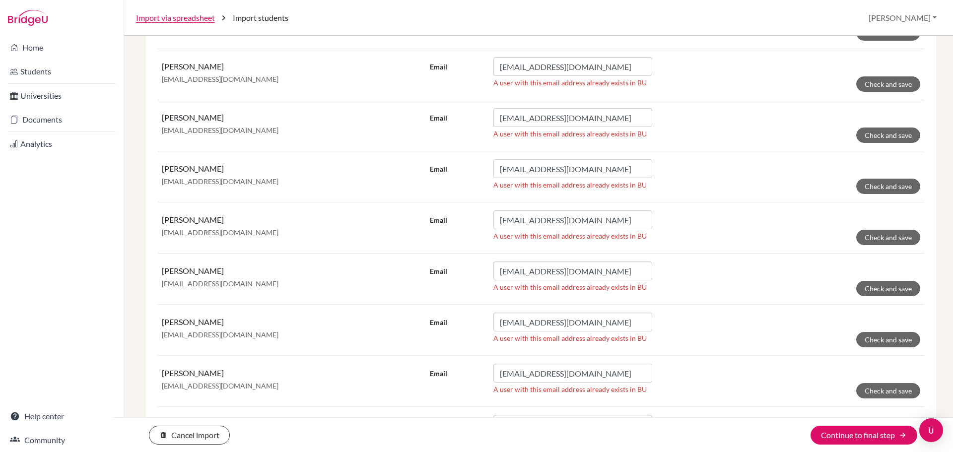
scroll to position [0, 0]
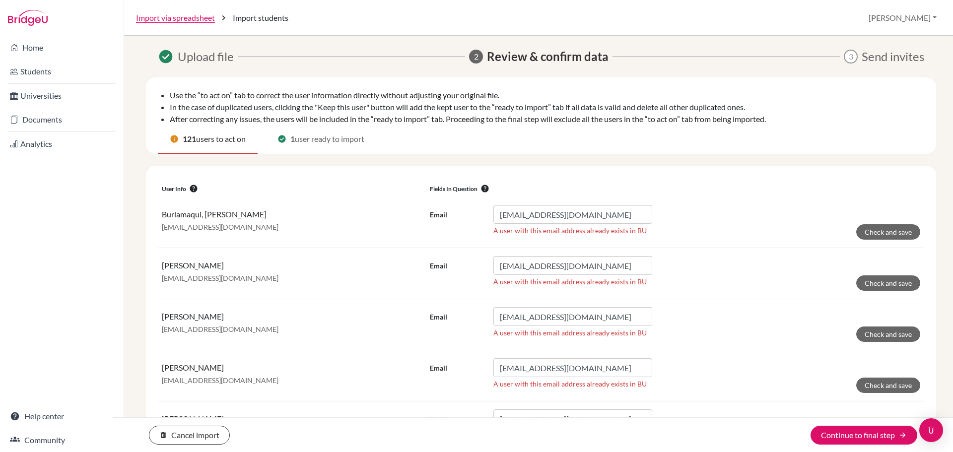
click at [333, 140] on span "user ready to import" at bounding box center [330, 139] width 70 height 12
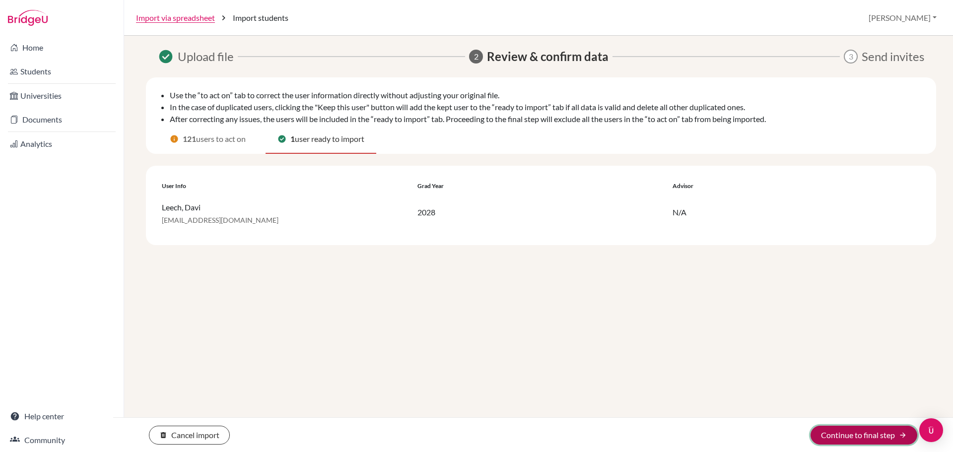
click at [861, 439] on button "Continue to final step arrow_forward" at bounding box center [864, 435] width 107 height 19
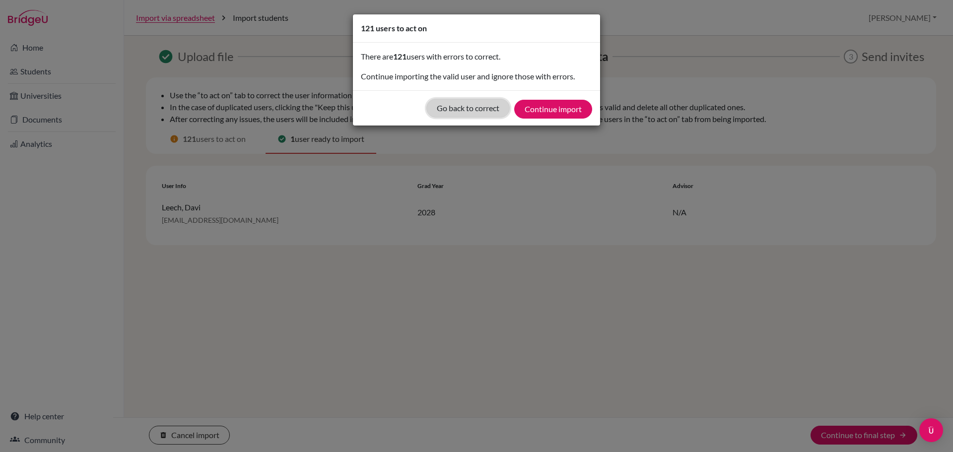
click at [466, 112] on button "Go back to correct" at bounding box center [468, 108] width 83 height 19
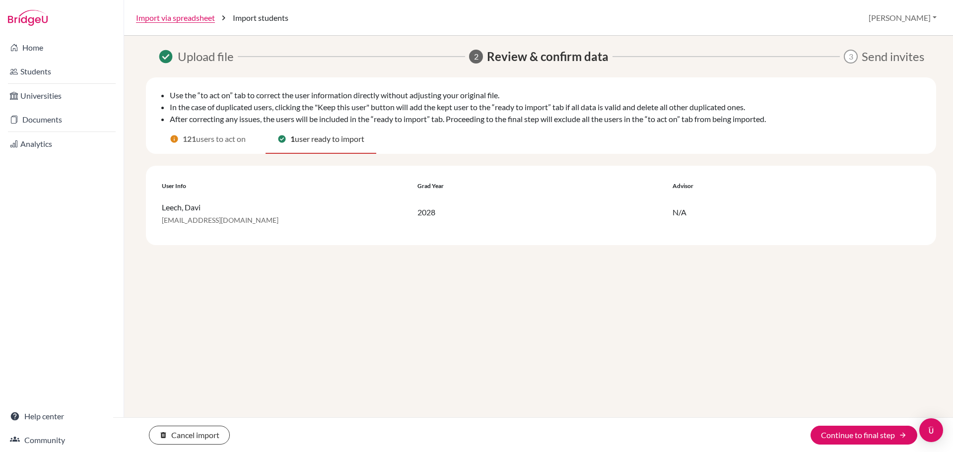
drag, startPoint x: 162, startPoint y: 222, endPoint x: 281, endPoint y: 223, distance: 118.7
click at [281, 223] on p "2028davidleech@britishschool.g12.br" at bounding box center [286, 221] width 248 height 10
copy p "2028davidleech@britishschool.g12.br"
click at [207, 435] on button "delete Cancel import" at bounding box center [189, 435] width 81 height 19
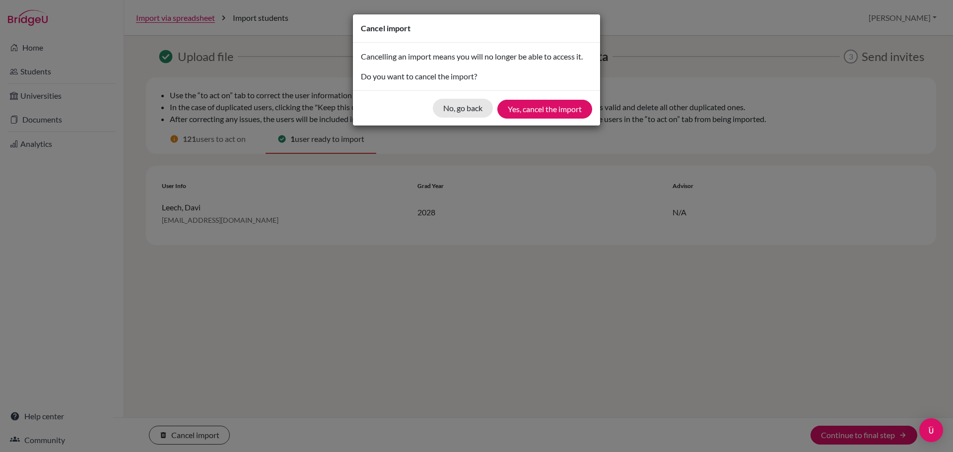
click at [461, 353] on div "Cancel import Cancelling an import means you will no longer be able to access i…" at bounding box center [476, 226] width 953 height 452
click at [538, 111] on button "Yes, cancel the import" at bounding box center [545, 109] width 95 height 19
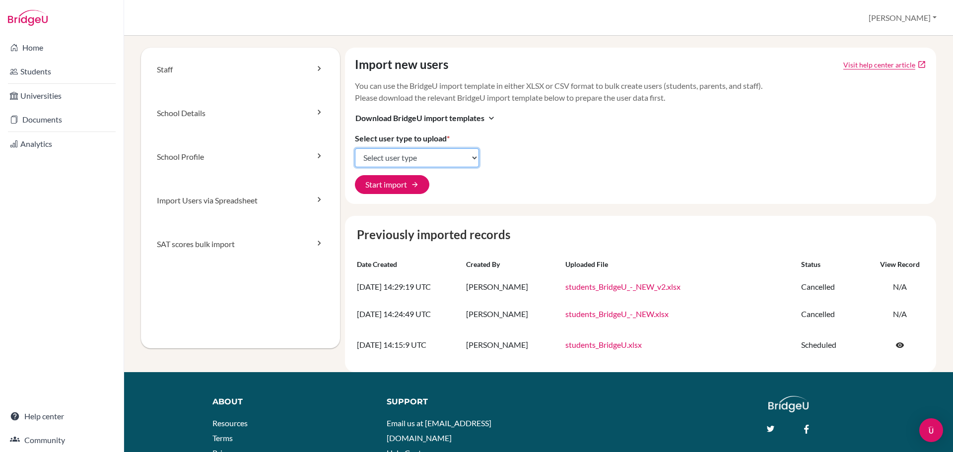
click at [461, 159] on select "Select user type Students Students and parents Parents Advisors Report writers" at bounding box center [417, 157] width 124 height 19
select select "students"
click at [355, 148] on select "Select user type Students Students and parents Parents Advisors Report writers" at bounding box center [417, 157] width 124 height 19
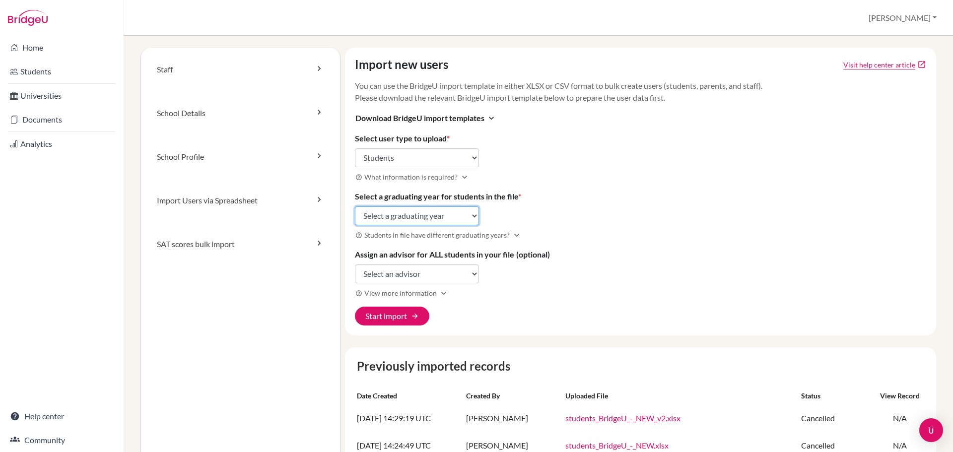
click at [460, 216] on select "Select a graduating year 2024 2025 2026 2027 2028 2029" at bounding box center [417, 216] width 124 height 19
select select "2028"
click at [355, 207] on select "Select a graduating year 2024 2025 2026 2027 2028 2029" at bounding box center [417, 216] width 124 height 19
click at [403, 318] on button "Start import arrow_forward" at bounding box center [392, 316] width 74 height 19
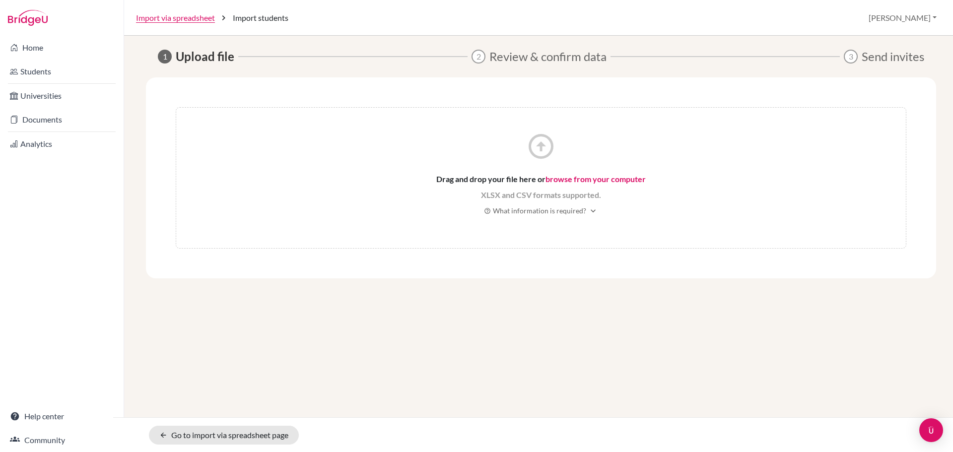
click at [599, 183] on link "browse from your computer" at bounding box center [596, 178] width 100 height 9
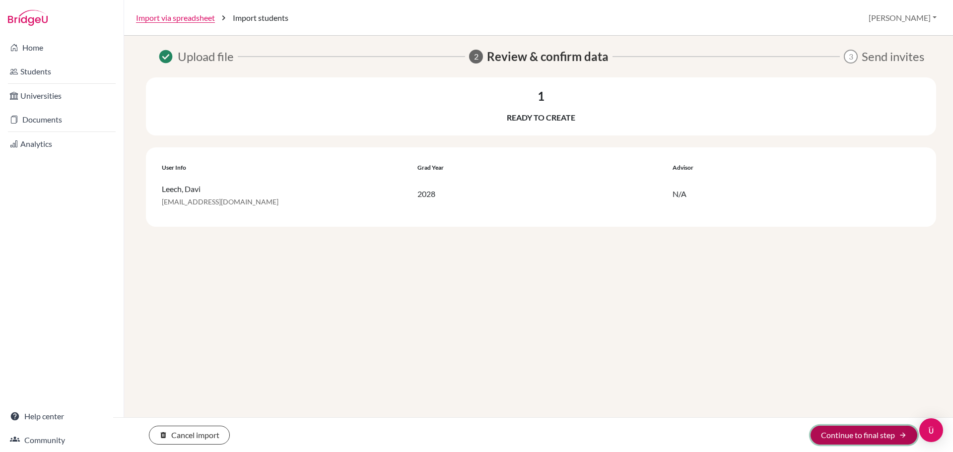
click at [869, 434] on button "Continue to final step arrow_forward" at bounding box center [864, 435] width 107 height 19
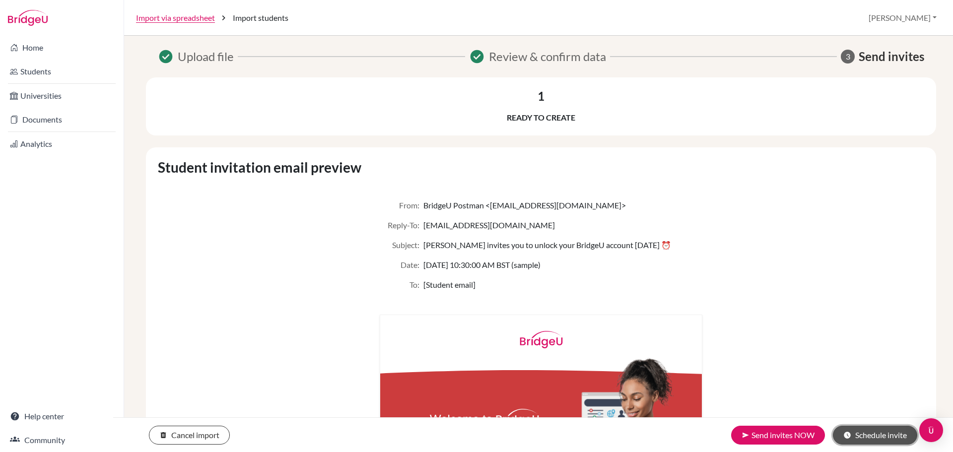
click at [878, 439] on button "schedule Schedule invite" at bounding box center [875, 435] width 84 height 19
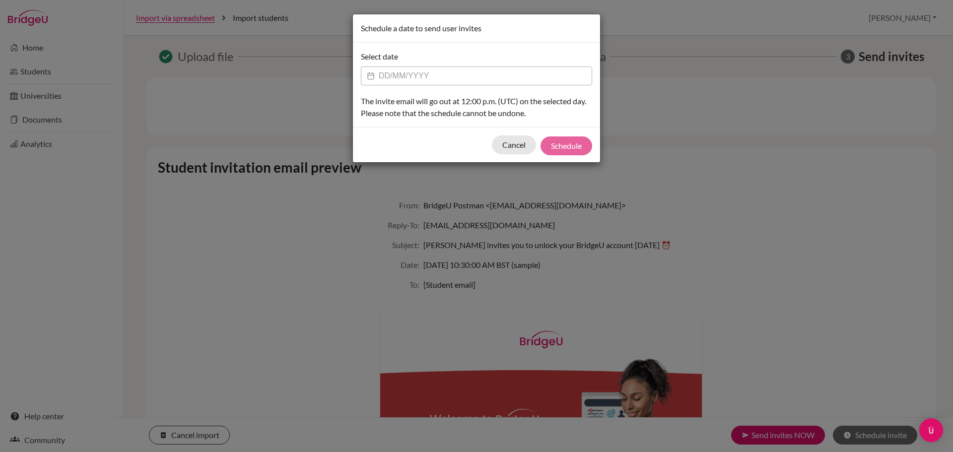
click at [409, 75] on input "Datepicker input" at bounding box center [476, 76] width 231 height 19
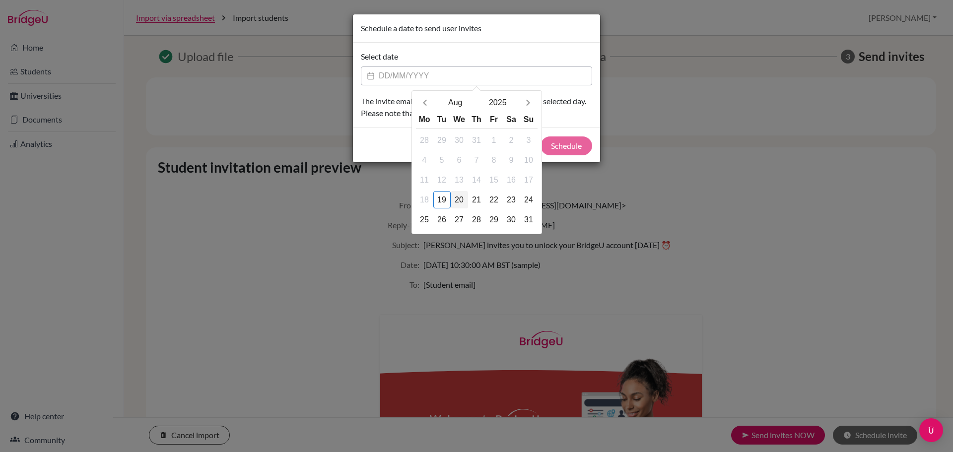
click at [457, 205] on div "20" at bounding box center [459, 199] width 17 height 17
type input "20/08/2025"
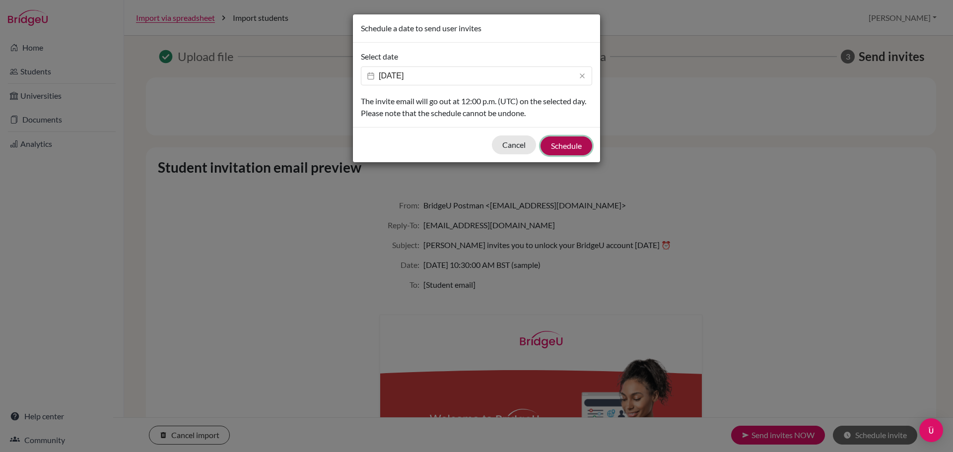
click at [568, 142] on button "Schedule" at bounding box center [567, 146] width 52 height 19
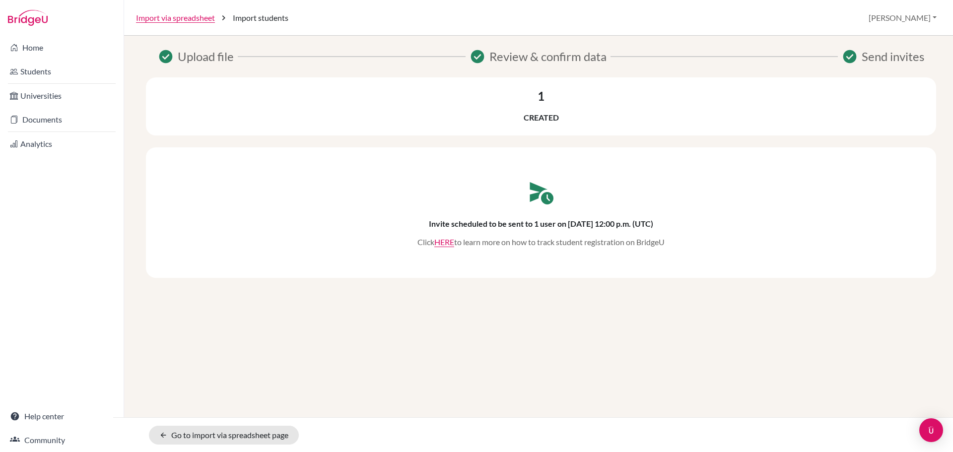
drag, startPoint x: 609, startPoint y: 224, endPoint x: 644, endPoint y: 221, distance: 34.9
click at [644, 221] on h6 "Invite scheduled to be sent to 1 user on 20-08-2025 at 12:00 p.m. (UTC)" at bounding box center [541, 223] width 224 height 9
click at [702, 234] on div "schedule_send Invite scheduled to be sent to 1 user on 20-08-2025 at 12:00 p.m.…" at bounding box center [541, 212] width 731 height 71
click at [446, 242] on link "HERE" at bounding box center [444, 241] width 20 height 9
click at [33, 51] on link "Home" at bounding box center [62, 48] width 120 height 20
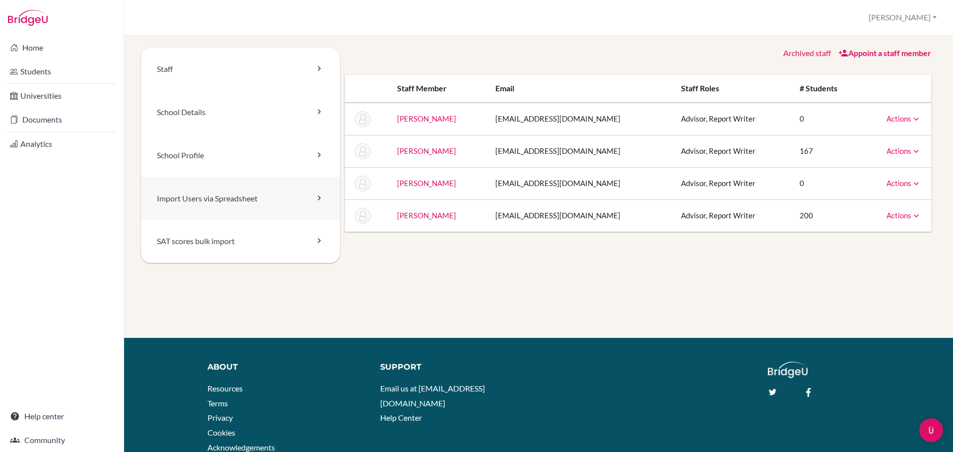
click at [204, 202] on link "Import Users via Spreadsheet" at bounding box center [240, 198] width 199 height 43
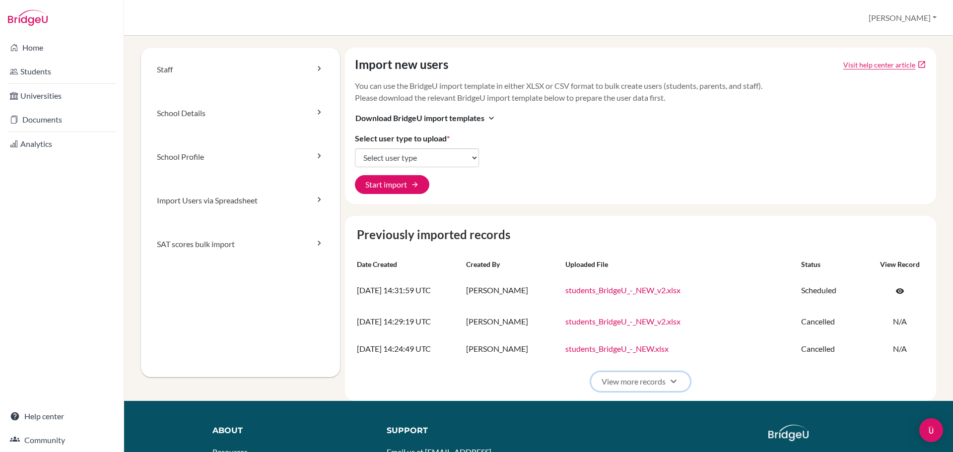
click at [670, 383] on span "expand_more" at bounding box center [674, 382] width 12 height 12
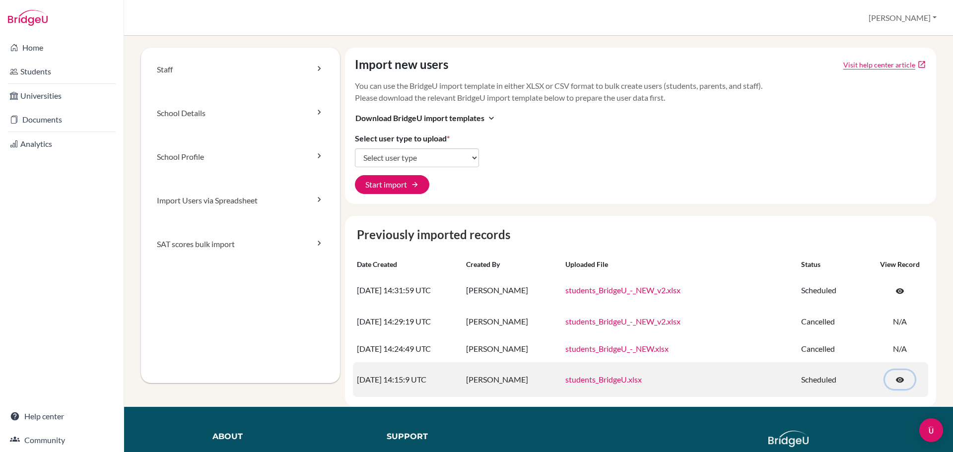
click at [896, 381] on span "visibility" at bounding box center [900, 380] width 9 height 9
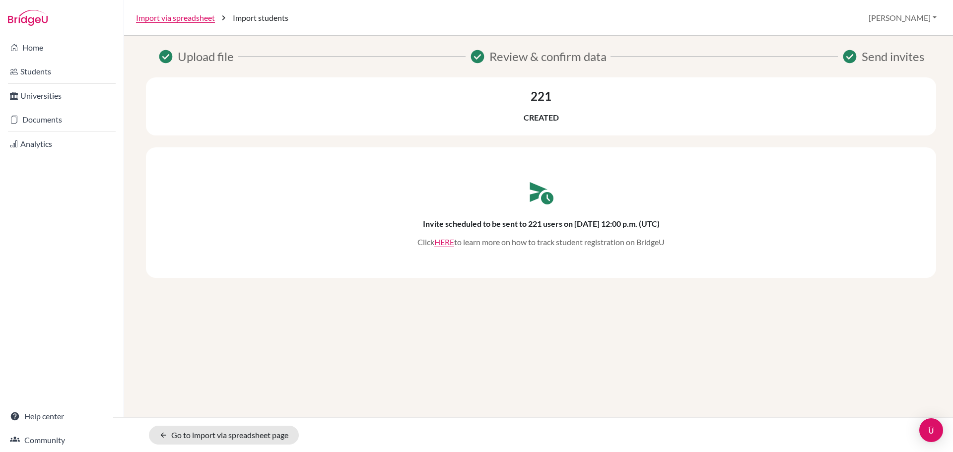
click at [17, 14] on img at bounding box center [28, 18] width 40 height 16
